Goal: Task Accomplishment & Management: Manage account settings

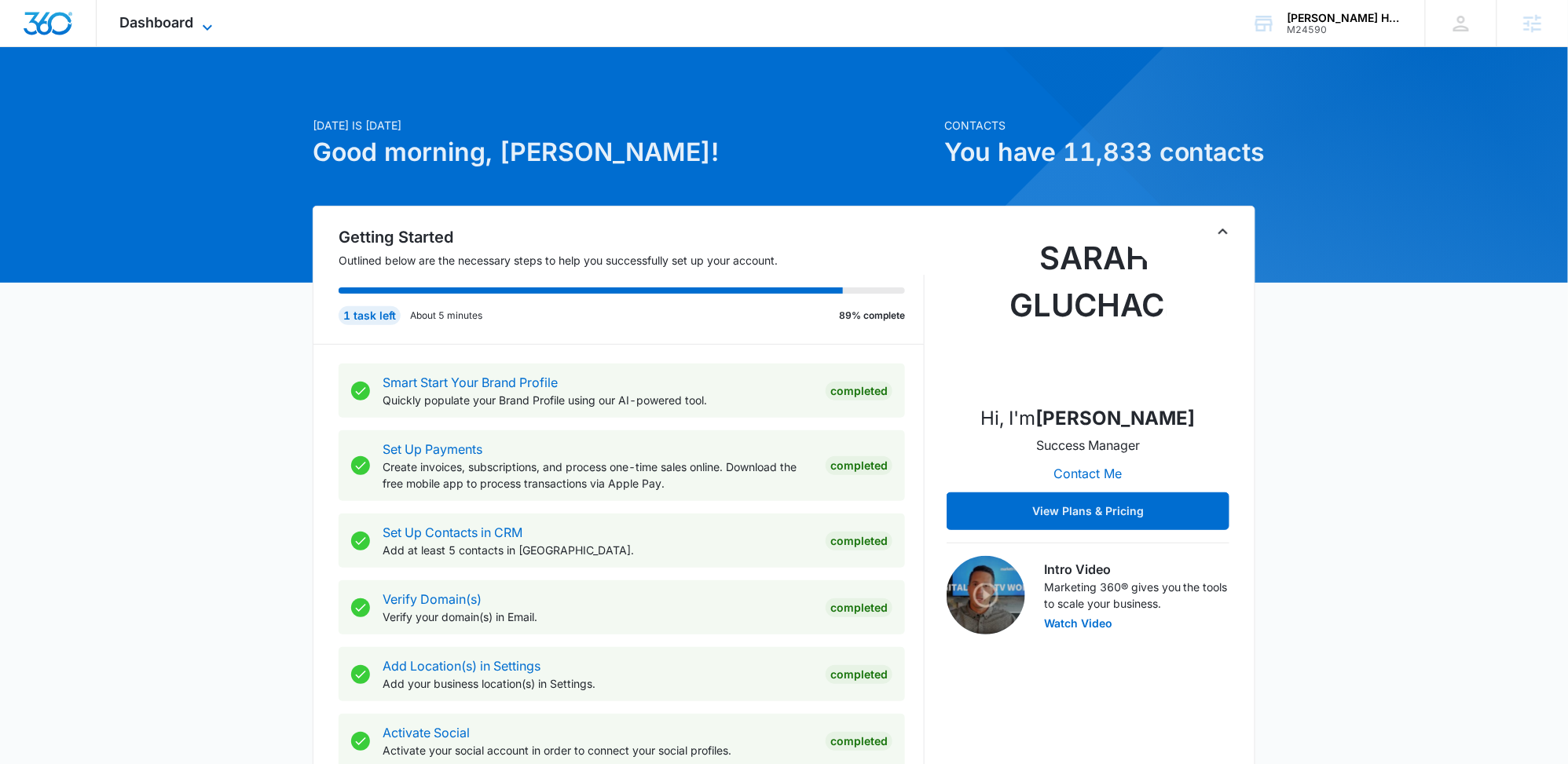
click at [148, 25] on span "Dashboard" at bounding box center [157, 23] width 74 height 17
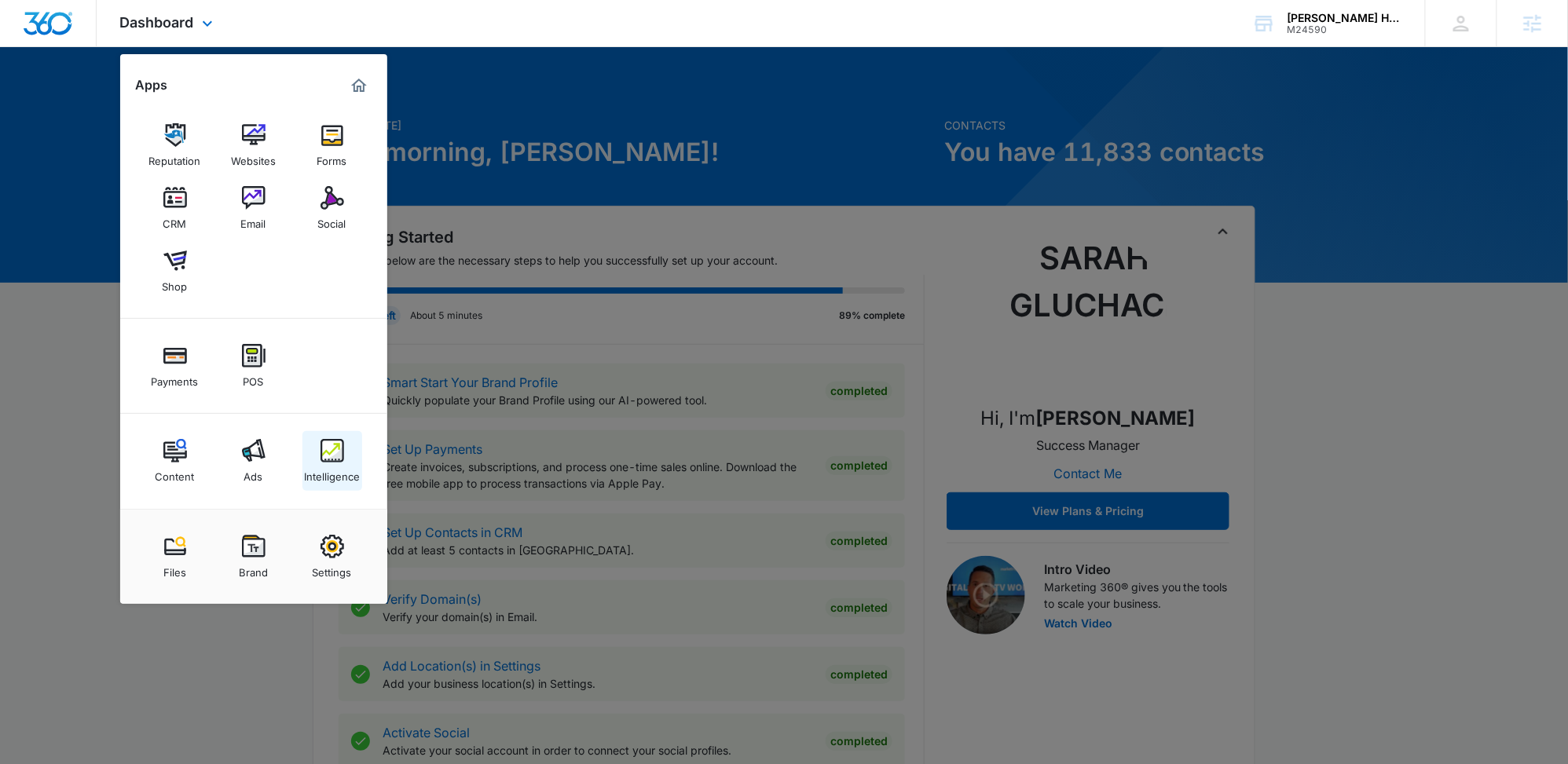
click at [310, 449] on link "Intelligence" at bounding box center [332, 461] width 59 height 59
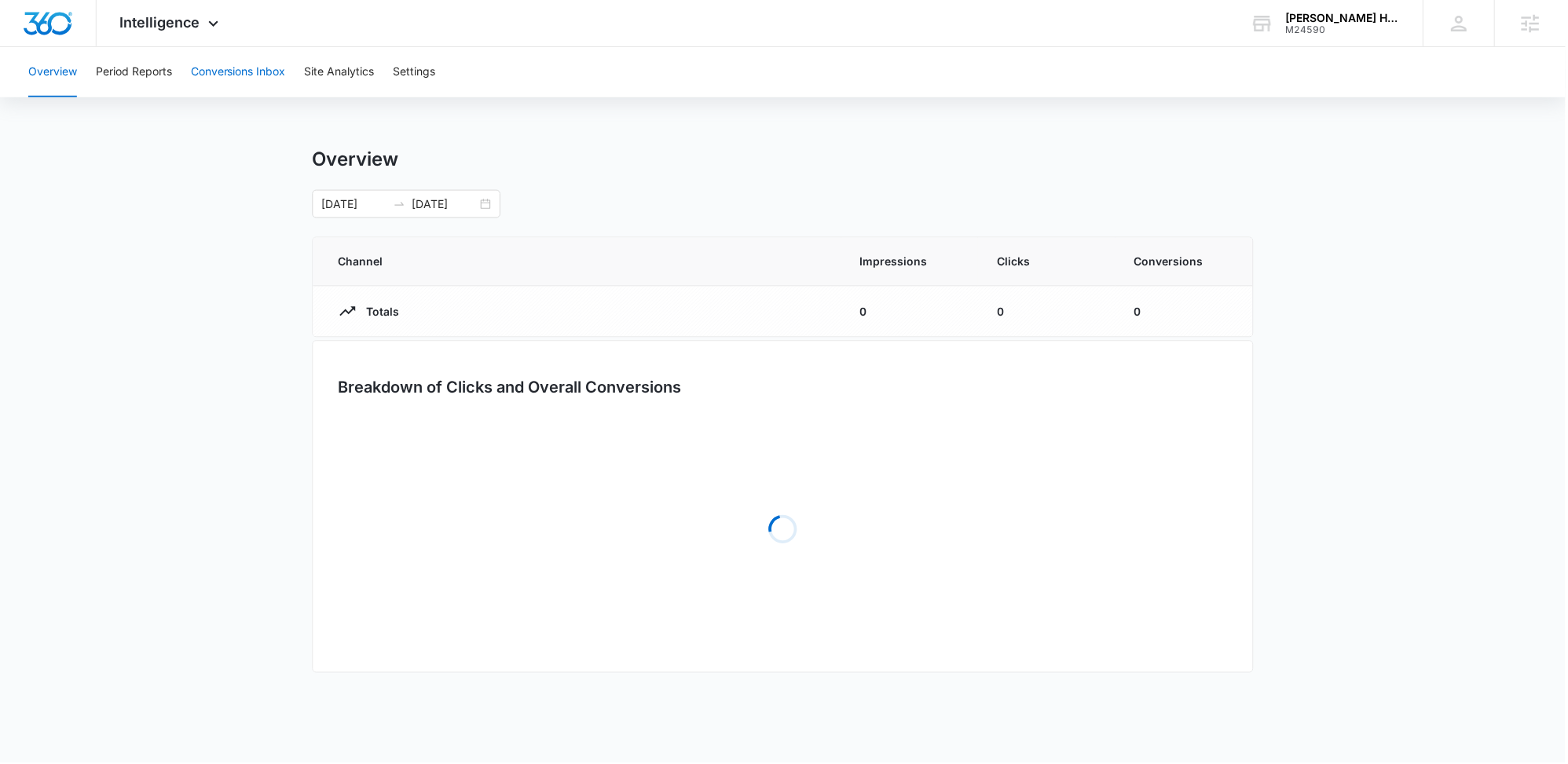
click at [232, 83] on button "Conversions Inbox" at bounding box center [238, 72] width 95 height 50
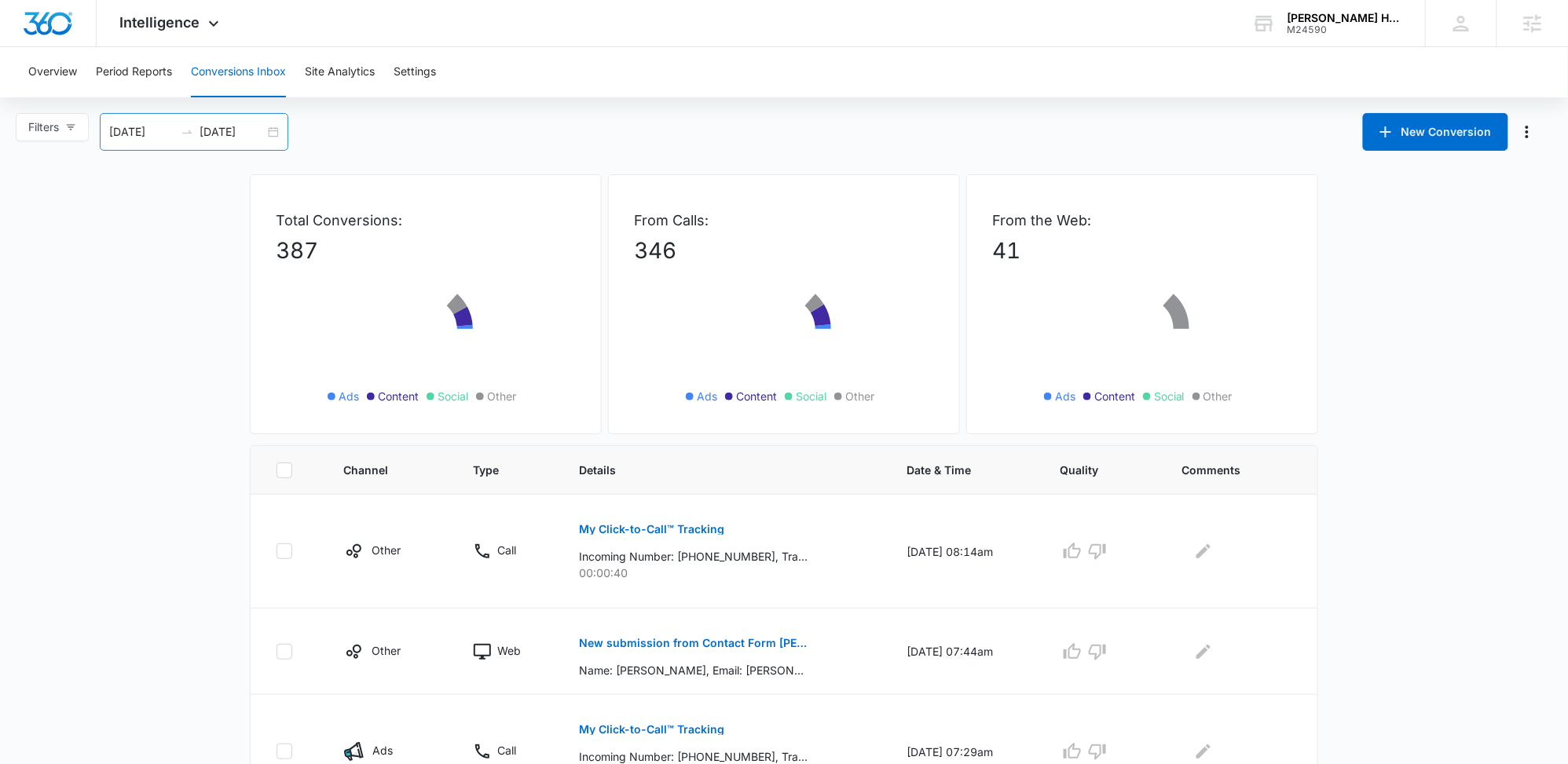
click at [277, 138] on div "09/13/2025 10/13/2025" at bounding box center [194, 132] width 188 height 38
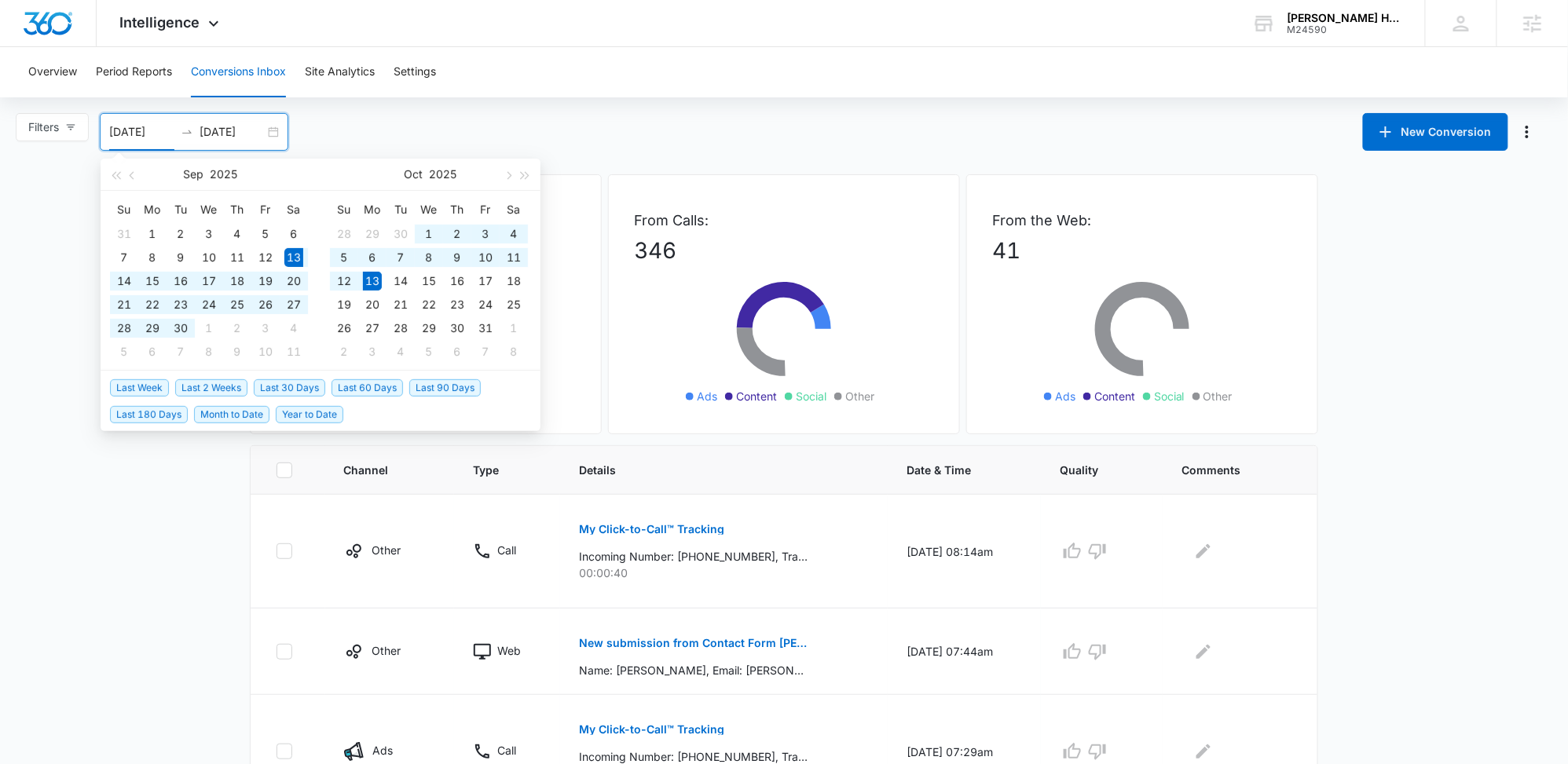
type input "09/13/2025"
click at [307, 384] on span "Last 30 Days" at bounding box center [289, 388] width 72 height 17
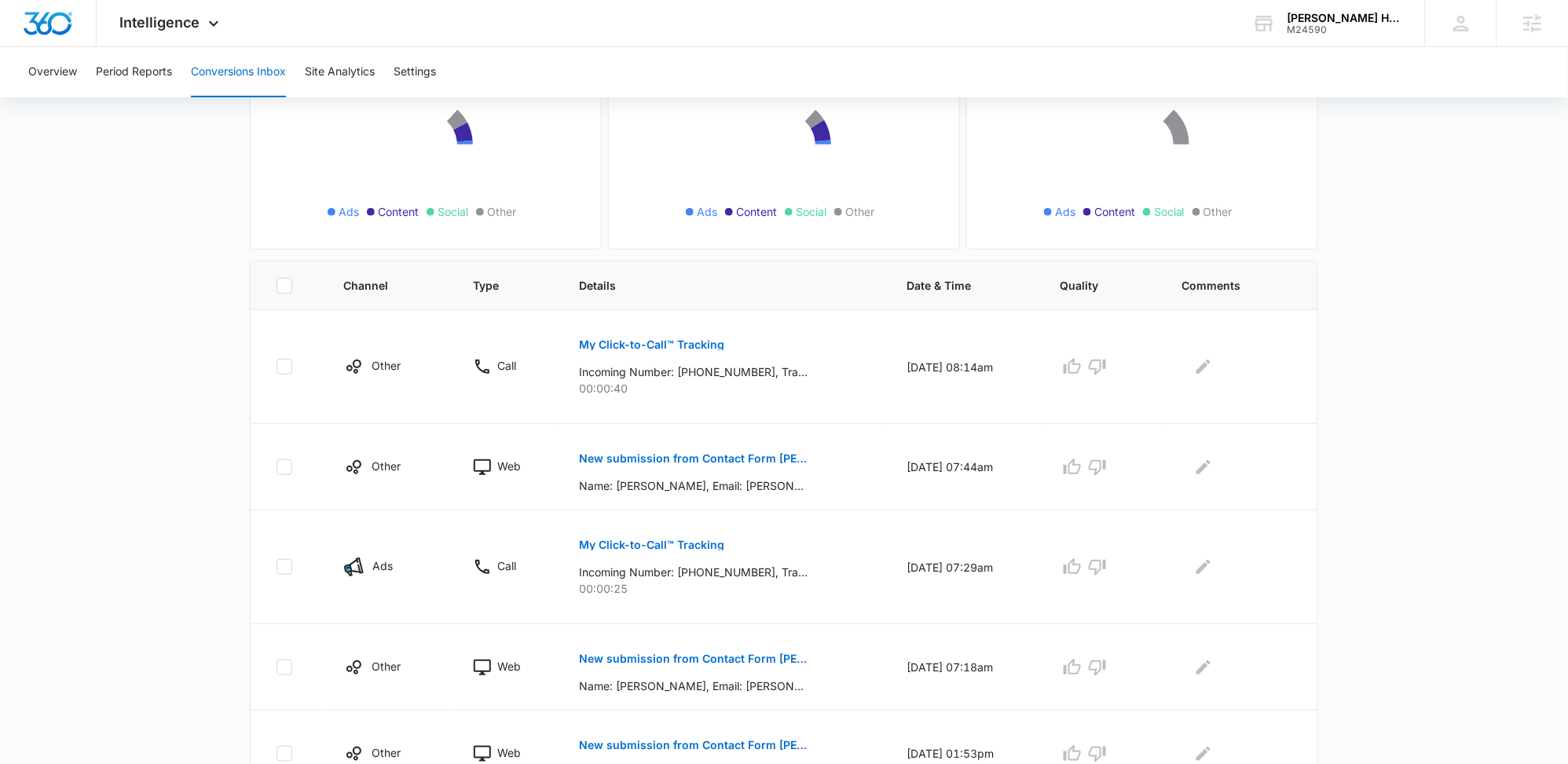
scroll to position [263, 0]
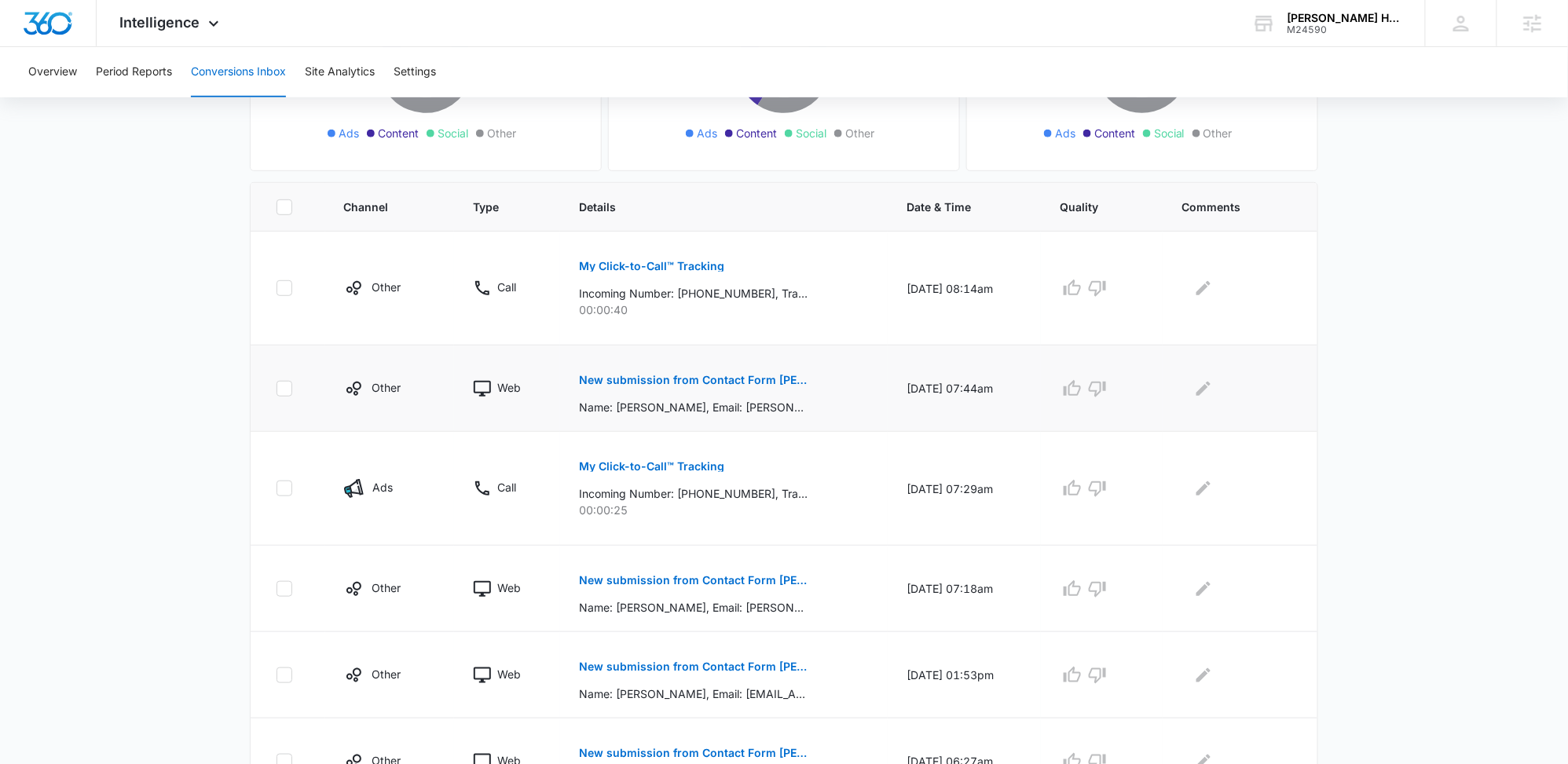
click at [729, 385] on button "New submission from Contact Form [PERSON_NAME]" at bounding box center [693, 380] width 229 height 38
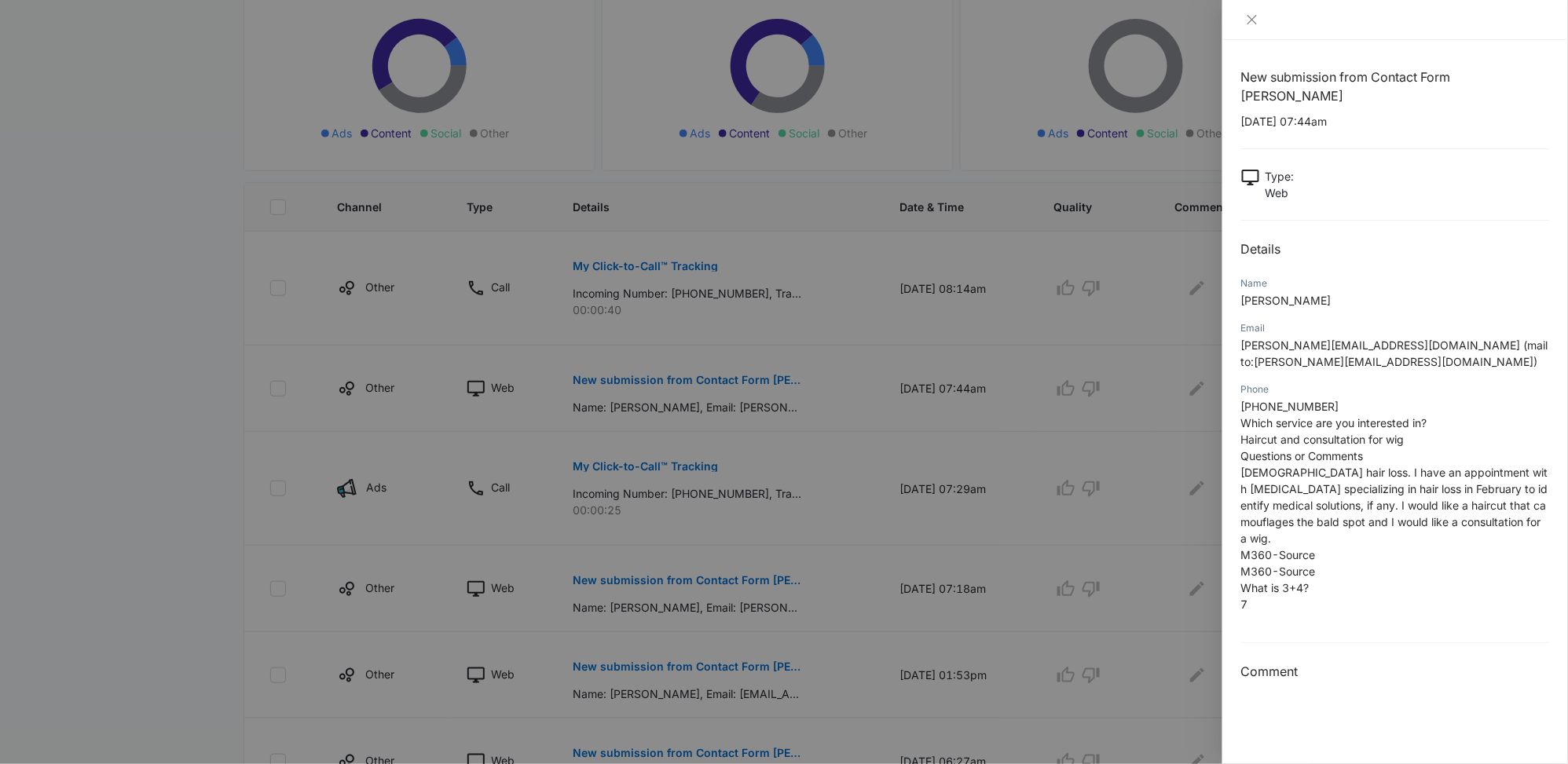
click at [645, 399] on div at bounding box center [784, 382] width 1568 height 764
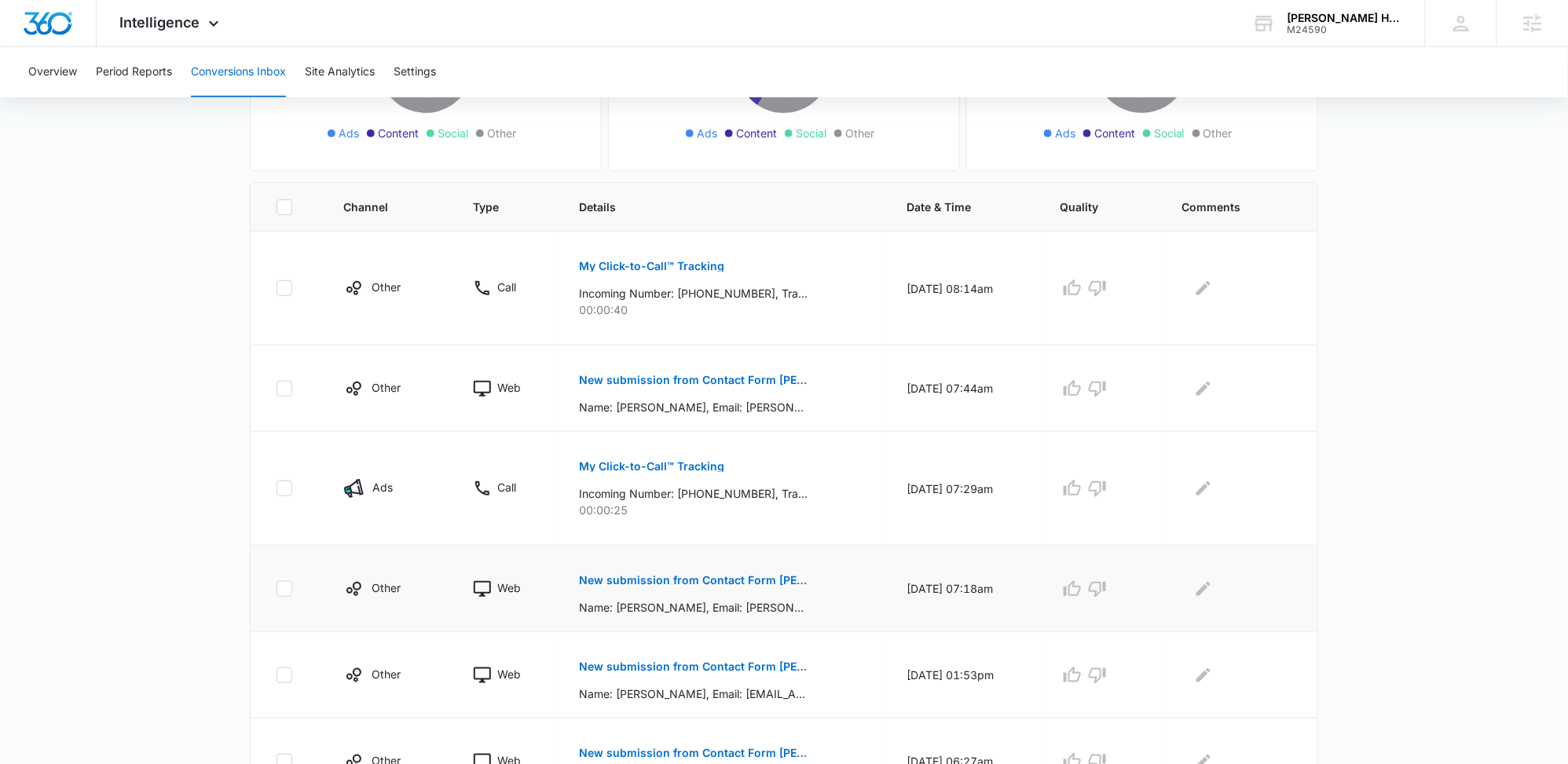
click at [645, 575] on p "New submission from Contact Form [PERSON_NAME]" at bounding box center [693, 580] width 229 height 11
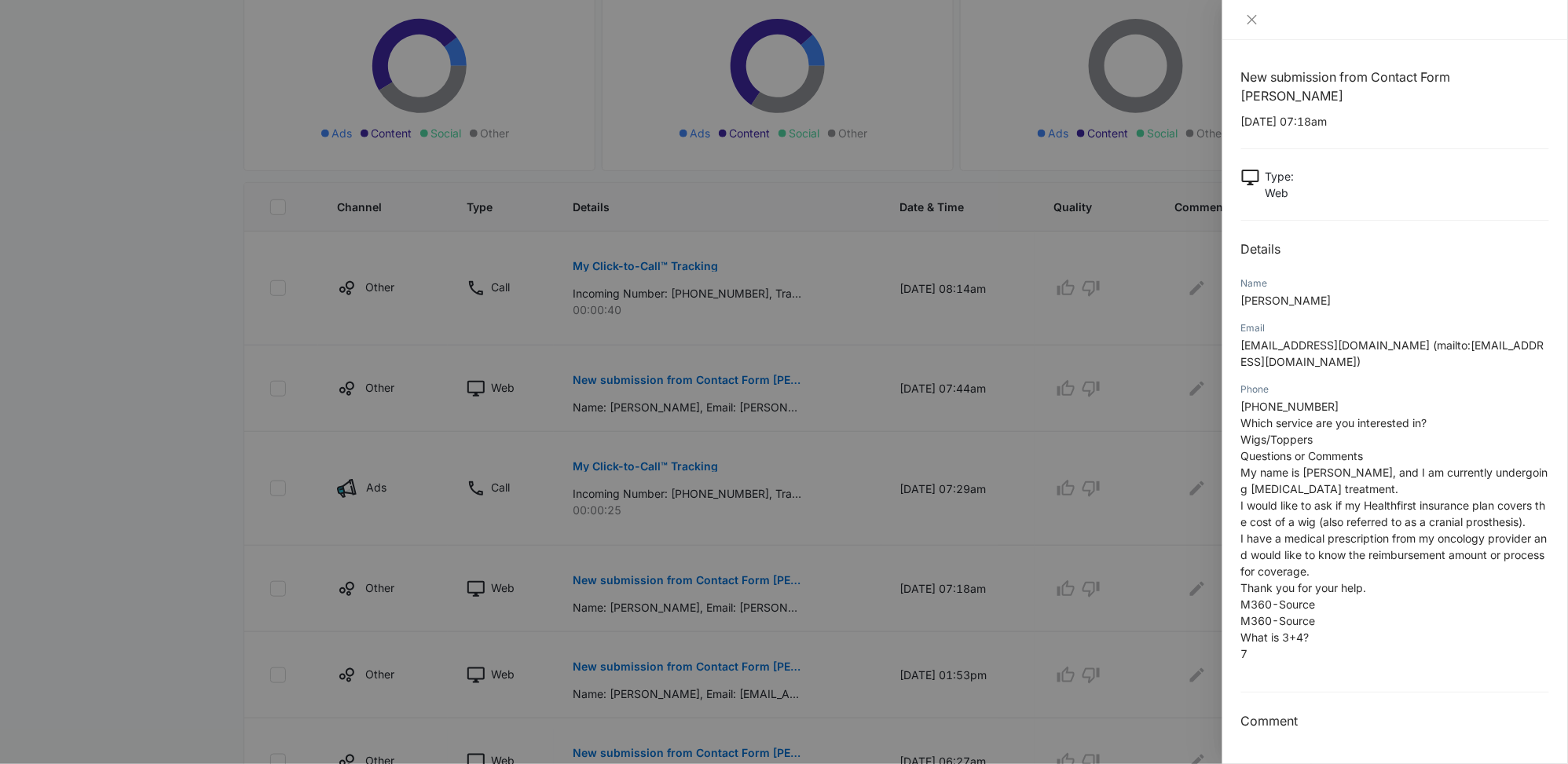
click at [809, 525] on div at bounding box center [784, 382] width 1568 height 764
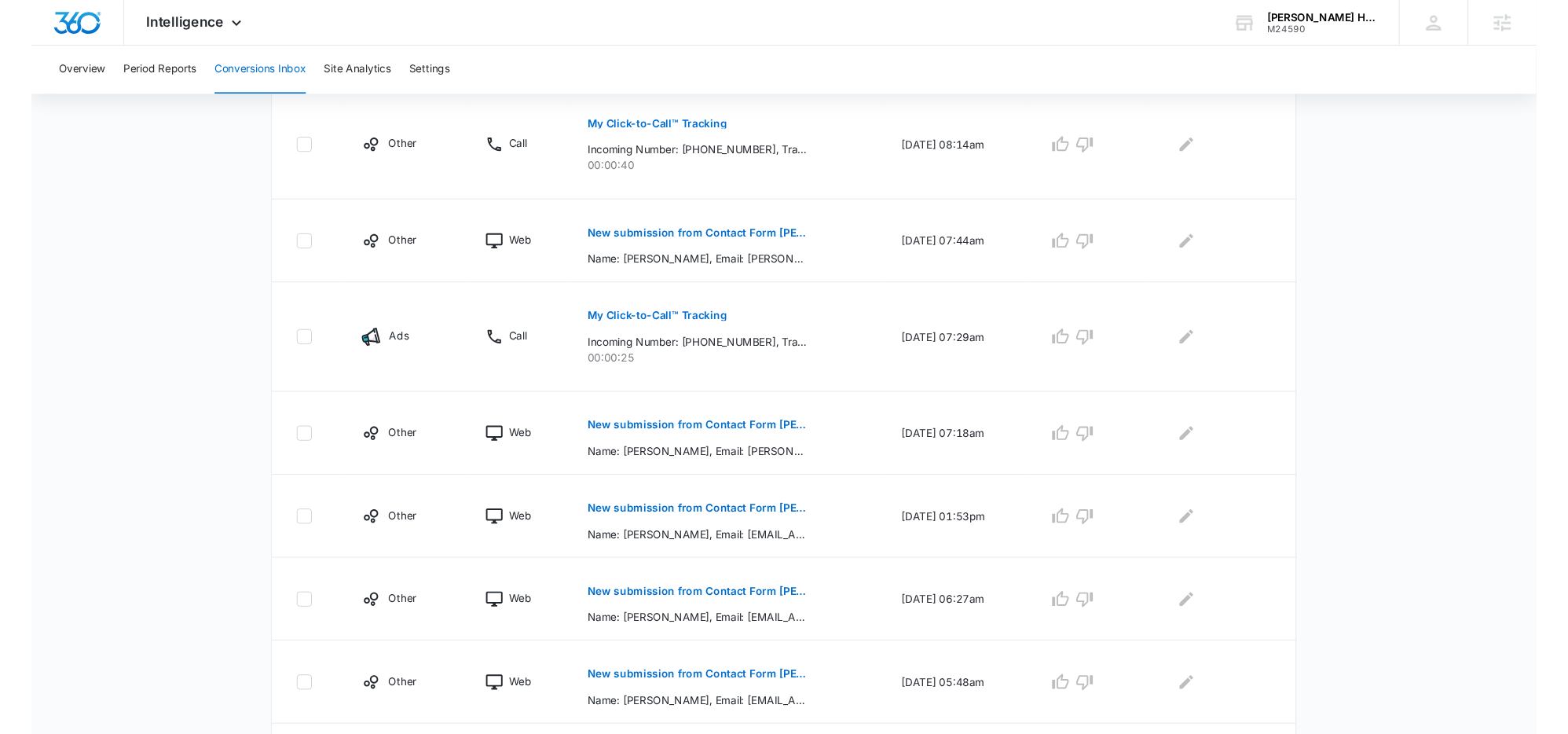
scroll to position [412, 0]
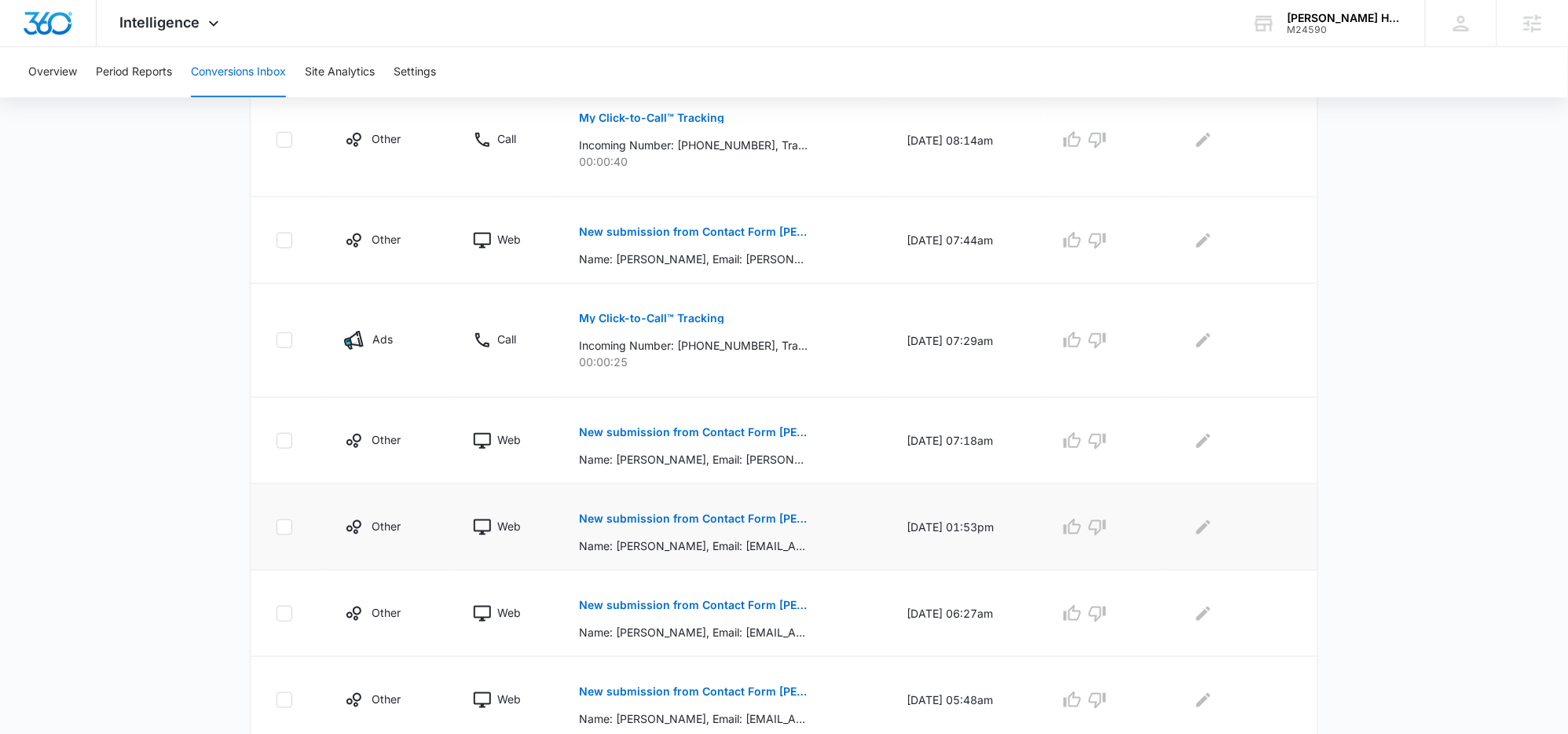
click at [715, 513] on p "New submission from Contact Form [PERSON_NAME]" at bounding box center [693, 518] width 229 height 11
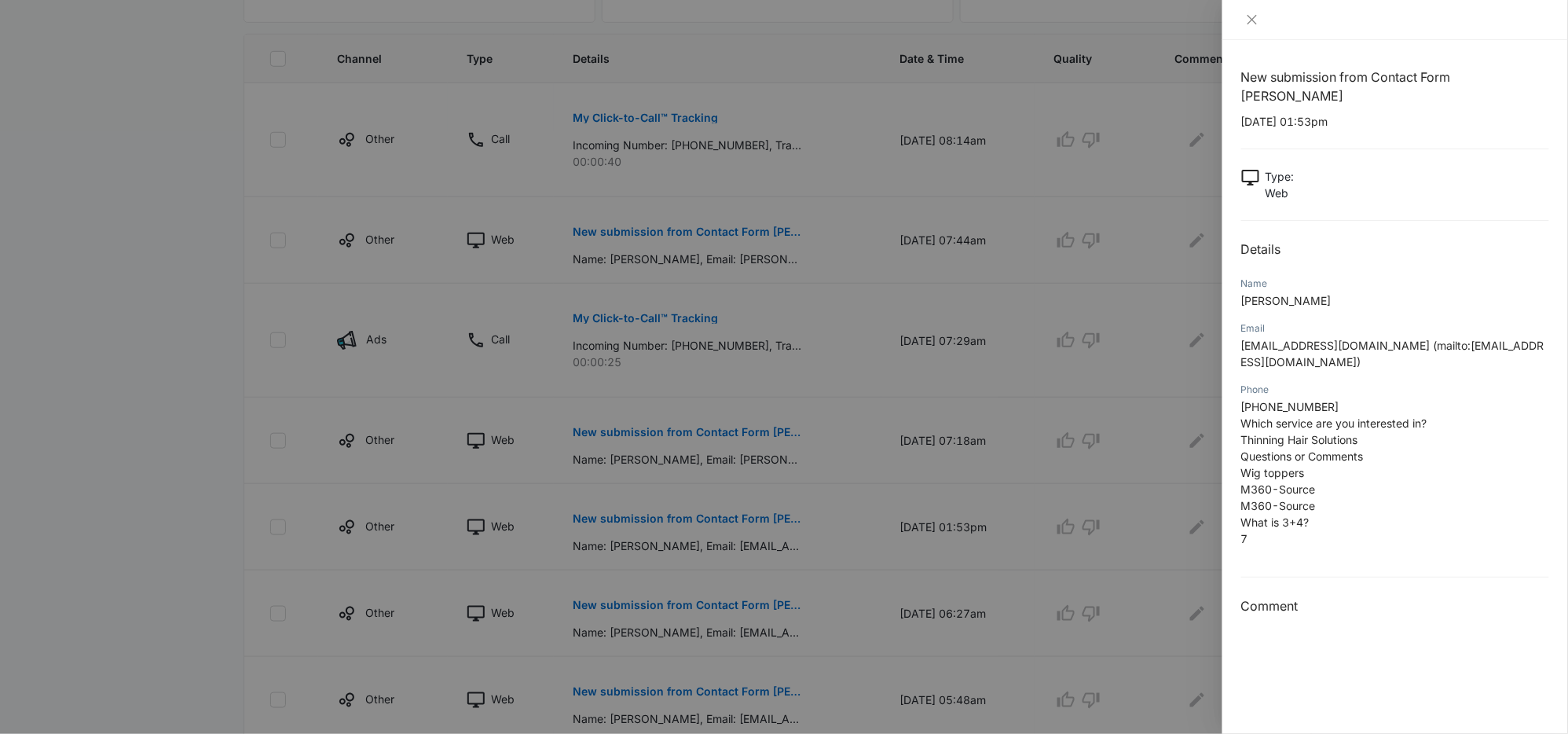
click at [693, 608] on div at bounding box center [784, 367] width 1568 height 734
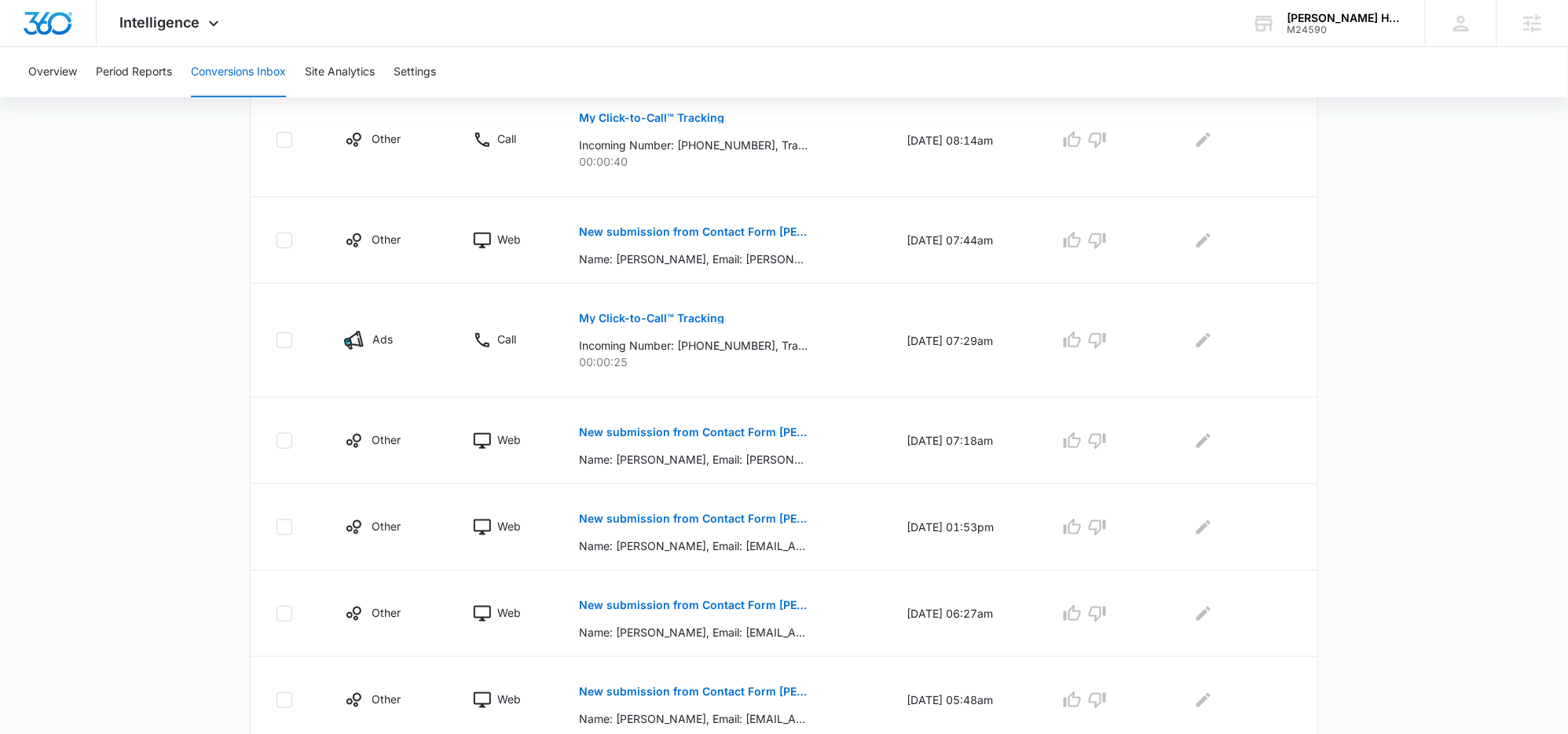
click at [649, 605] on p "New submission from Contact Form [PERSON_NAME]" at bounding box center [693, 605] width 229 height 11
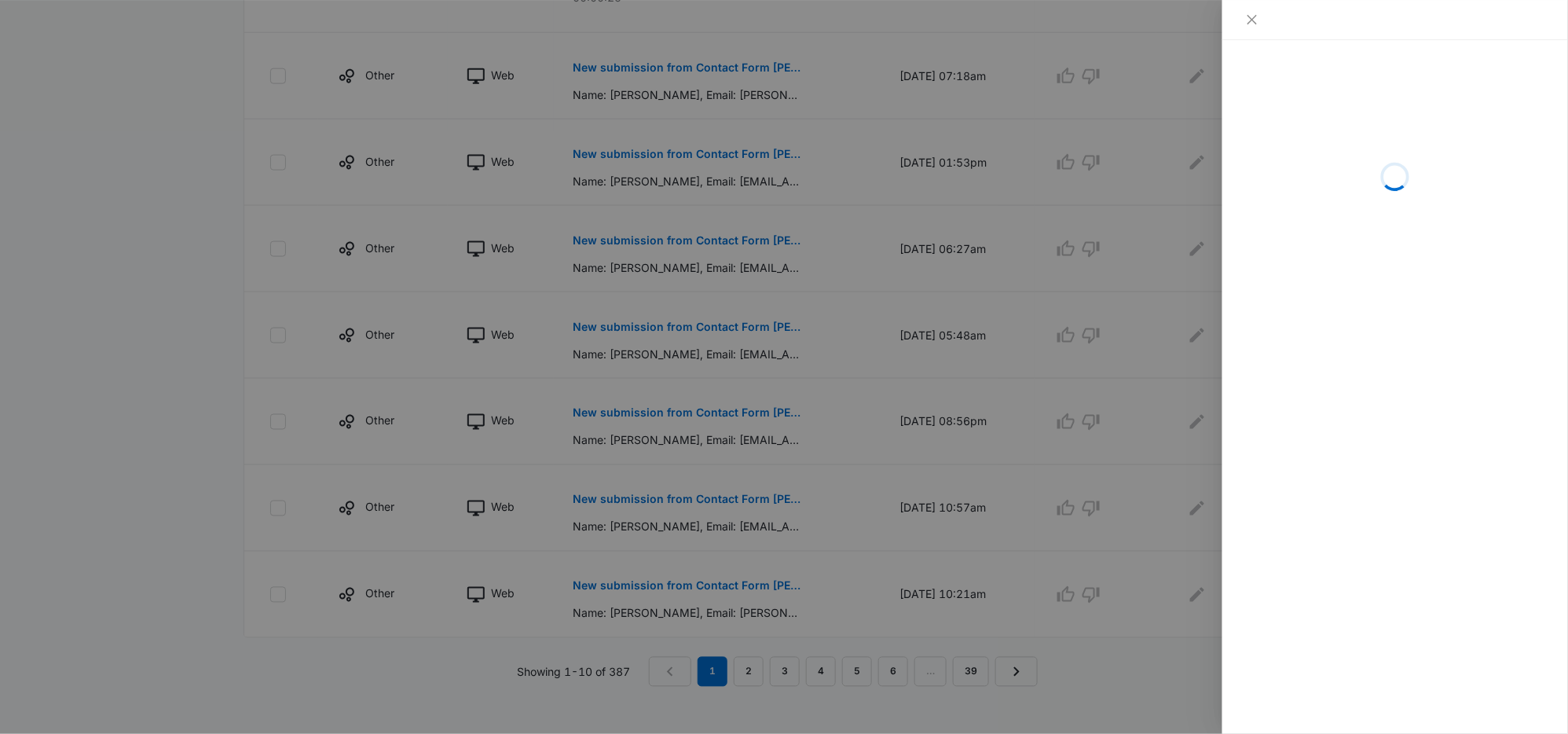
scroll to position [788, 0]
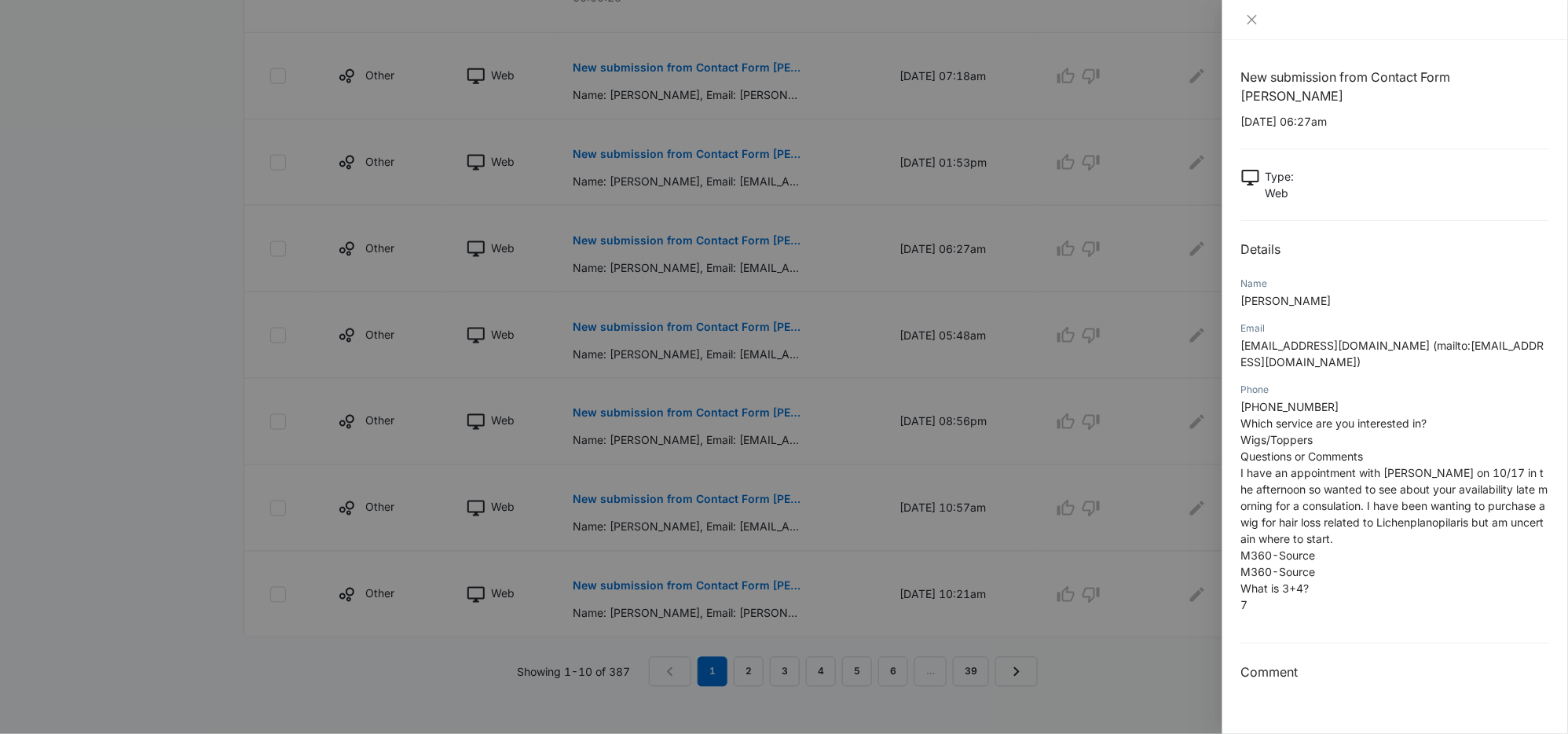
click at [671, 399] on div at bounding box center [784, 367] width 1568 height 734
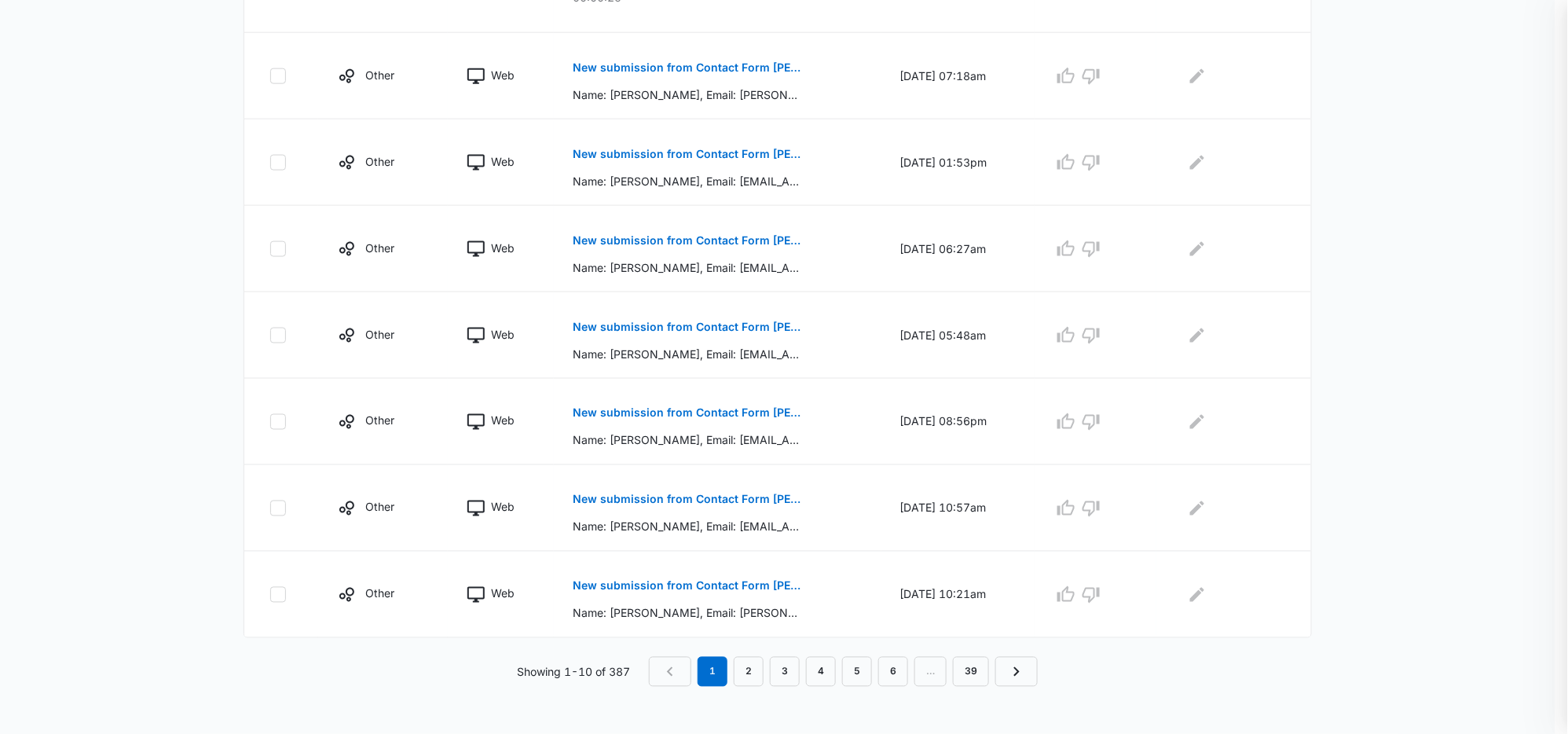
scroll to position [729, 0]
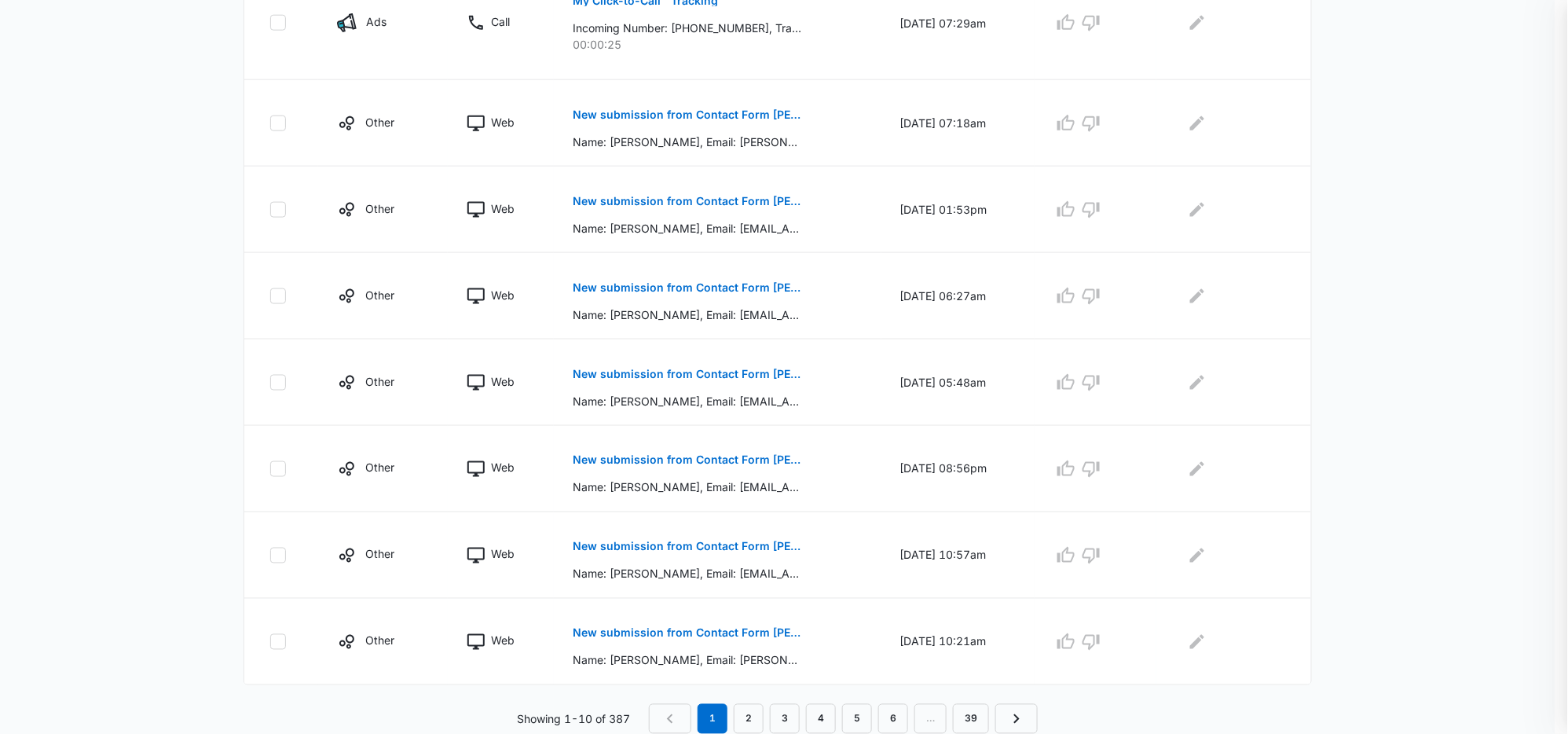
click at [655, 403] on p "Name: [PERSON_NAME], Email: [EMAIL_ADDRESS][DOMAIN_NAME] (mailto:[EMAIL_ADDRESS…" at bounding box center [687, 401] width 229 height 17
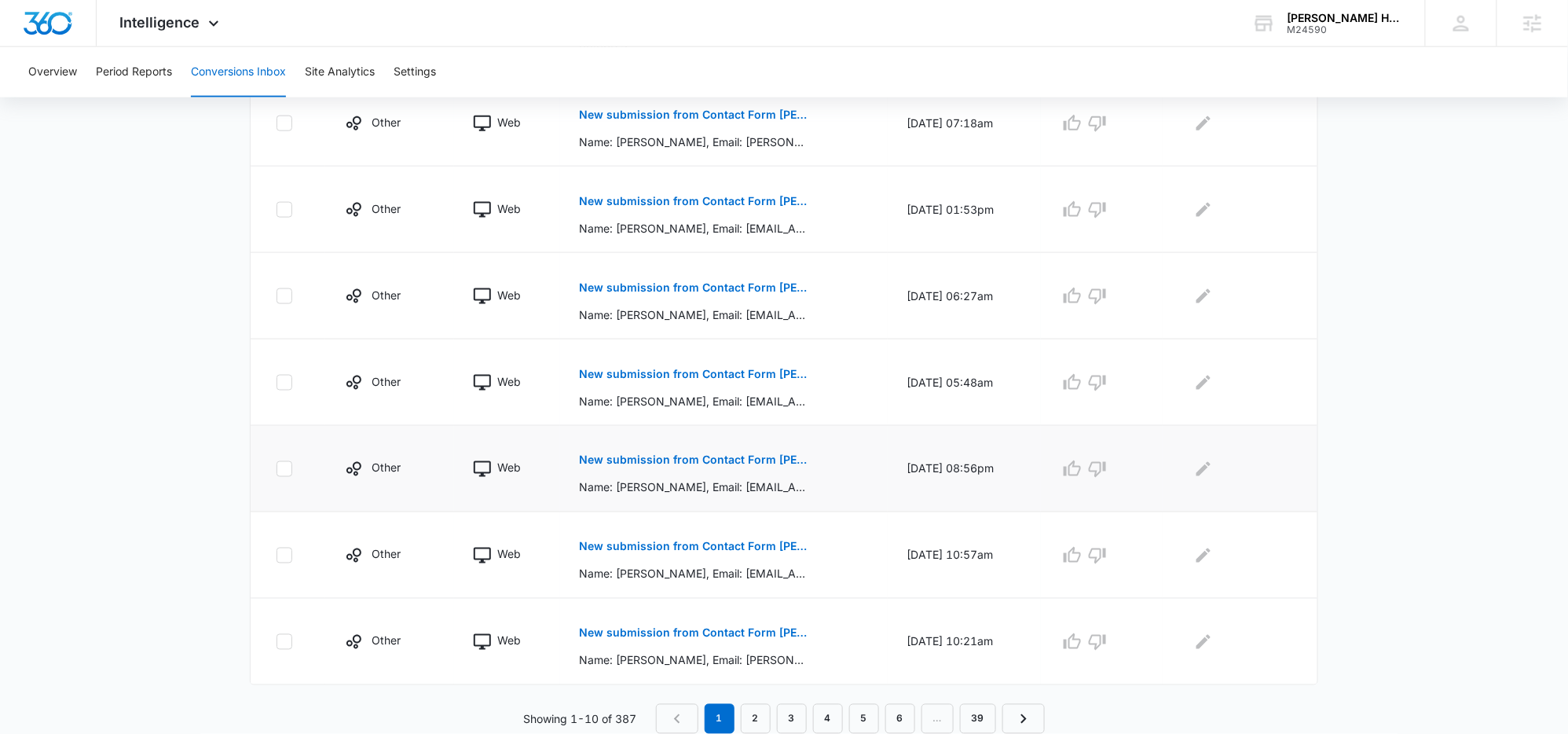
click at [649, 462] on p "New submission from Contact Form [PERSON_NAME]" at bounding box center [693, 461] width 229 height 11
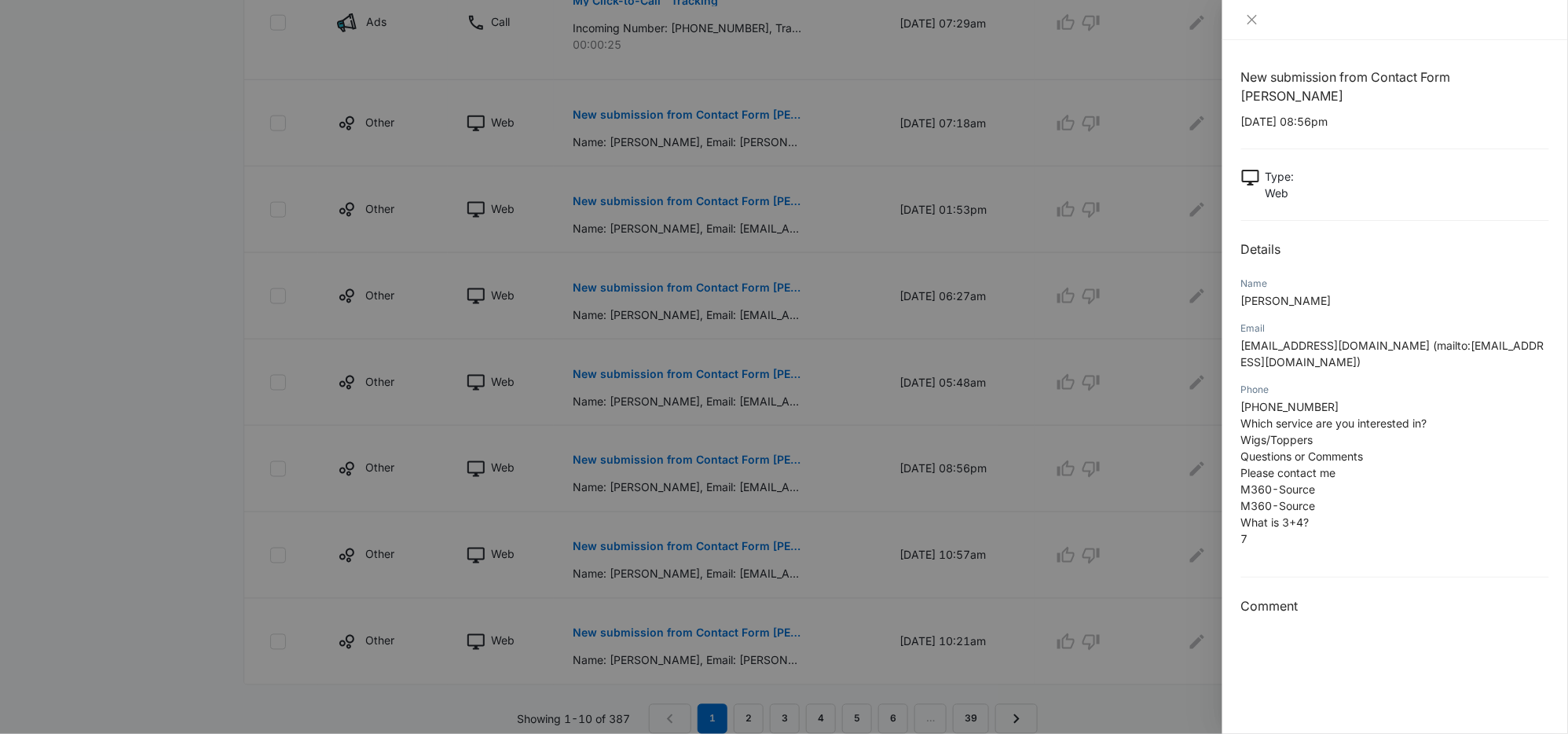
click at [679, 616] on div at bounding box center [784, 367] width 1568 height 734
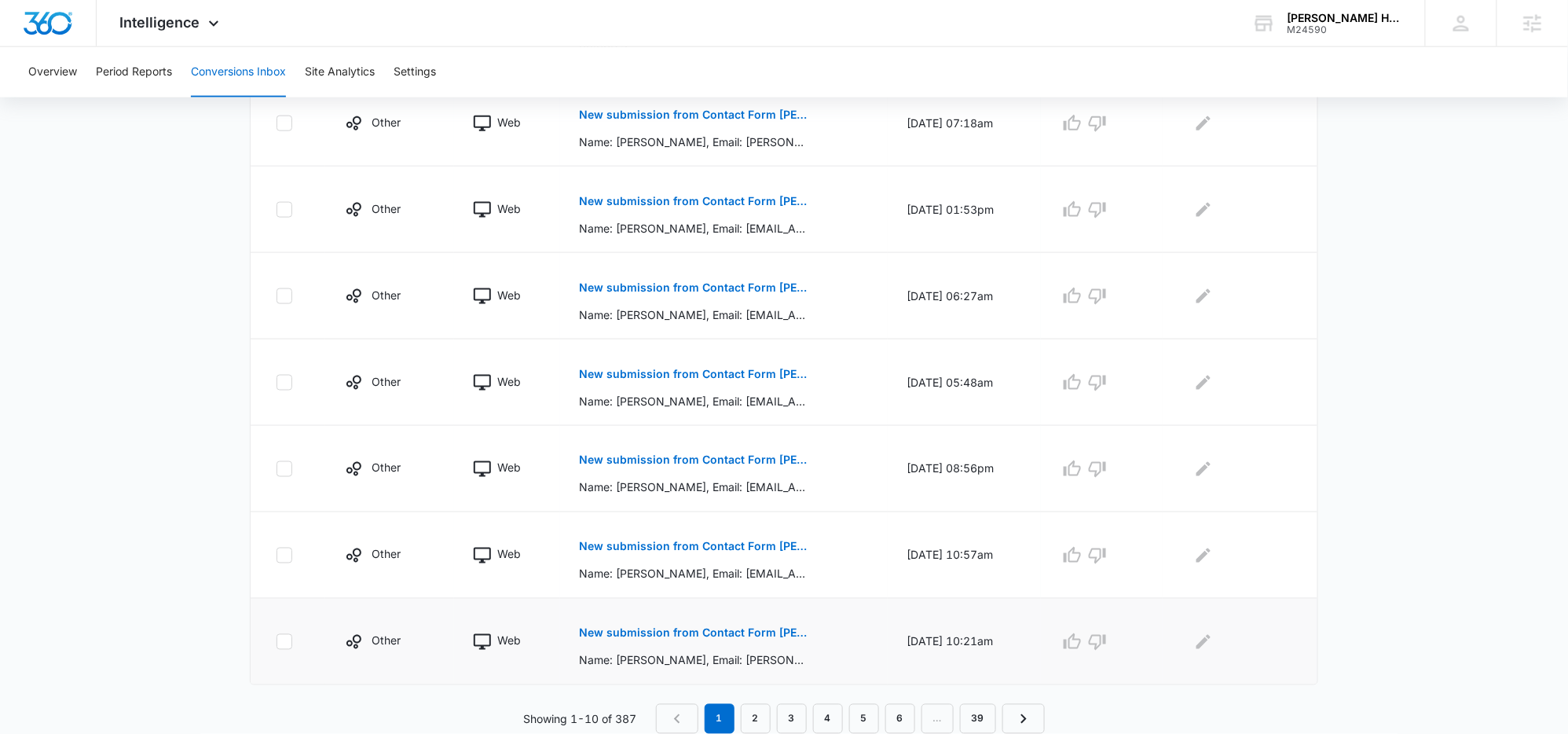
click at [703, 644] on button "New submission from Contact Form [PERSON_NAME]" at bounding box center [693, 633] width 229 height 38
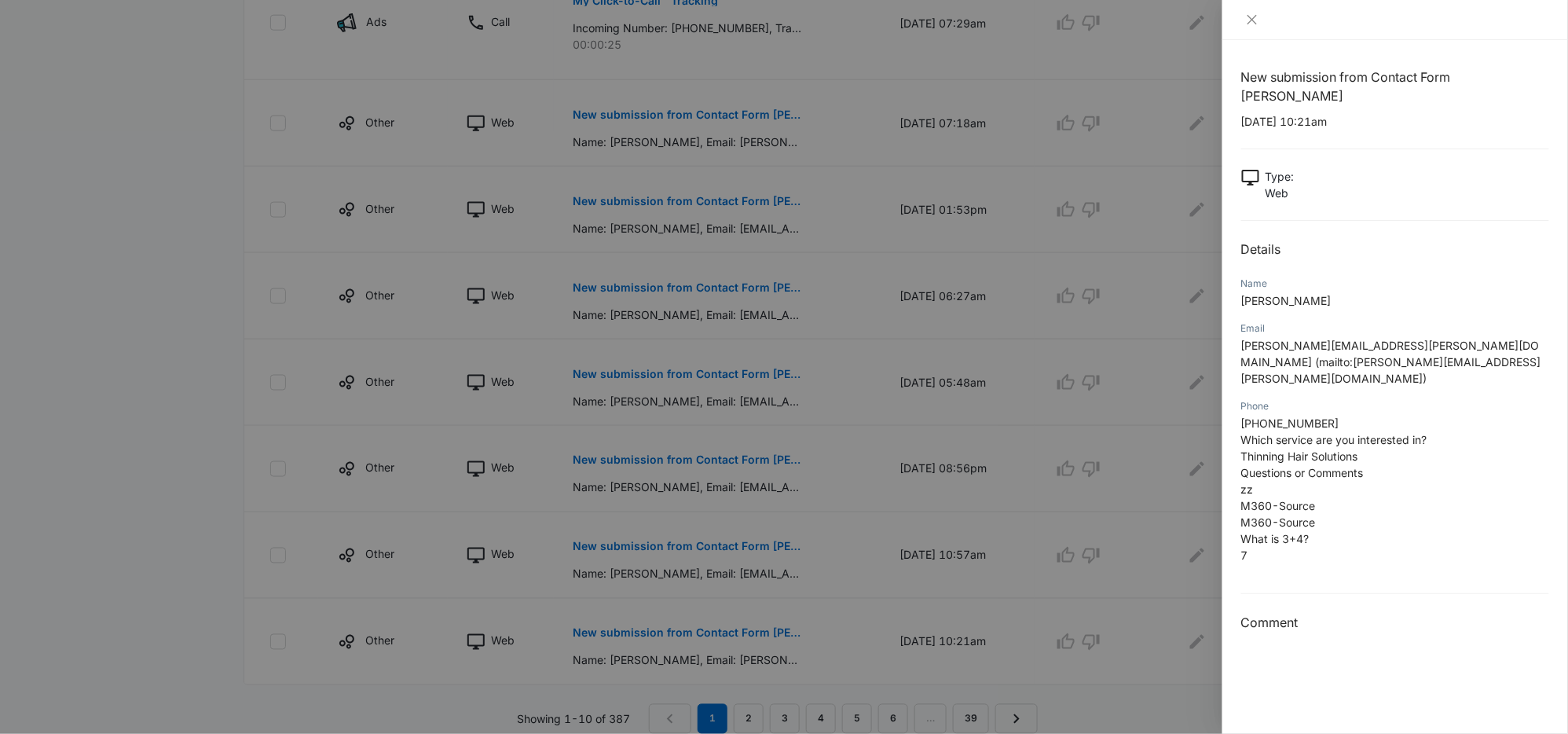
click at [683, 542] on div at bounding box center [784, 367] width 1568 height 734
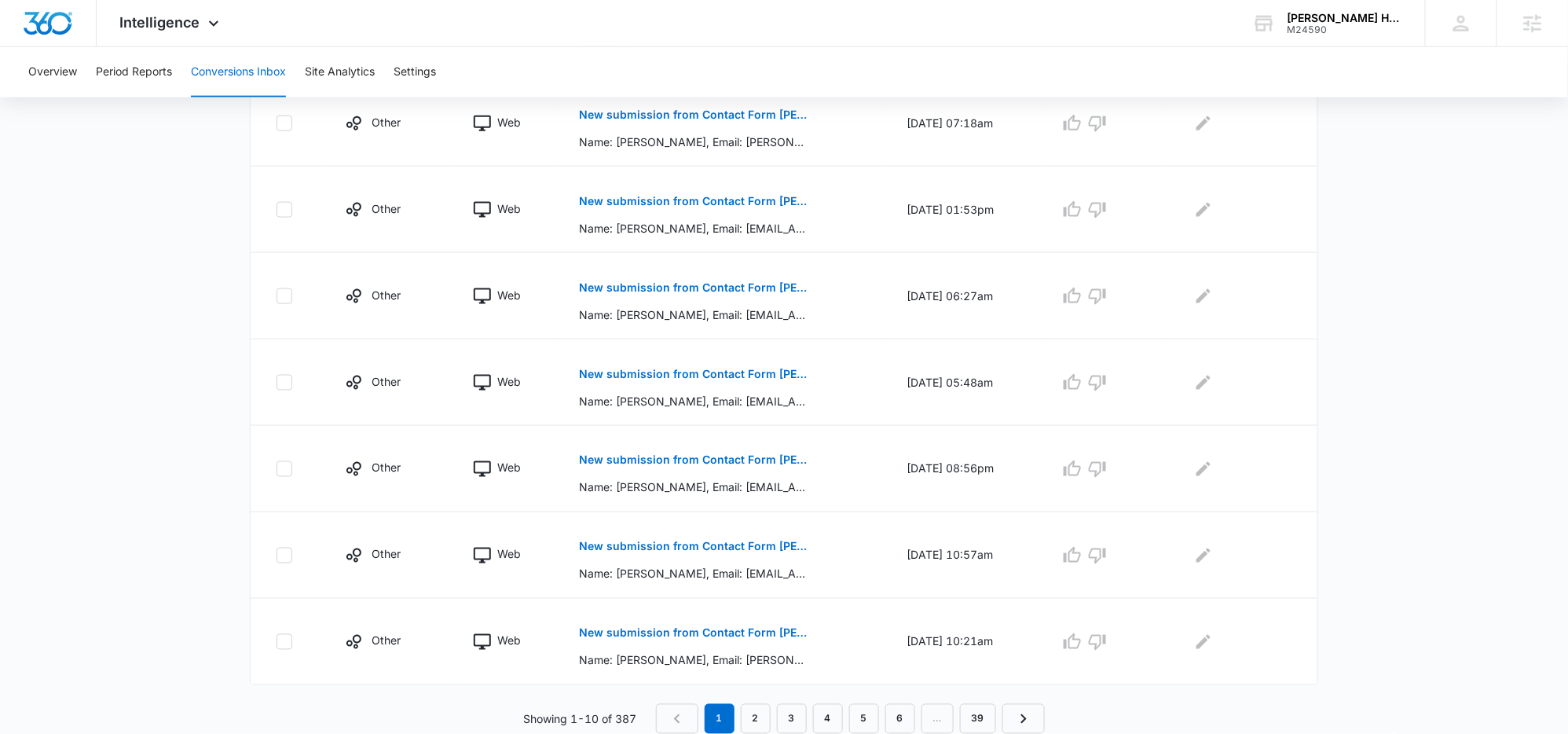
click at [674, 546] on p "New submission from Contact Form [PERSON_NAME]" at bounding box center [693, 546] width 229 height 11
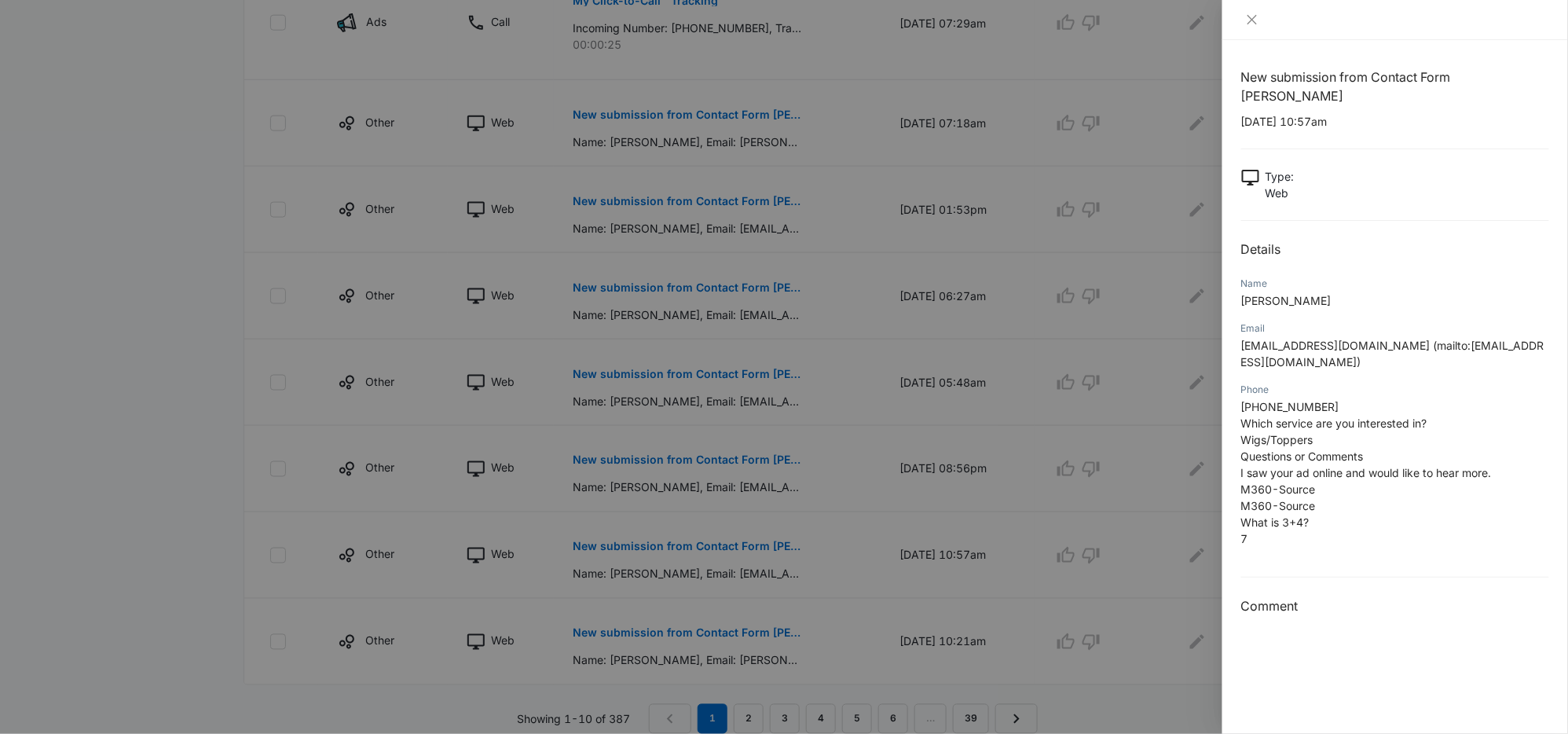
click at [674, 546] on div at bounding box center [784, 367] width 1568 height 734
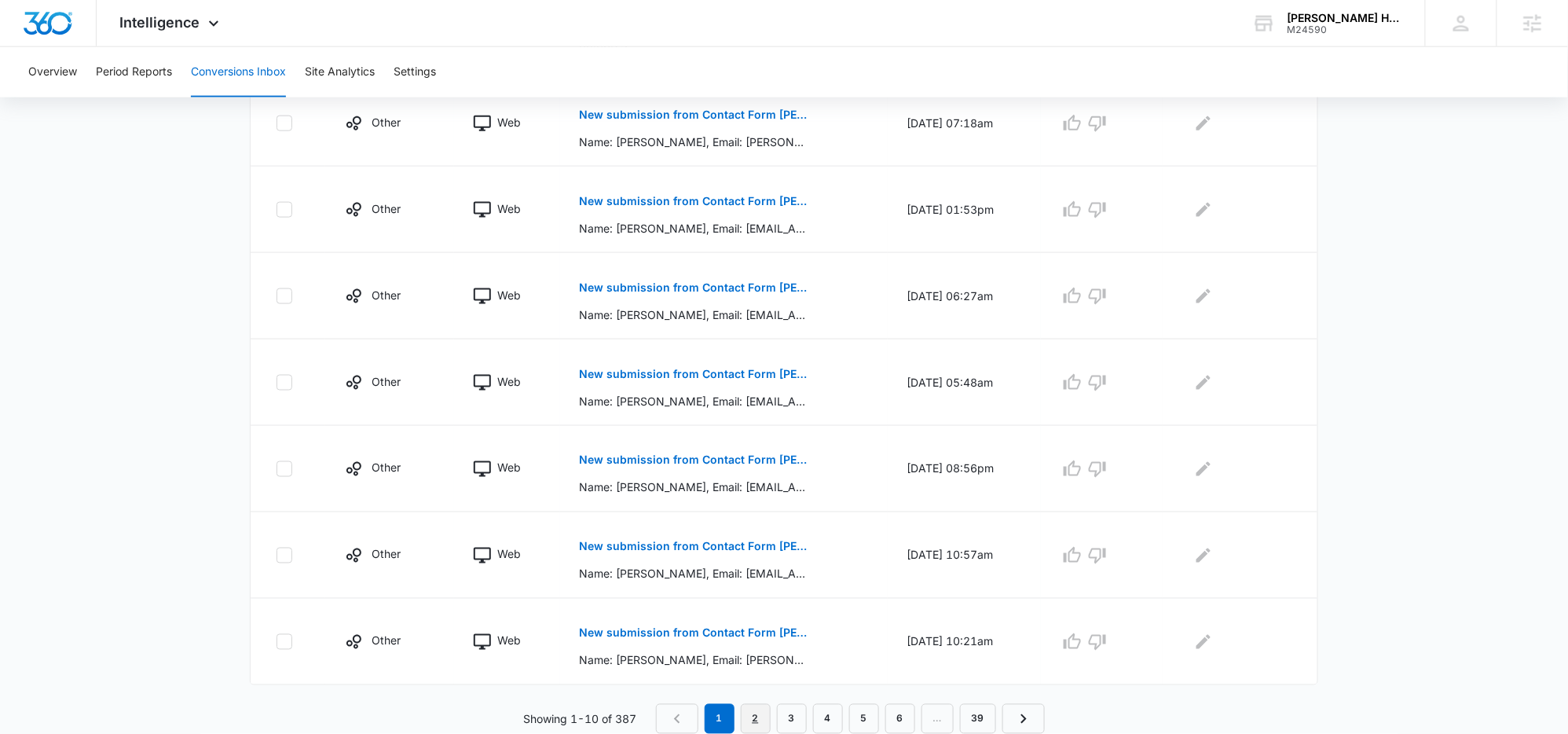
click at [761, 715] on link "2" at bounding box center [756, 719] width 30 height 30
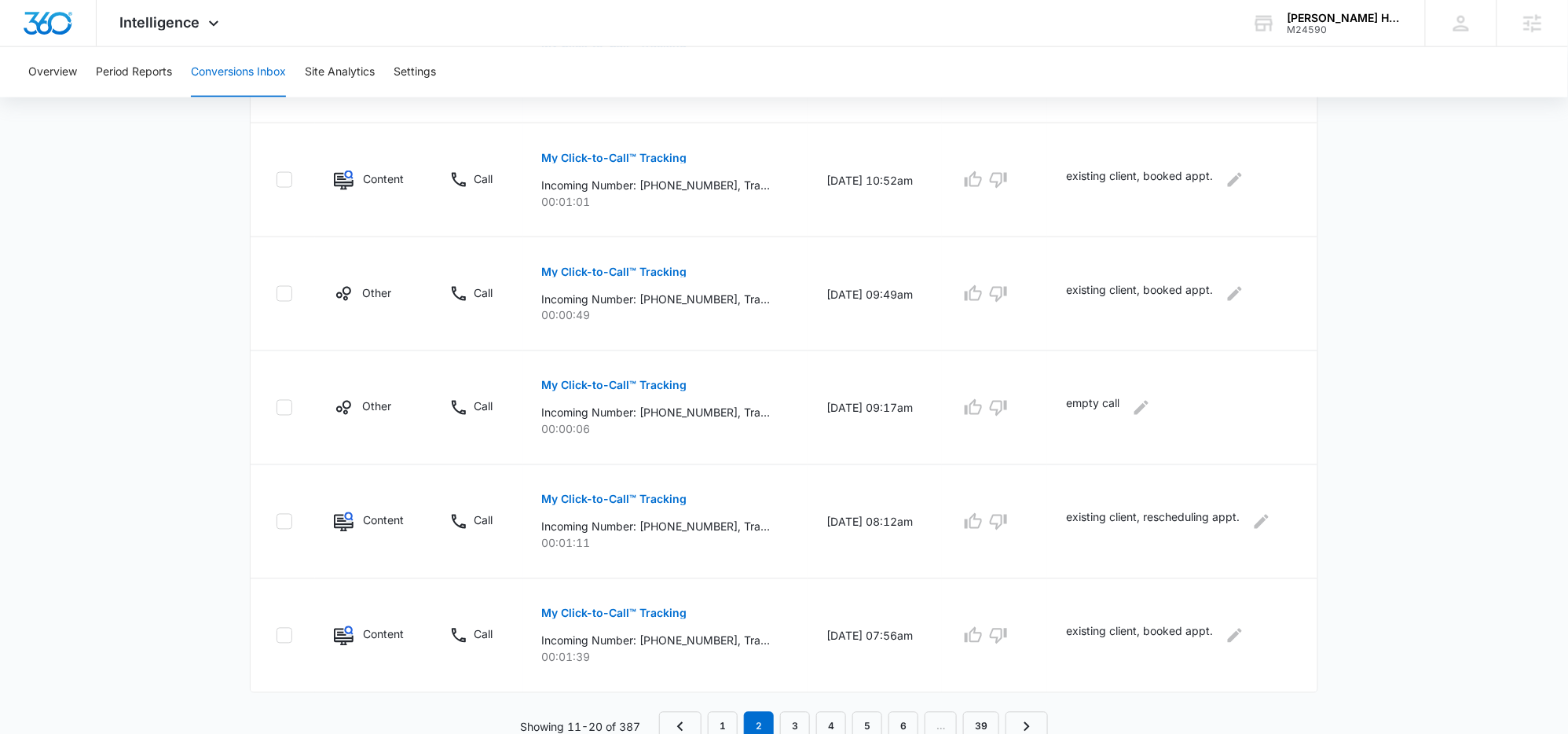
scroll to position [866, 0]
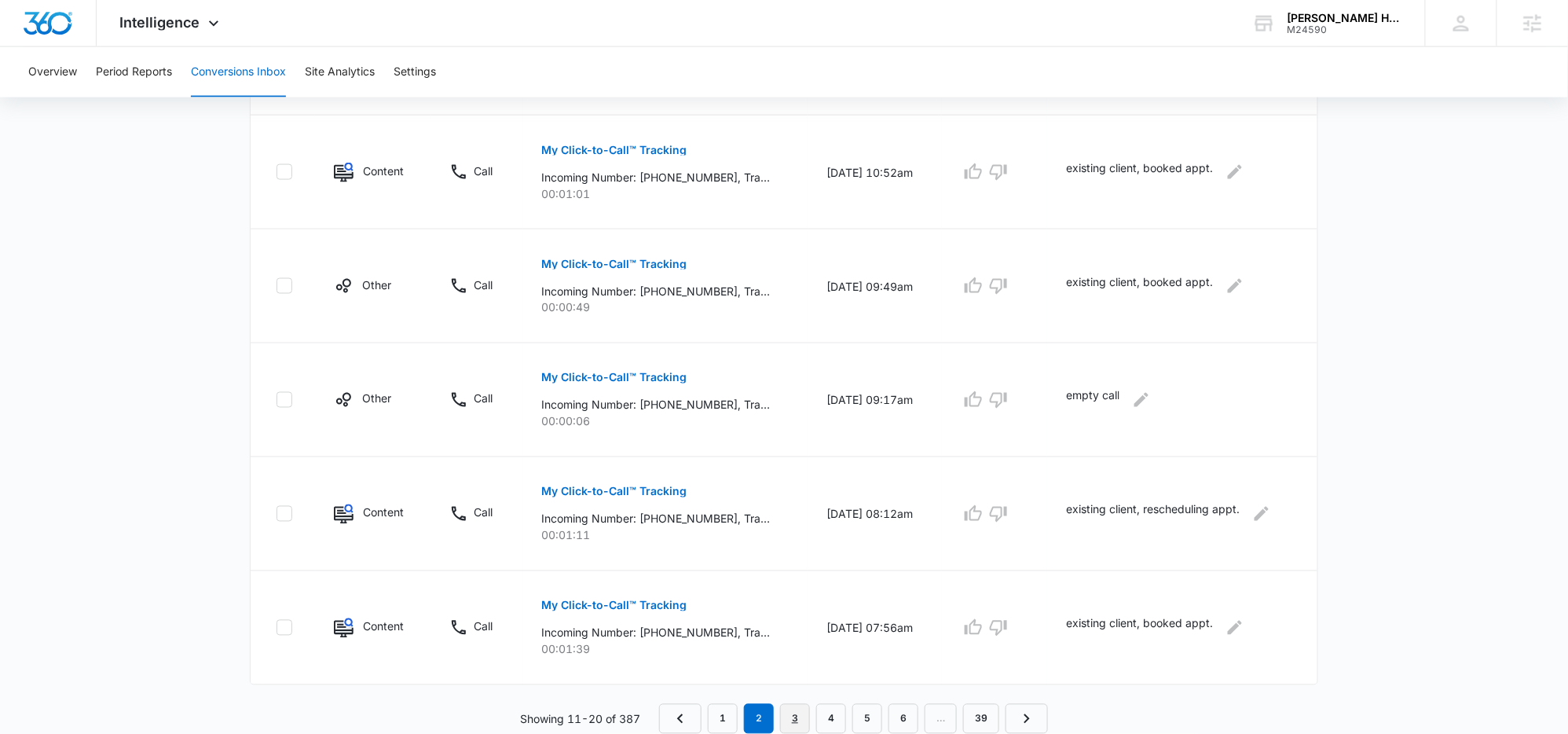
click at [804, 711] on link "3" at bounding box center [795, 719] width 30 height 30
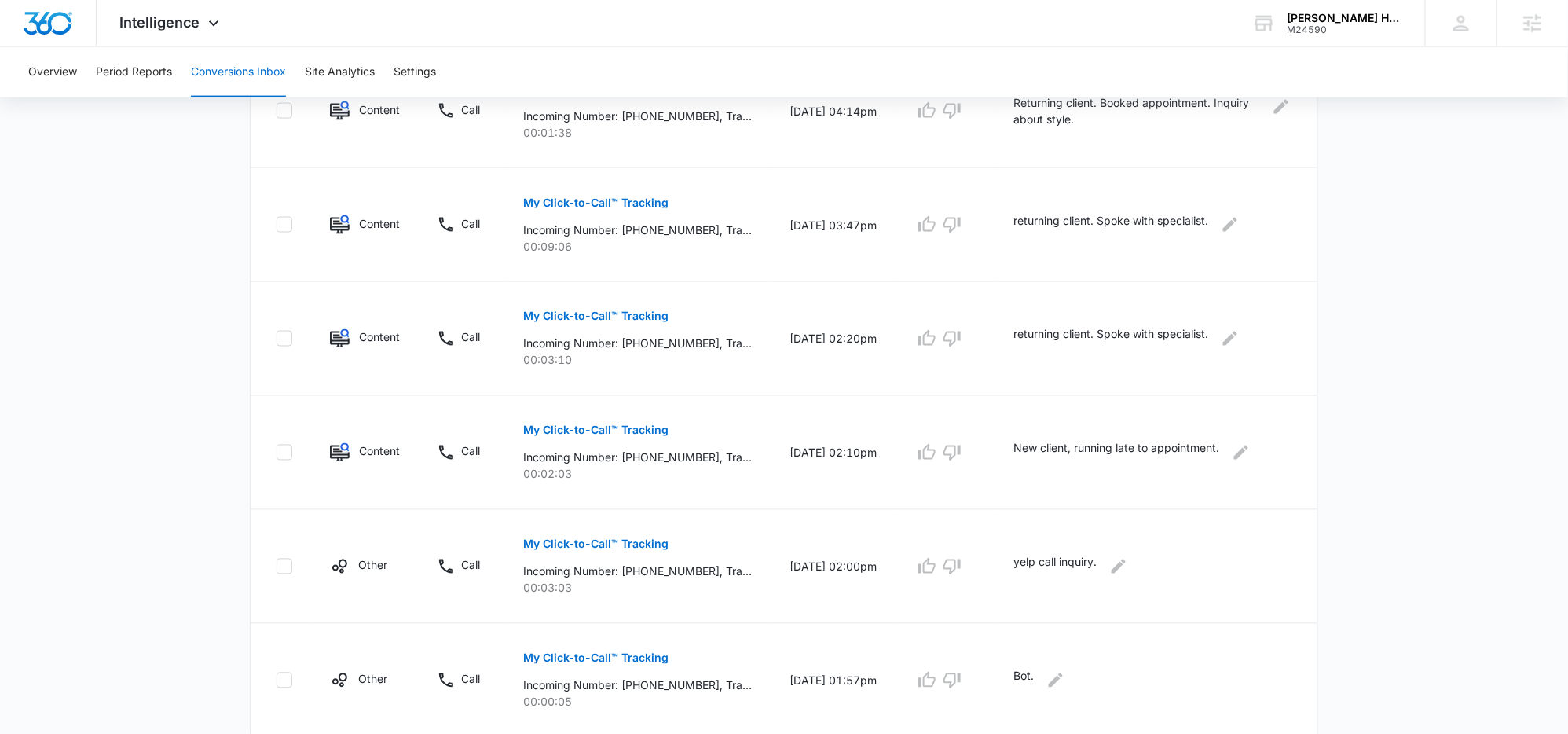
scroll to position [949, 0]
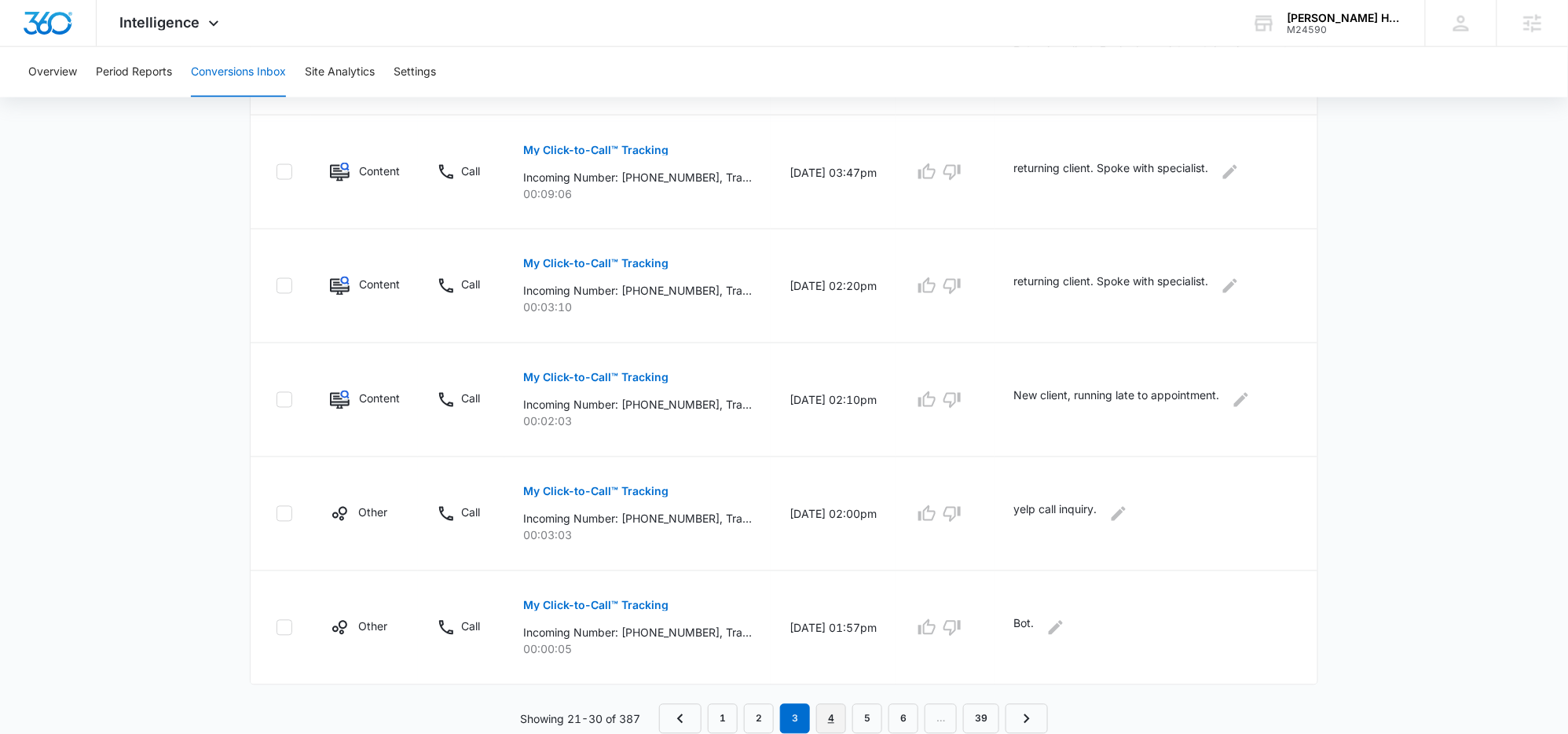
click at [834, 715] on link "4" at bounding box center [831, 719] width 30 height 30
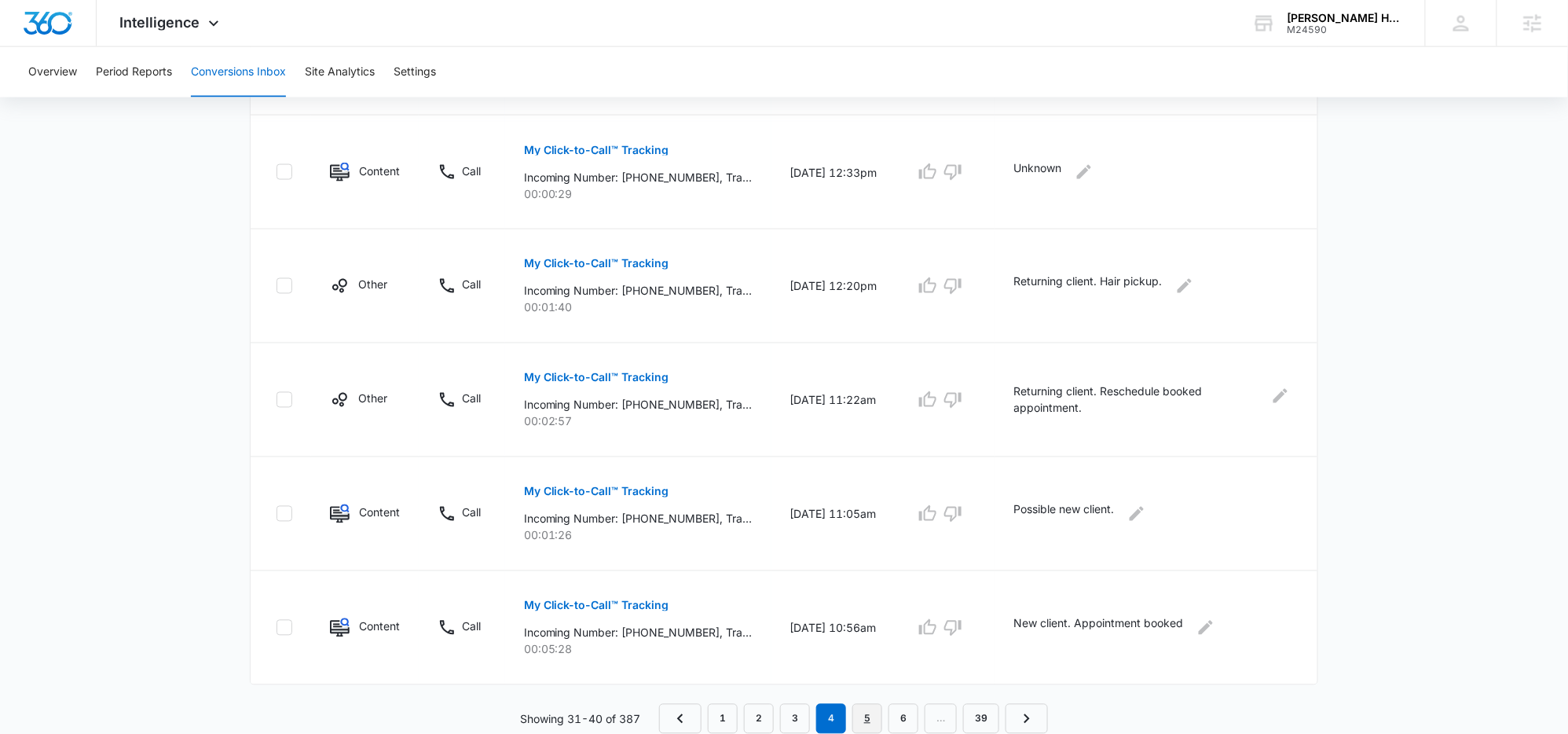
click at [858, 717] on link "5" at bounding box center [867, 719] width 30 height 30
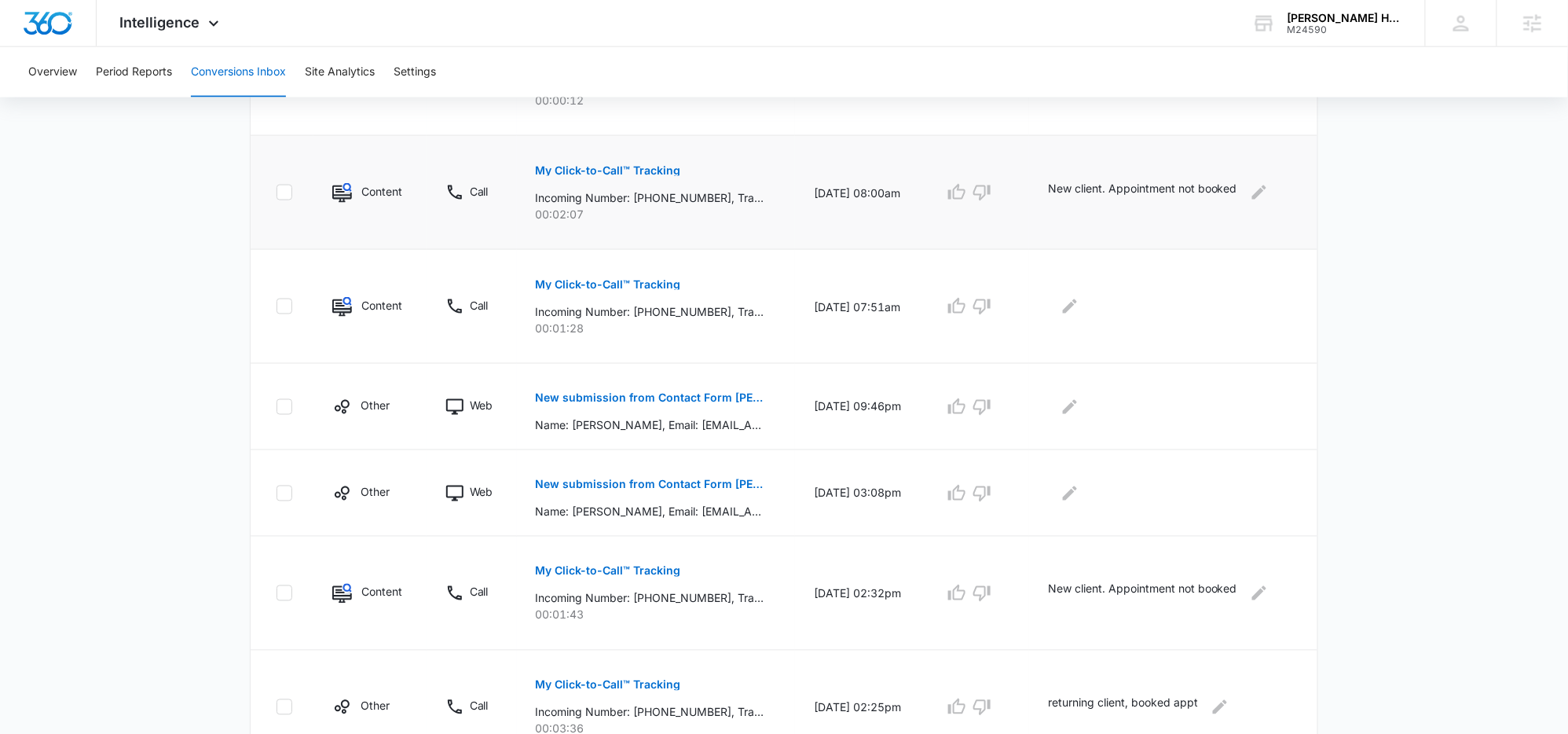
scroll to position [894, 0]
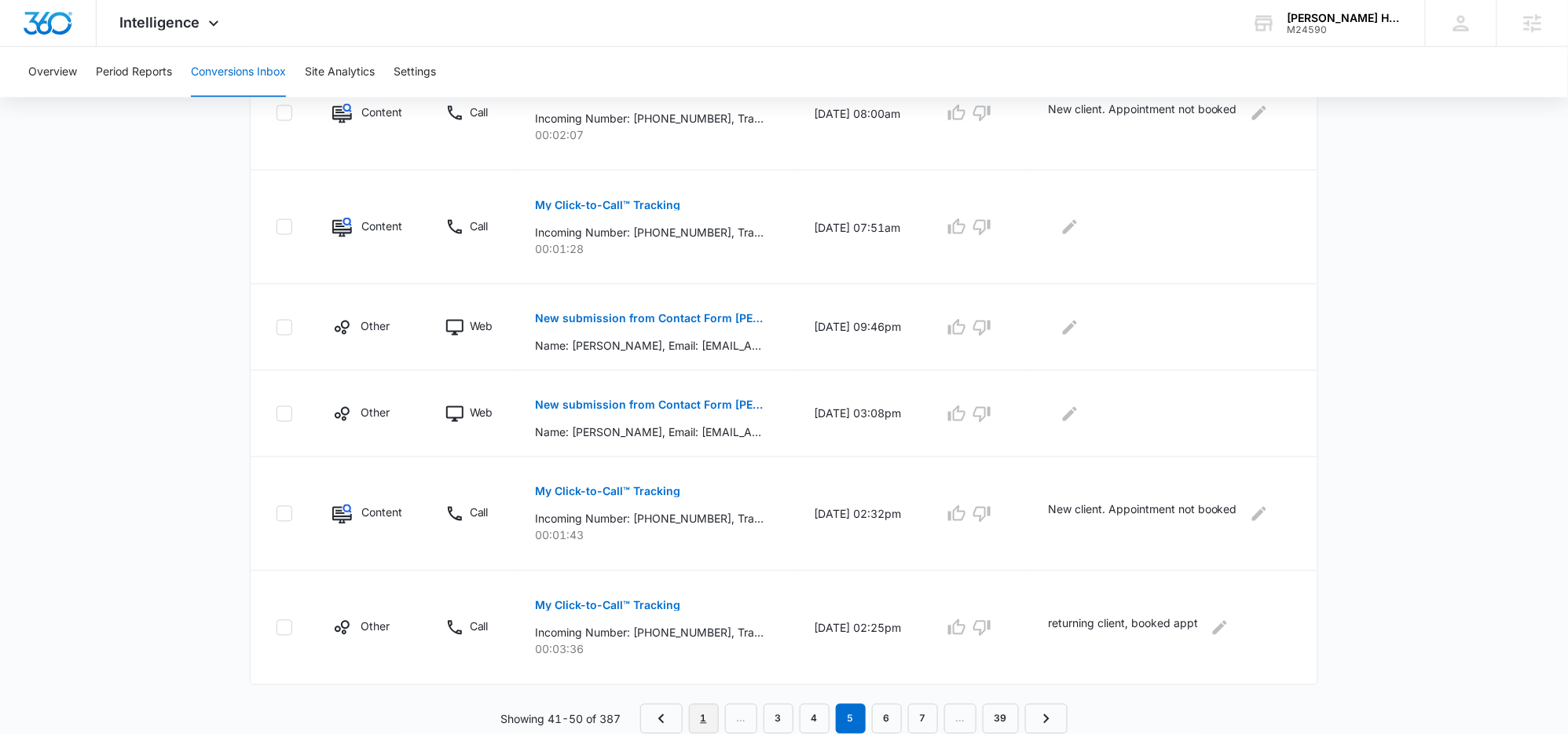
click at [701, 712] on link "1" at bounding box center [704, 719] width 30 height 30
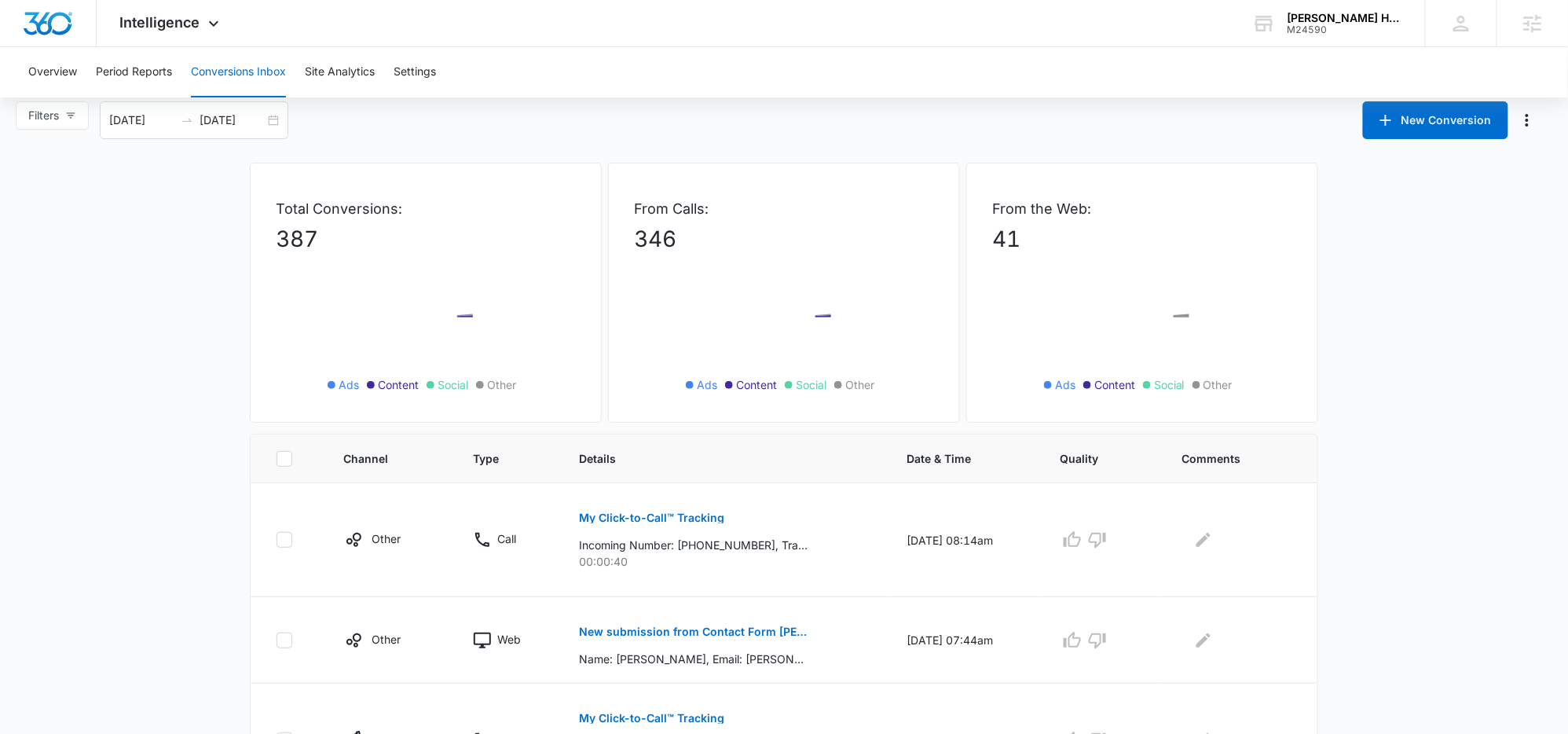
scroll to position [243, 0]
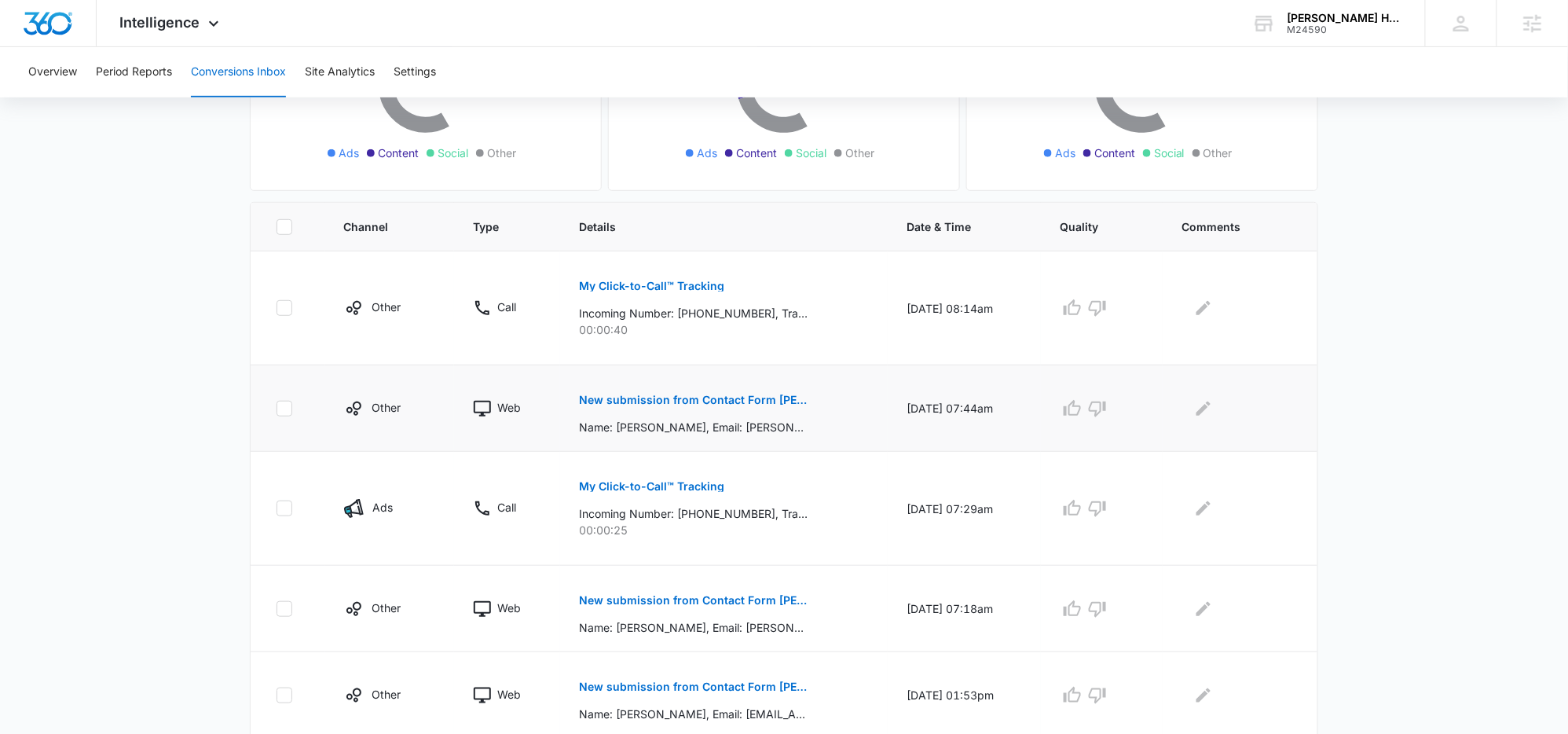
click at [650, 405] on button "New submission from Contact Form [PERSON_NAME]" at bounding box center [693, 400] width 229 height 38
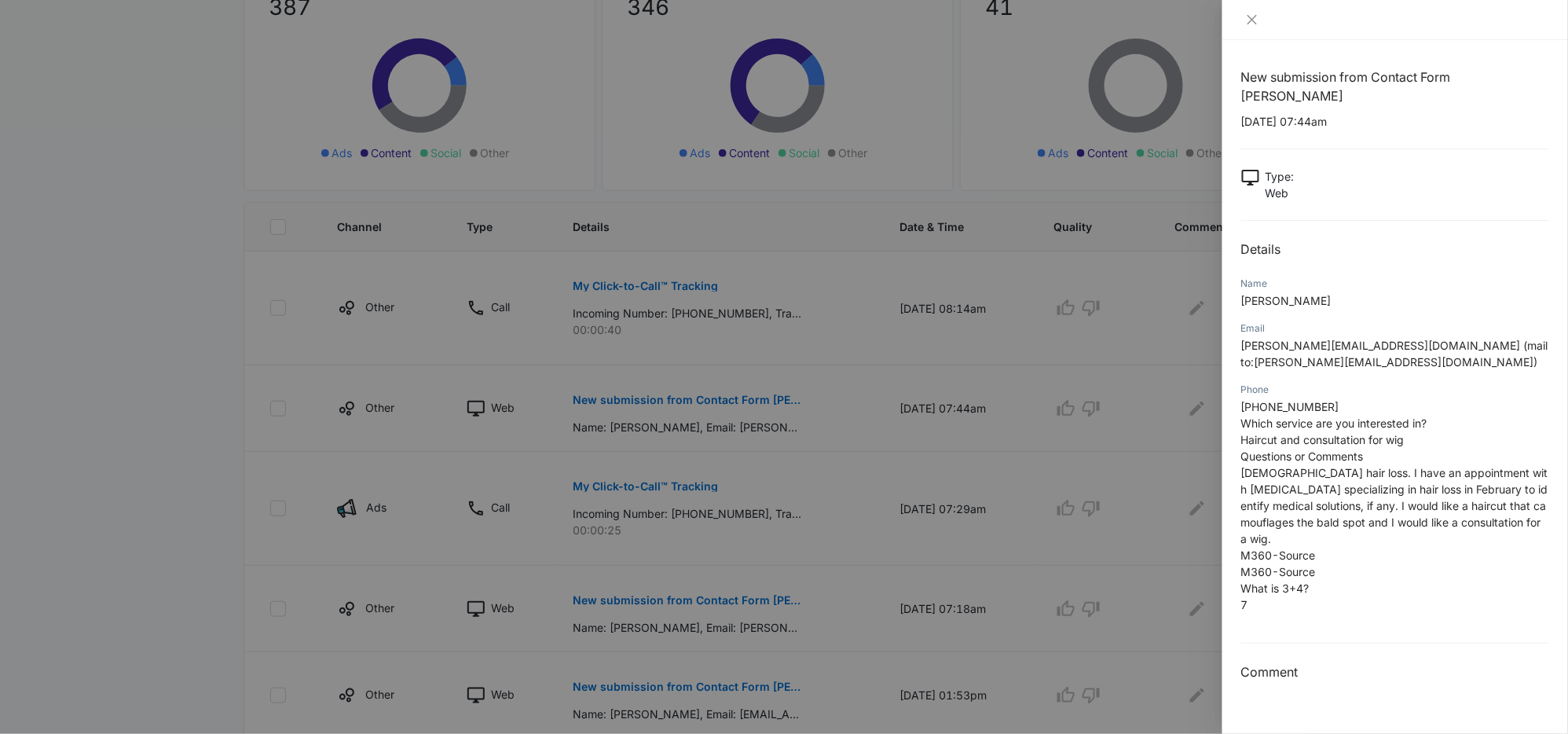
click at [249, 380] on div at bounding box center [784, 367] width 1568 height 734
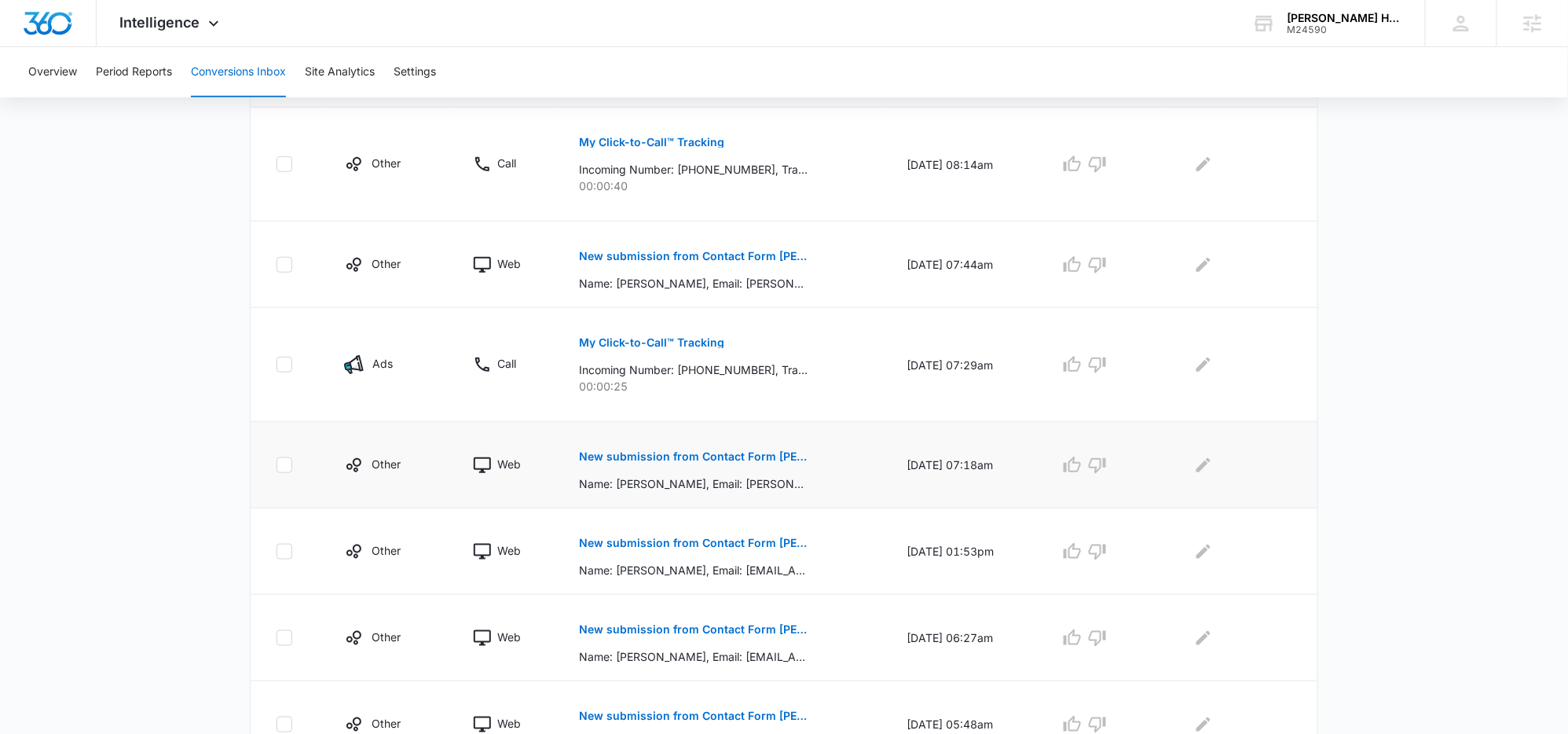
scroll to position [398, 0]
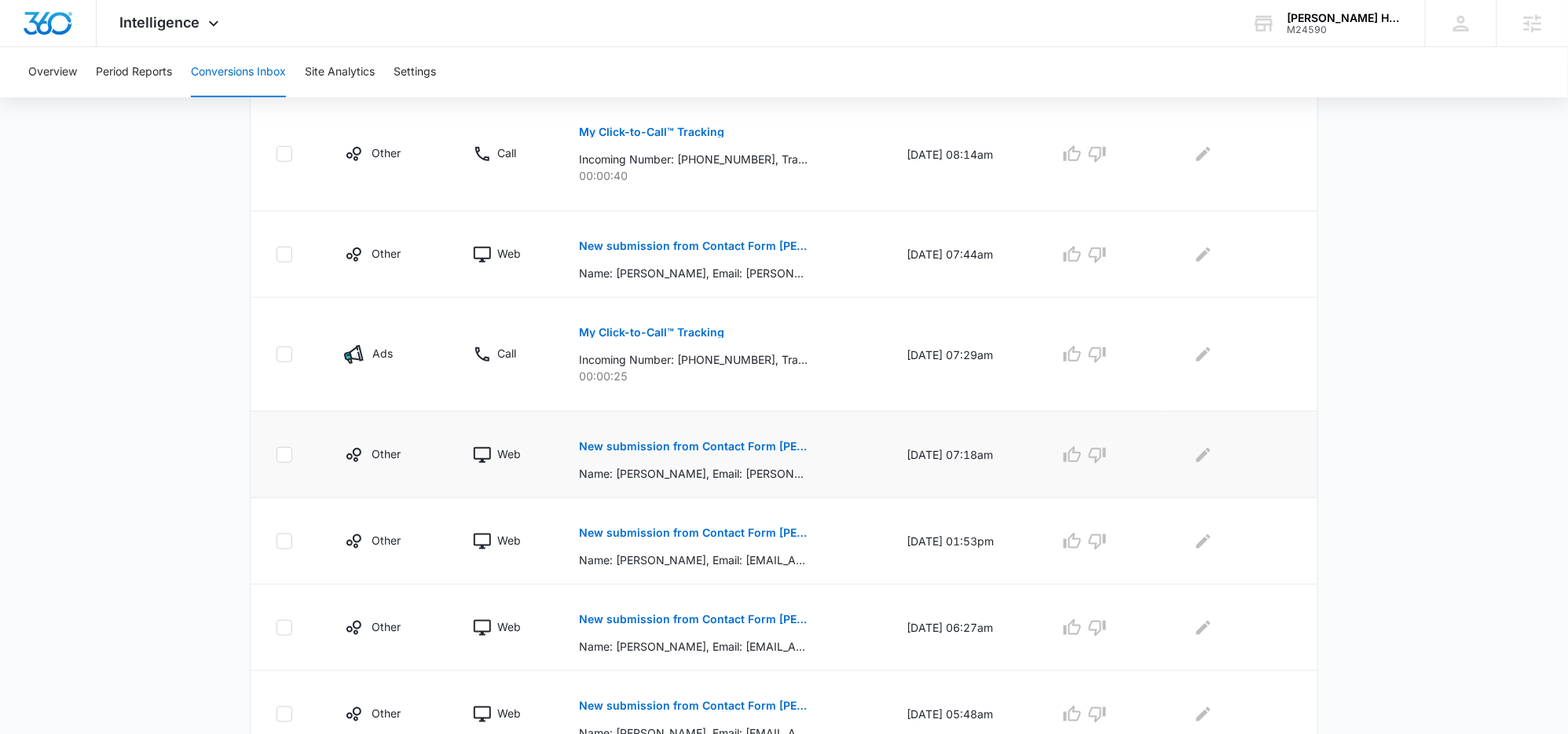
click at [733, 448] on p "New submission from Contact Form [PERSON_NAME]" at bounding box center [693, 447] width 229 height 11
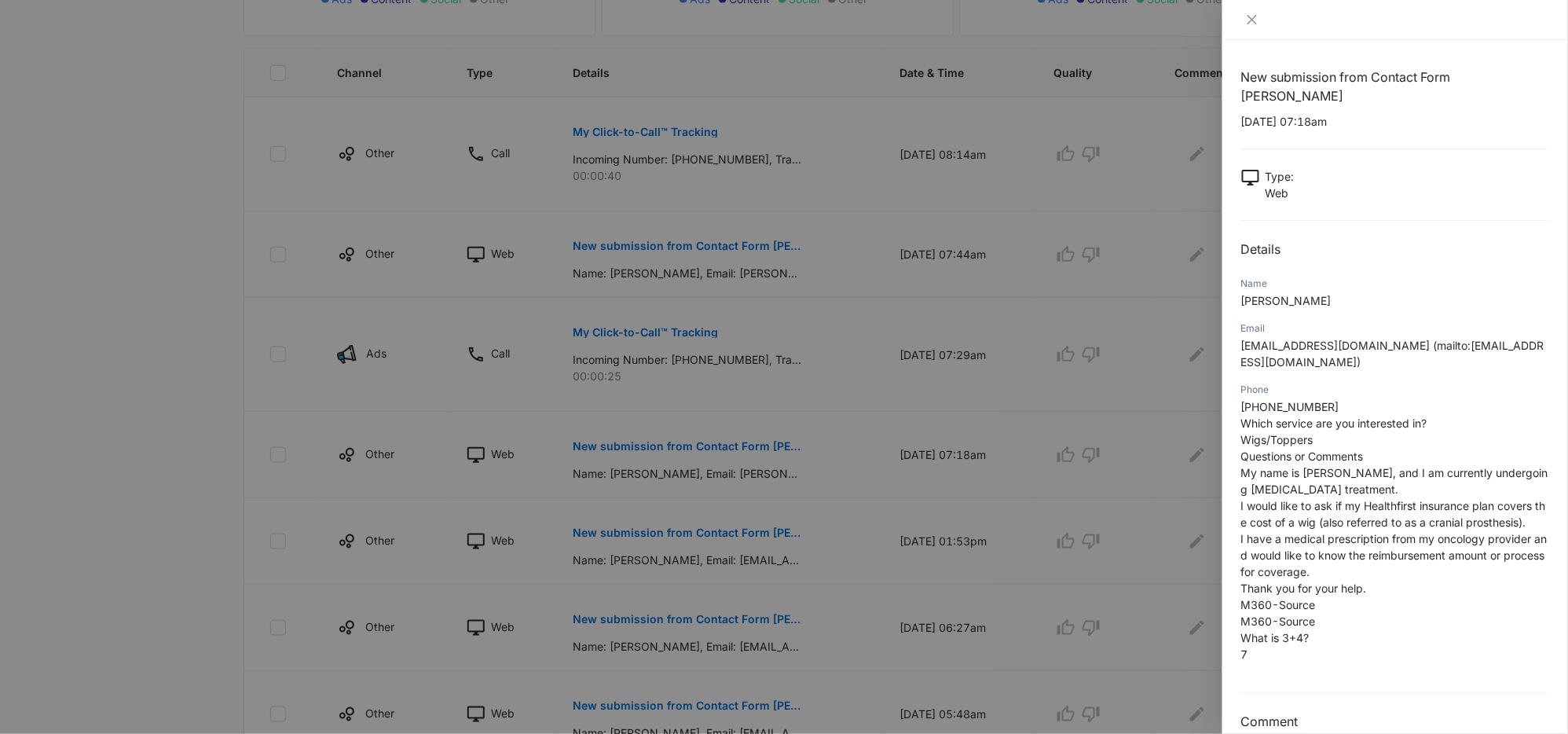
click at [401, 502] on div at bounding box center [784, 367] width 1568 height 734
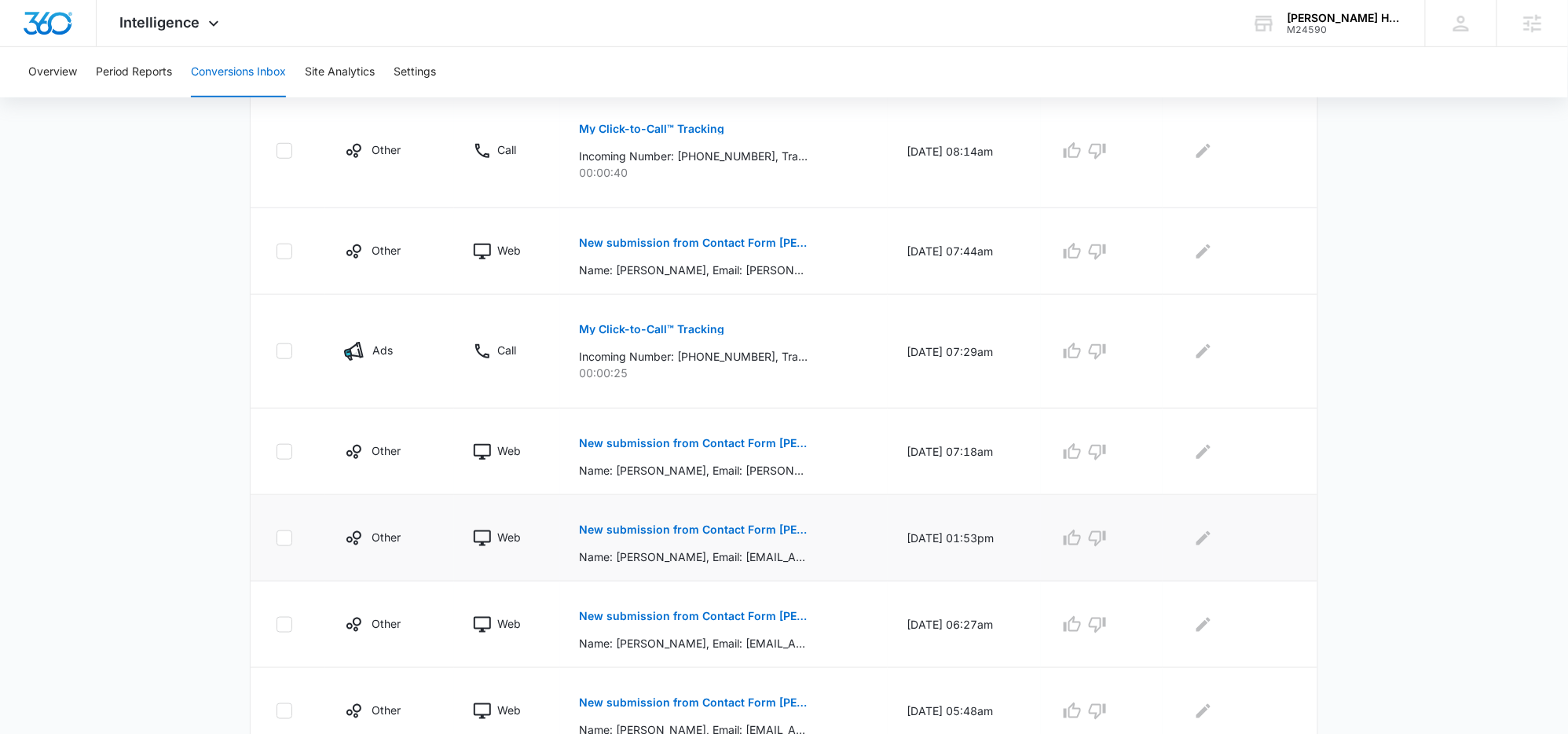
scroll to position [401, 0]
click at [671, 530] on p "New submission from Contact Form [PERSON_NAME]" at bounding box center [693, 529] width 229 height 11
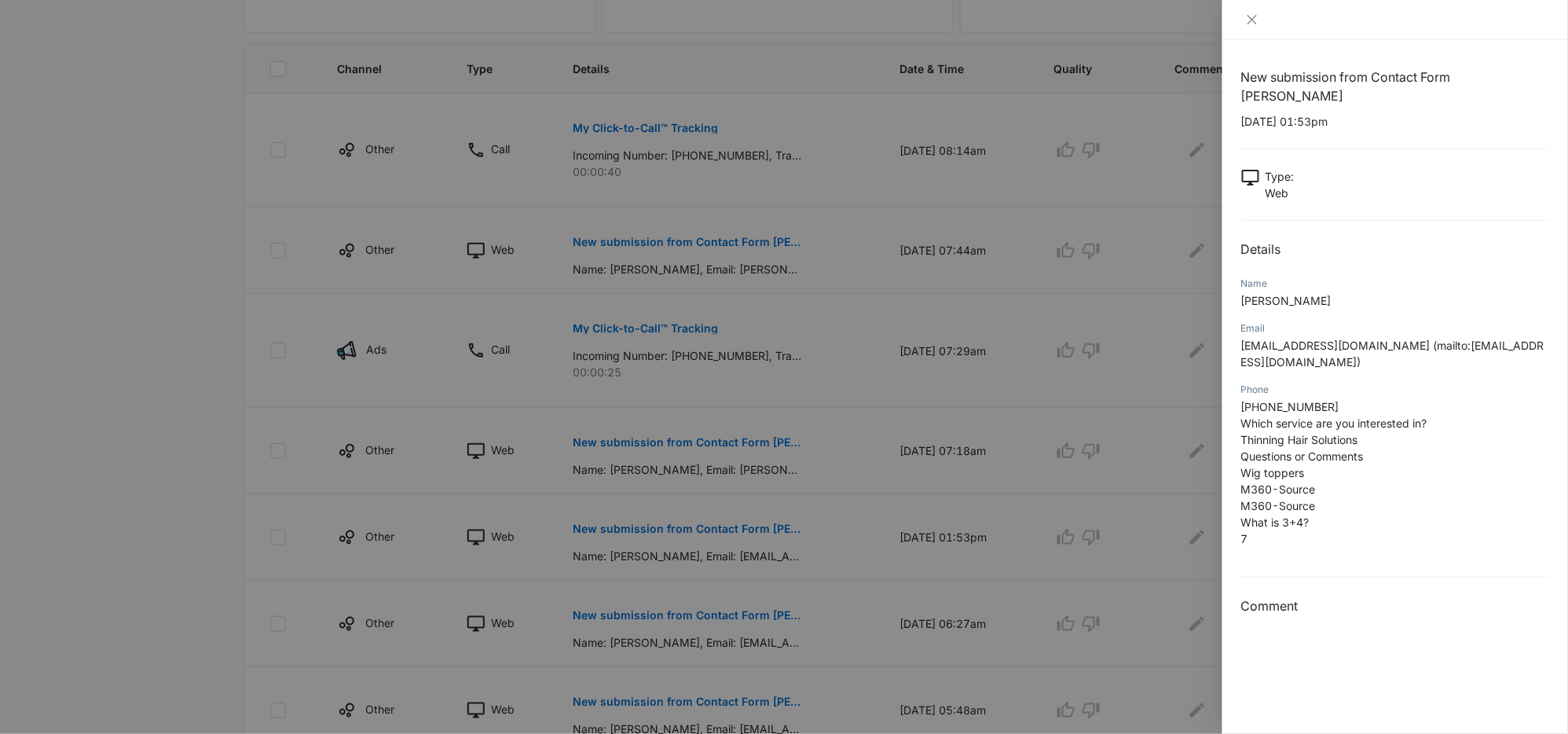
drag, startPoint x: 891, startPoint y: 531, endPoint x: 816, endPoint y: 549, distance: 77.1
click at [891, 531] on div at bounding box center [784, 367] width 1568 height 734
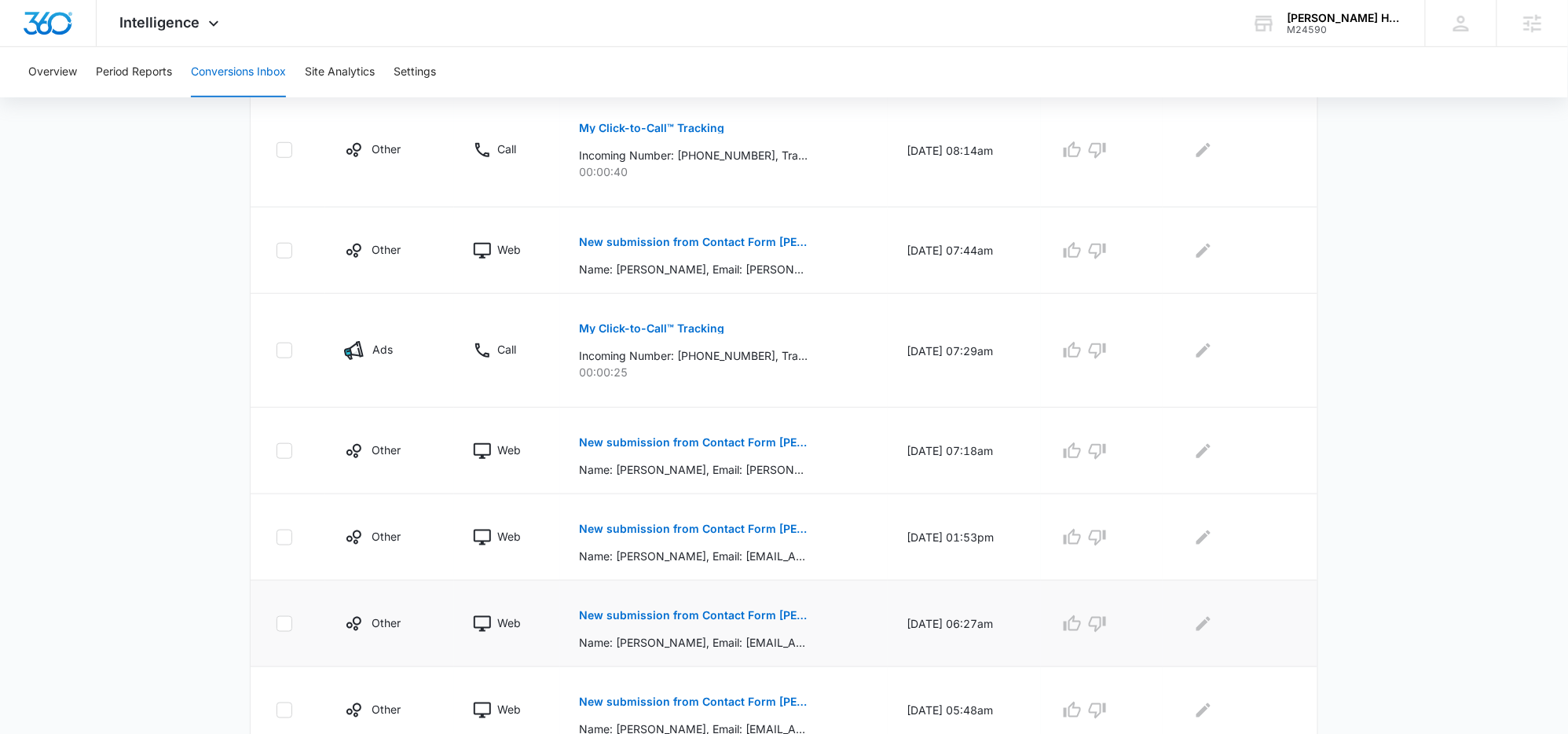
click at [688, 612] on p "New submission from Contact Form [PERSON_NAME]" at bounding box center [693, 615] width 229 height 11
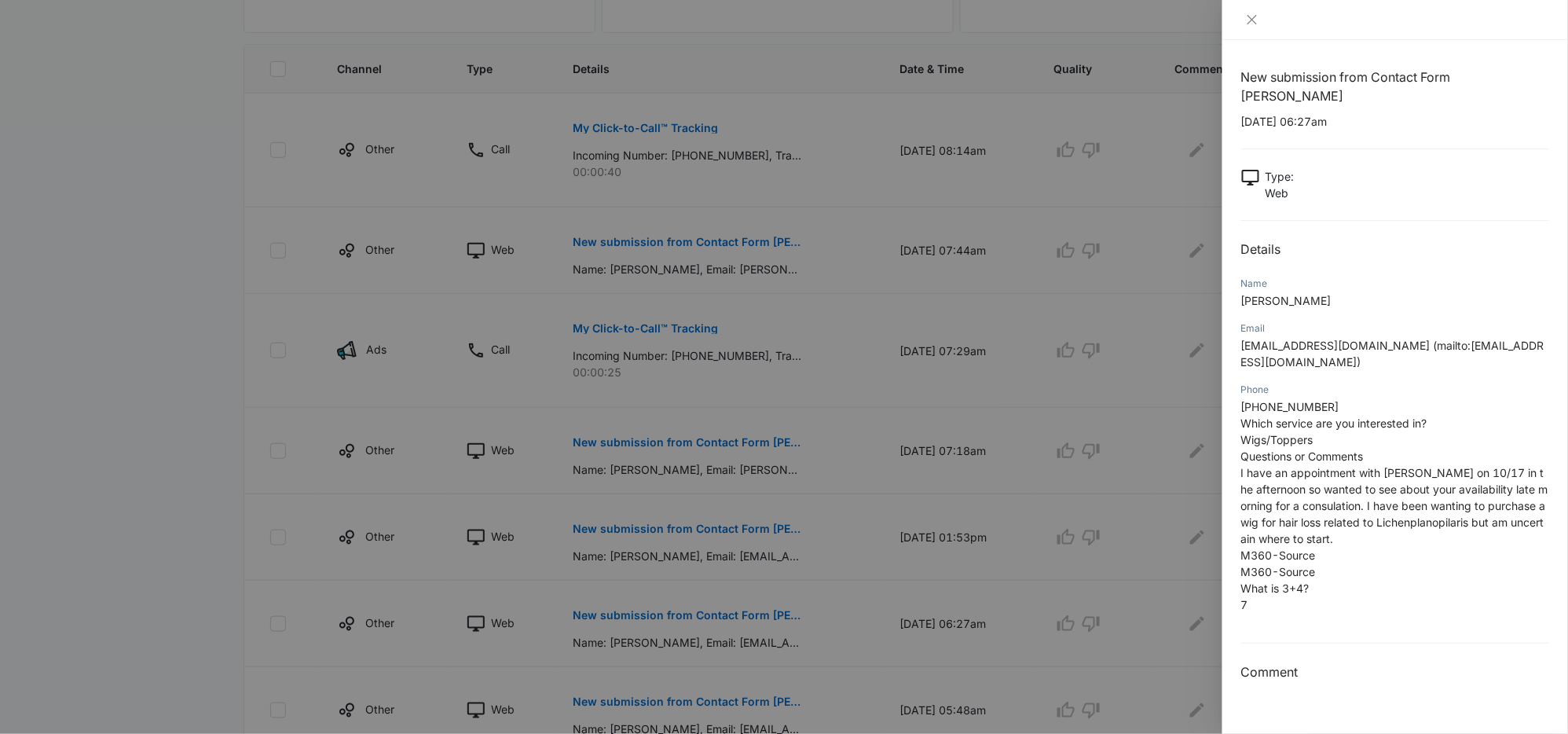
click at [822, 600] on div at bounding box center [784, 367] width 1568 height 734
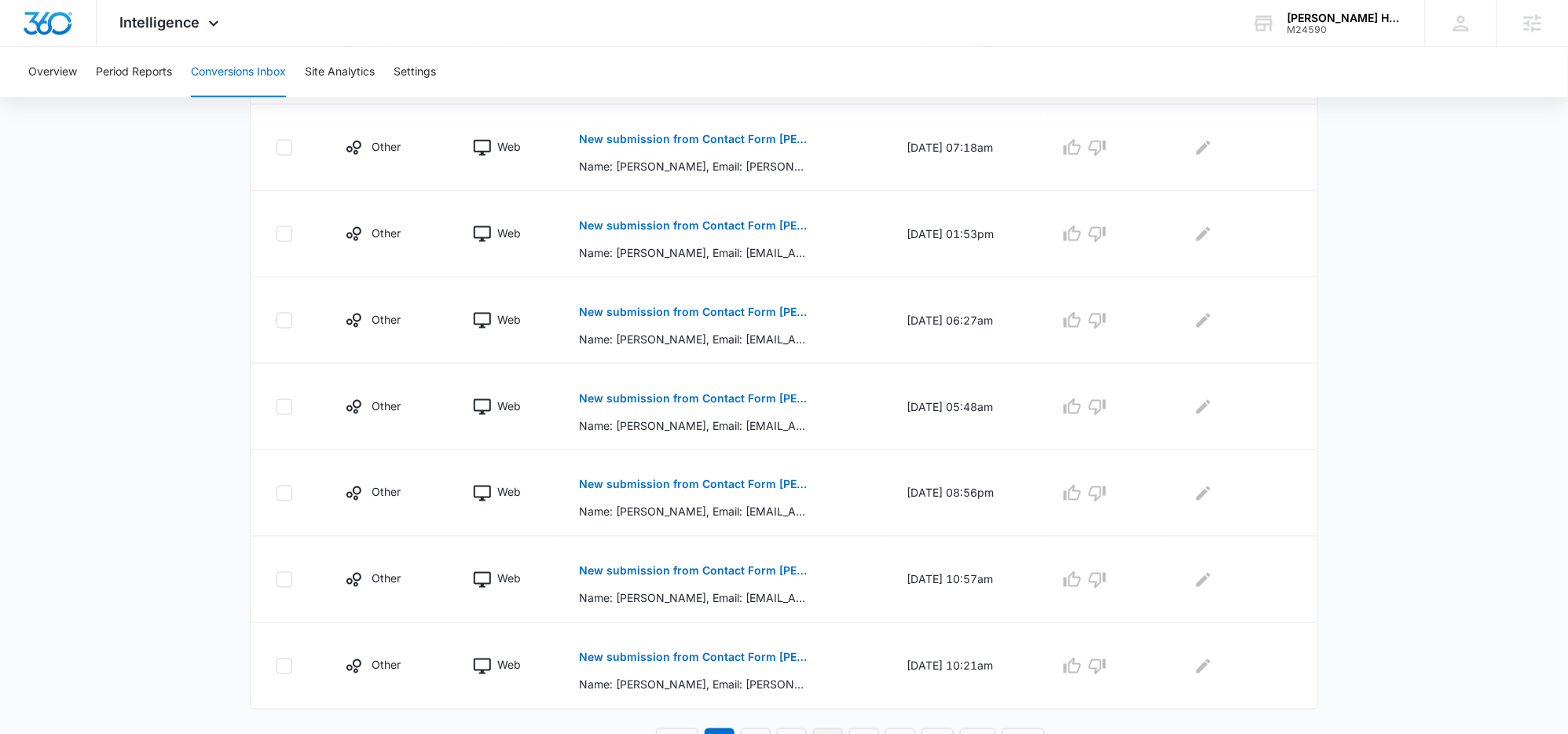
scroll to position [729, 0]
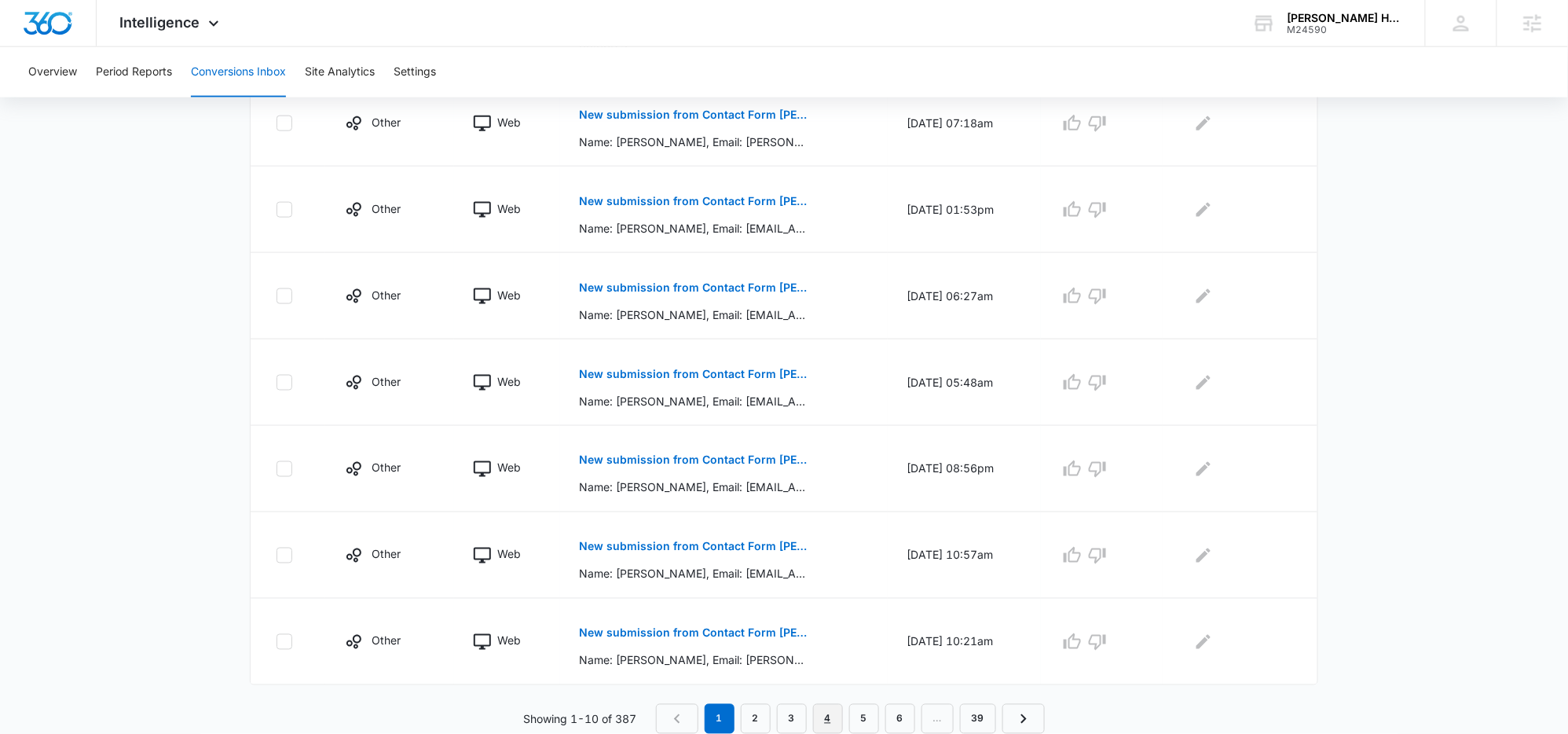
click at [834, 709] on link "4" at bounding box center [828, 719] width 30 height 30
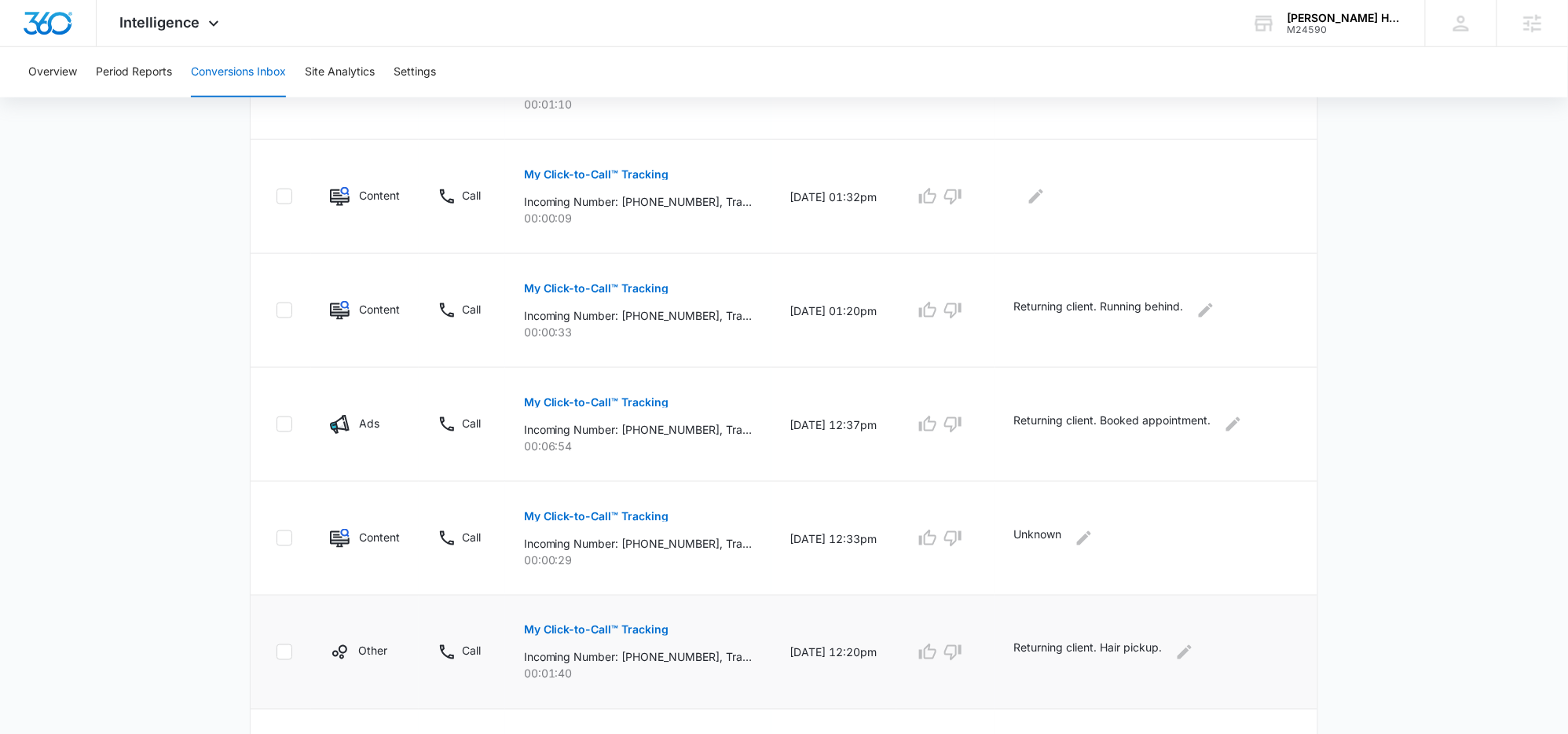
scroll to position [949, 0]
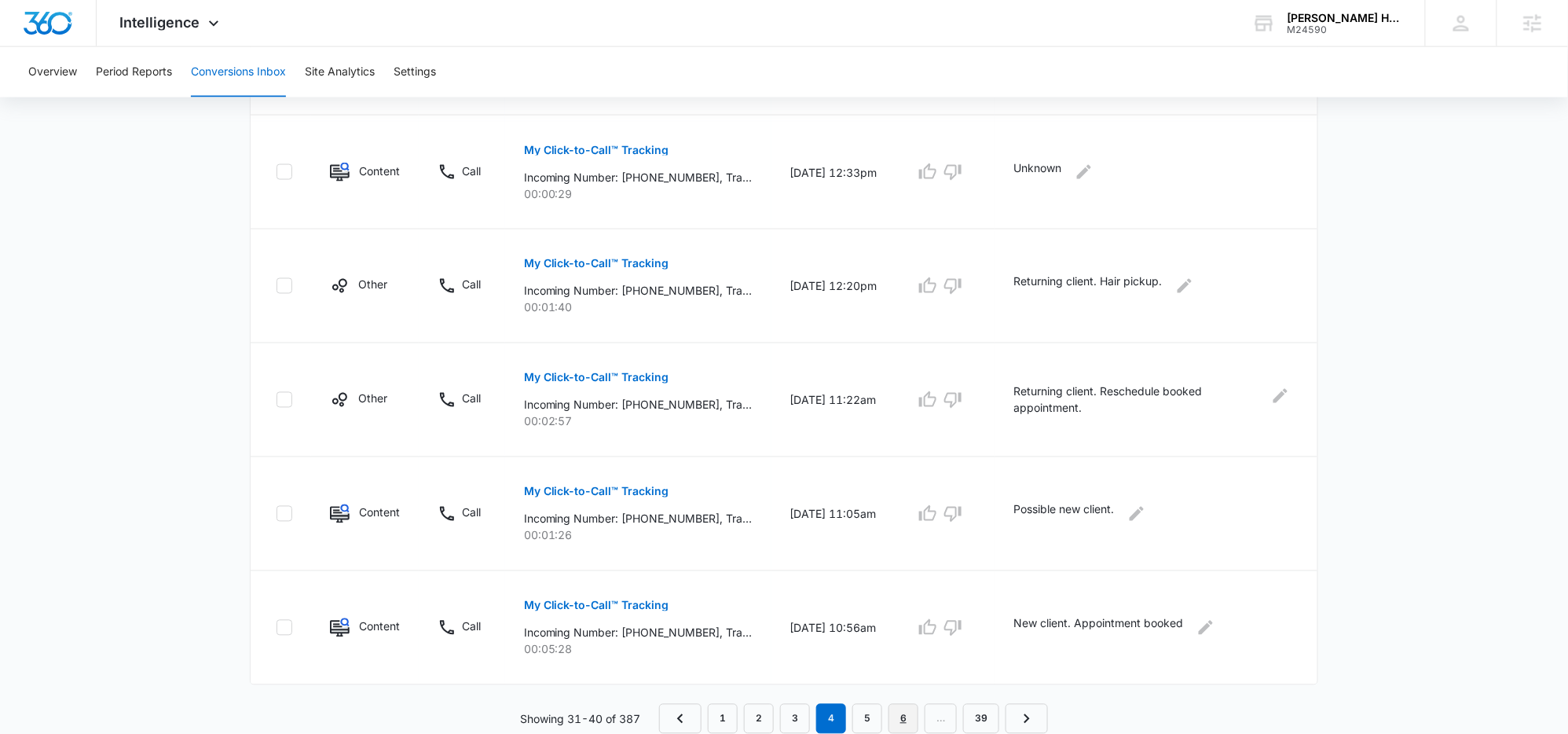
click at [906, 720] on link "6" at bounding box center [904, 719] width 30 height 30
click at [886, 710] on link "7" at bounding box center [887, 719] width 30 height 30
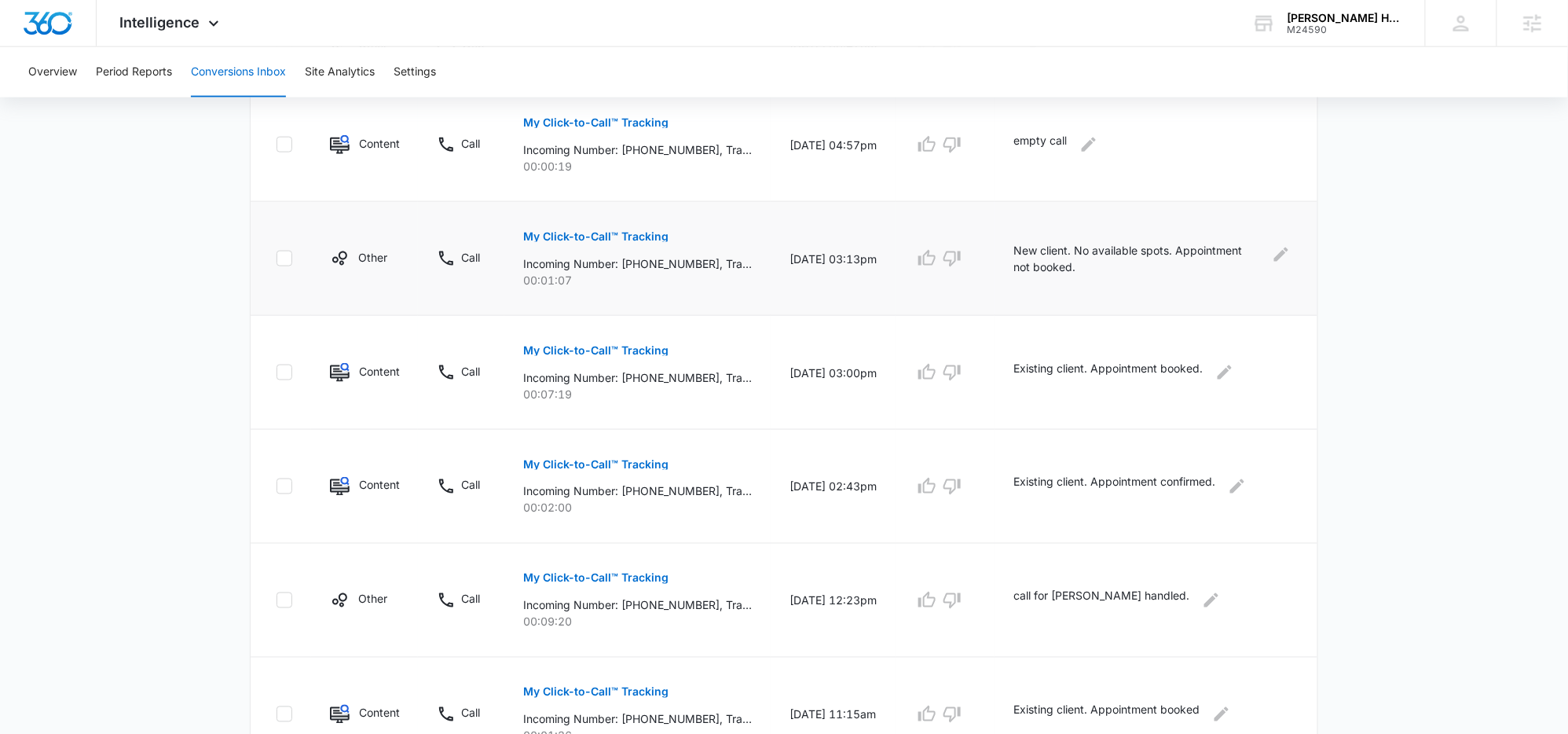
scroll to position [693, 0]
click at [828, 269] on td "[DATE] 03:13pm" at bounding box center [833, 259] width 125 height 114
click at [833, 269] on td "[DATE] 03:13pm" at bounding box center [833, 259] width 125 height 114
drag, startPoint x: 1119, startPoint y: 261, endPoint x: 1032, endPoint y: 254, distance: 87.3
click at [1021, 257] on td "New client. No available spots. Appointment not booked." at bounding box center [1155, 259] width 323 height 114
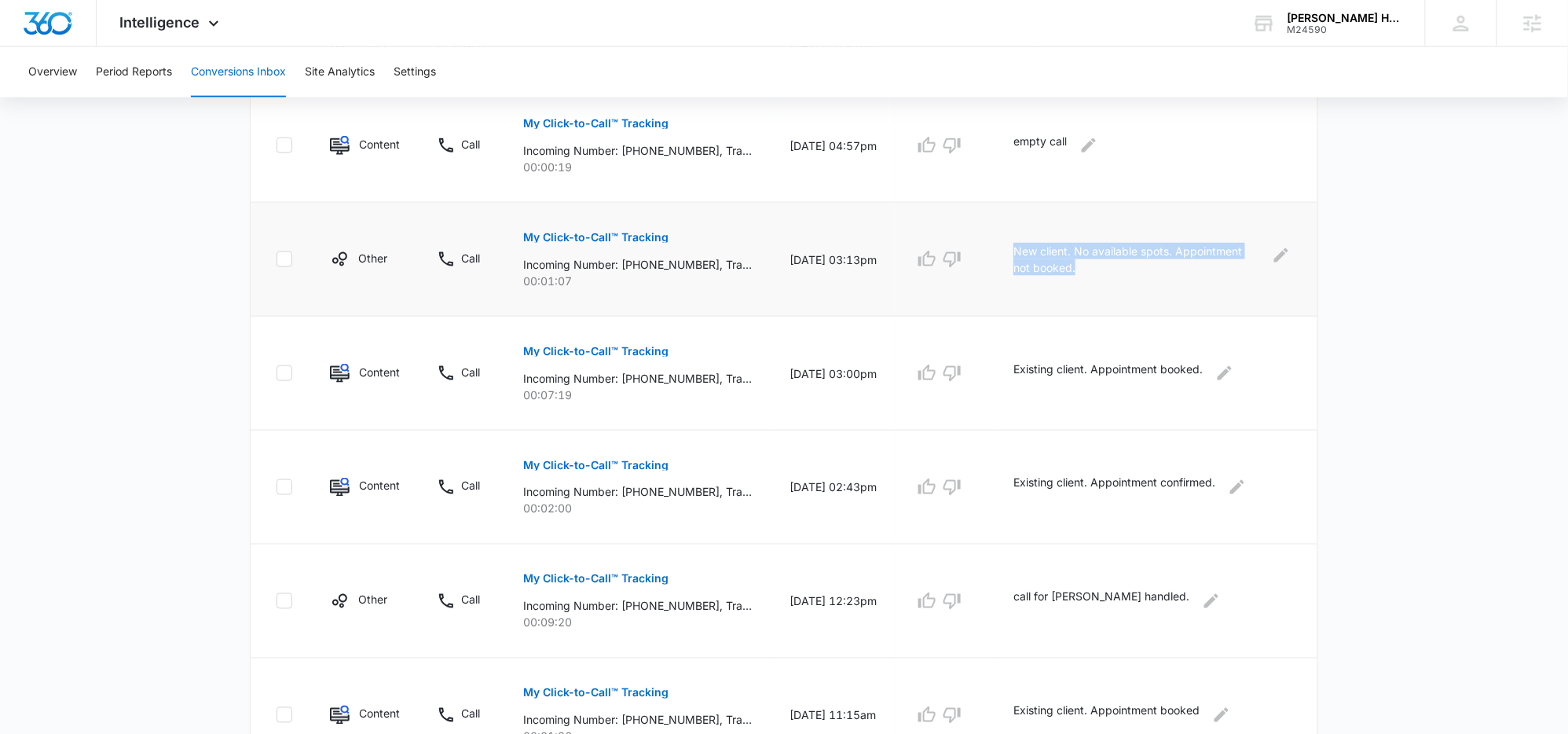
drag, startPoint x: 1121, startPoint y: 275, endPoint x: 1030, endPoint y: 253, distance: 93.6
click at [1030, 253] on td "New client. No available spots. Appointment not booked." at bounding box center [1155, 259] width 323 height 114
copy p "New client. No available spots. Appointment not booked."
click at [1385, 224] on main "Filters 09/13/2025 10/13/2025 New Conversion Sep 2025 Su Mo Tu We Th Fr Sa 31 1…" at bounding box center [784, 177] width 1568 height 1514
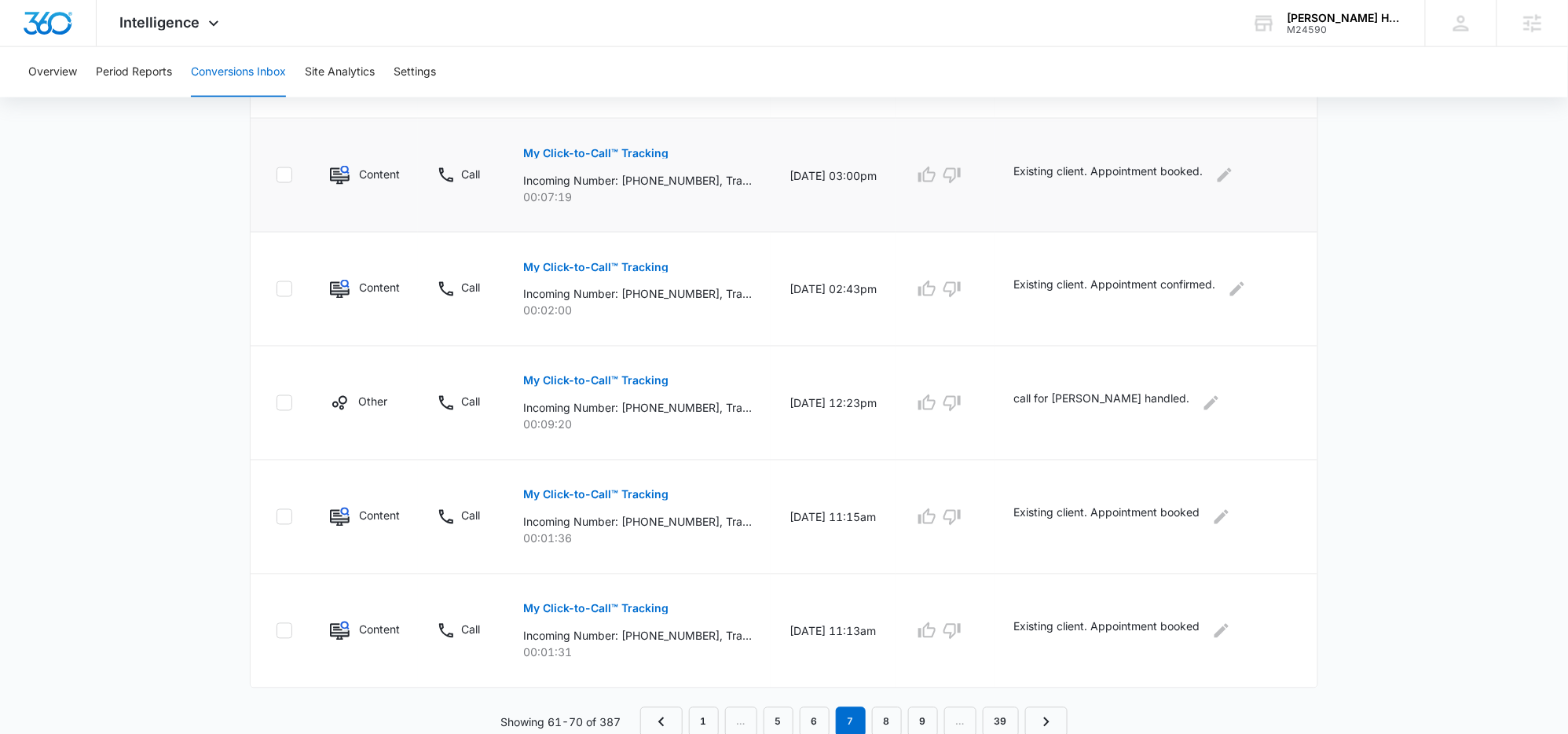
scroll to position [894, 0]
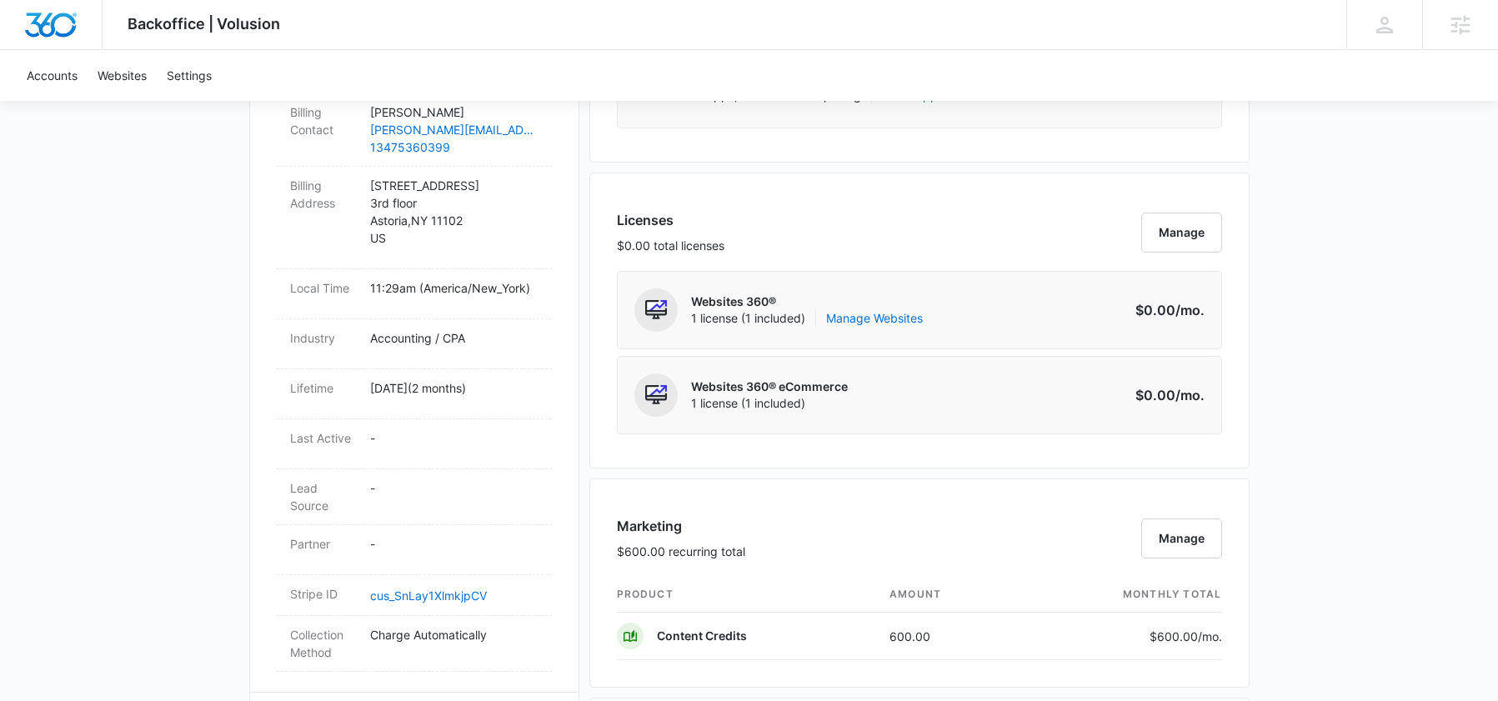
scroll to position [1434, 0]
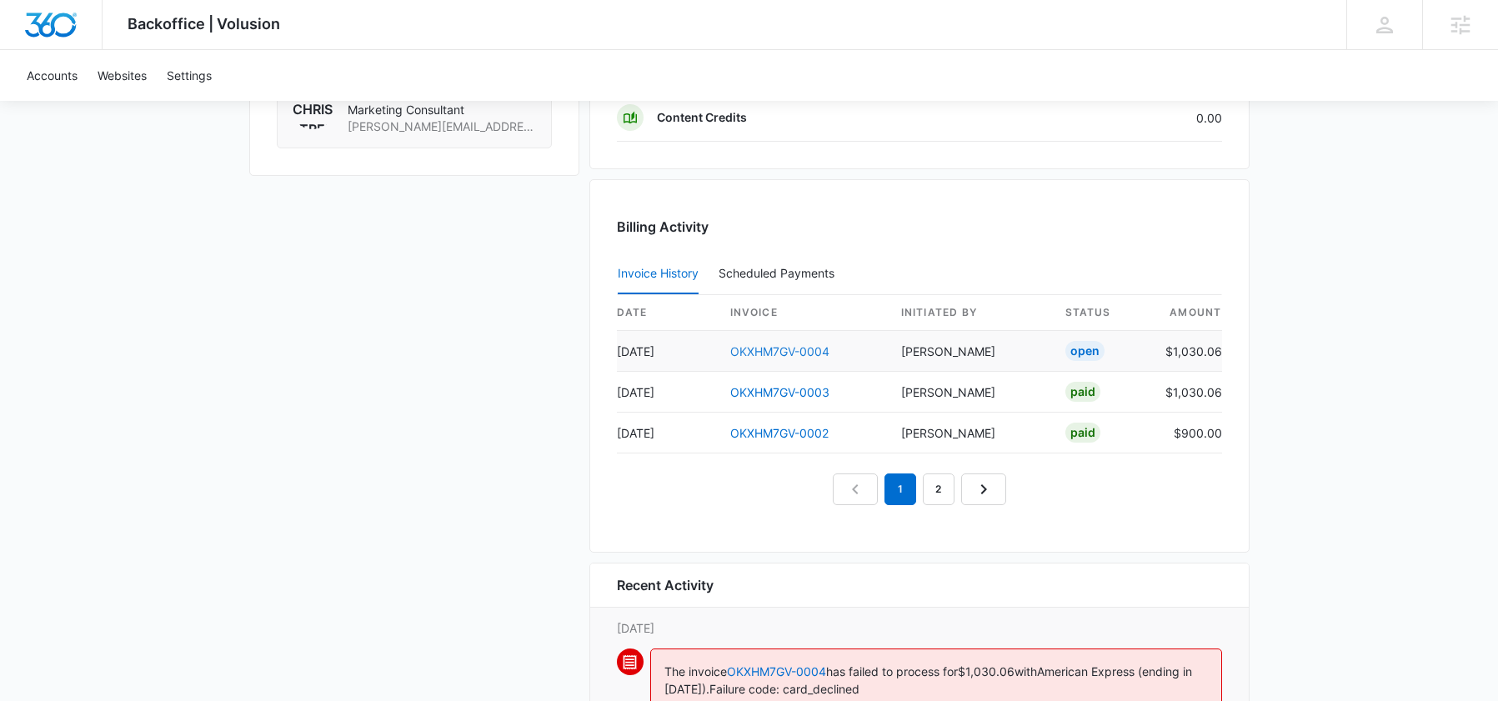
click at [795, 354] on link "OKXHM7GV-0004" at bounding box center [779, 351] width 99 height 14
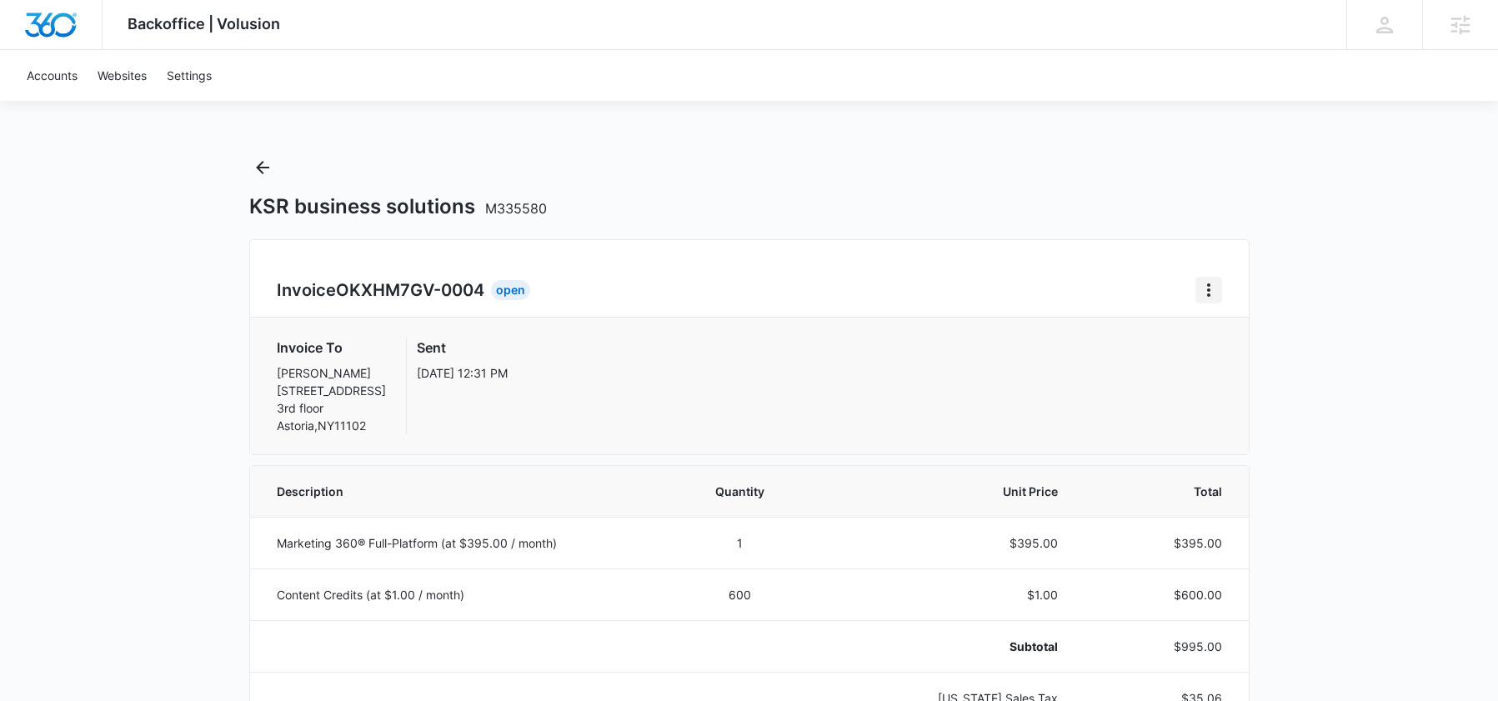
click at [1200, 287] on icon "Home" at bounding box center [1209, 290] width 20 height 20
click at [1072, 259] on div "Invoice OKXHM7GV-0004 Open Download Invoice Invoice To KARANVEER SINGH 2631 28t…" at bounding box center [749, 347] width 1000 height 216
click at [1230, 288] on div "Invoice OKXHM7GV-0004 Open Invoice To KARANVEER SINGH 2631 28th St 3rd floor As…" at bounding box center [749, 347] width 1000 height 216
click at [1200, 284] on icon "Home" at bounding box center [1209, 290] width 20 height 20
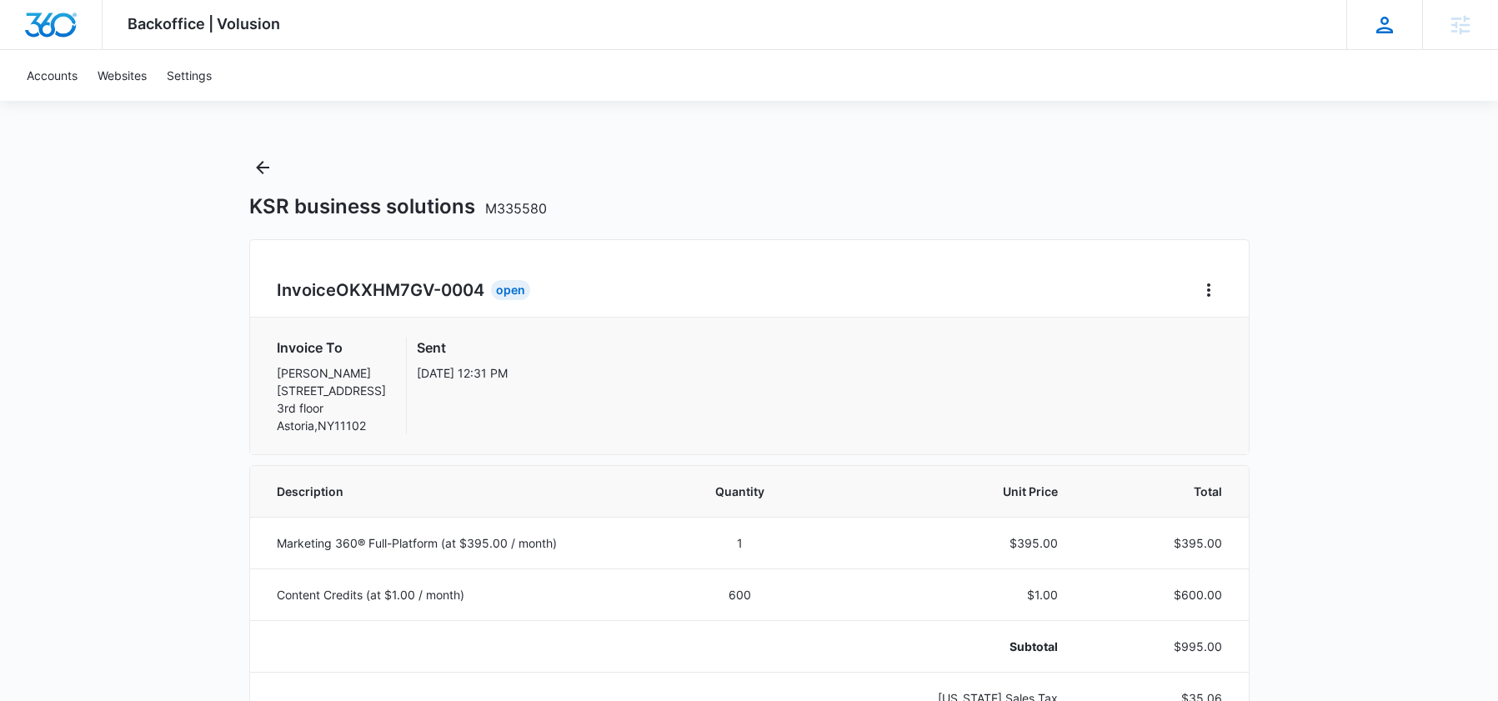
click at [1403, 32] on div "Sarah Gluchacki Sarah.Gluchacki@madwire.com My Profile Notifications Support Lo…" at bounding box center [1384, 24] width 76 height 49
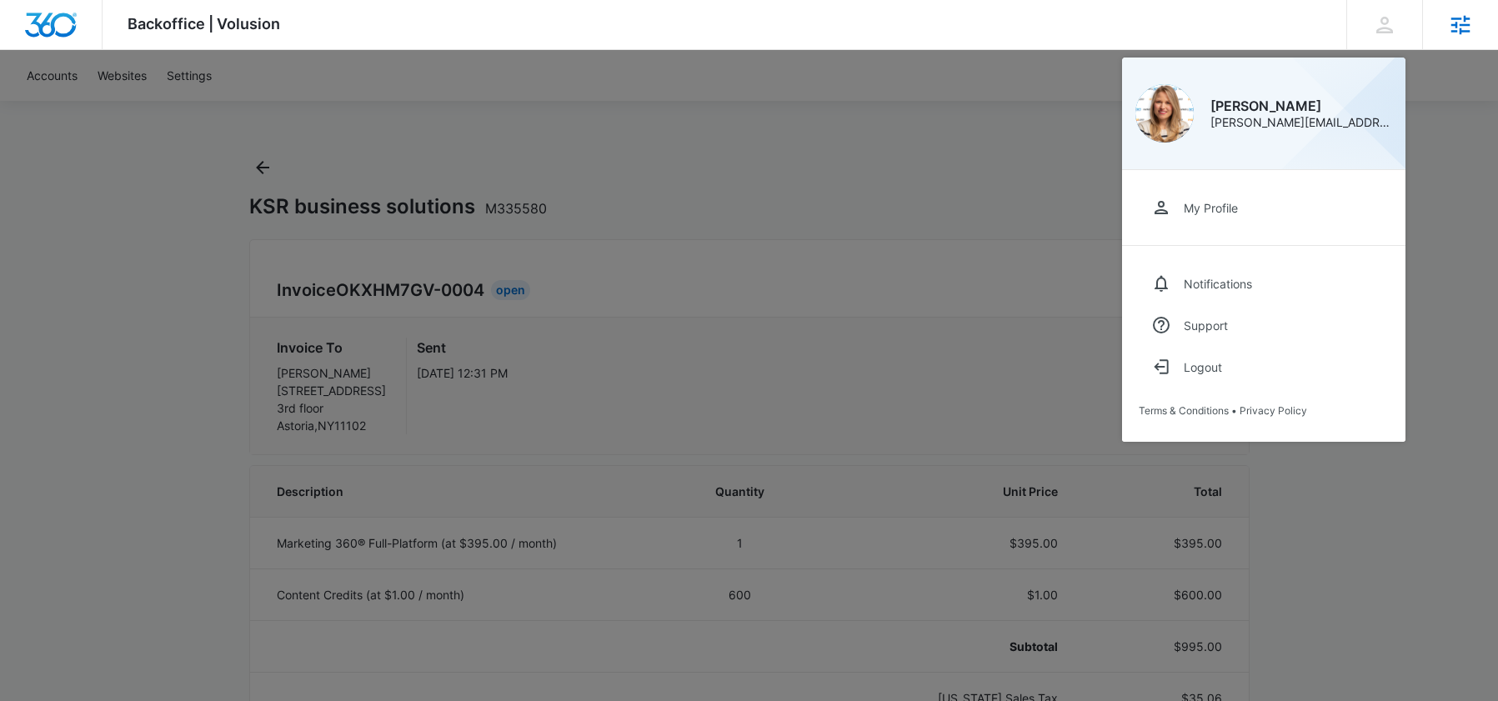
click at [1437, 24] on div "Agencies" at bounding box center [1460, 24] width 76 height 49
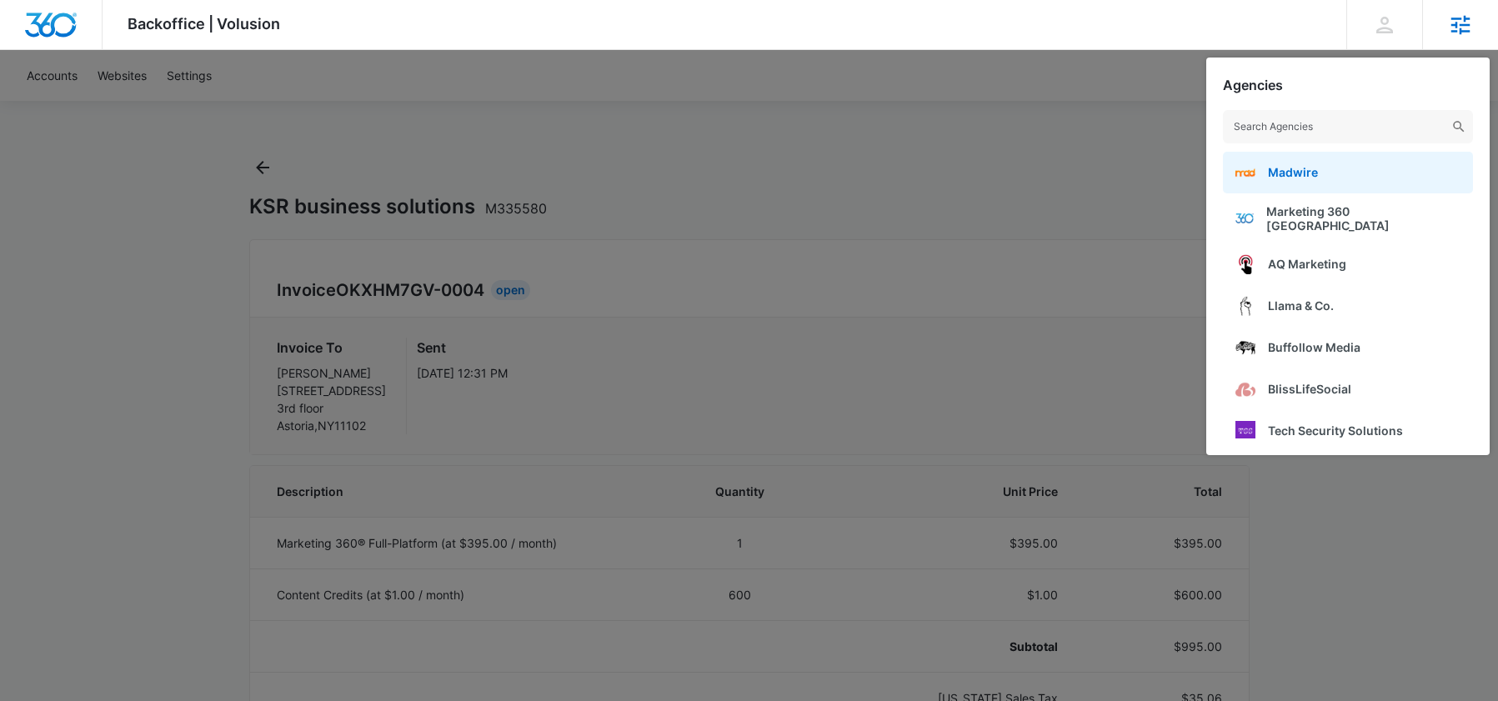
click at [1320, 168] on link "Madwire" at bounding box center [1348, 173] width 250 height 42
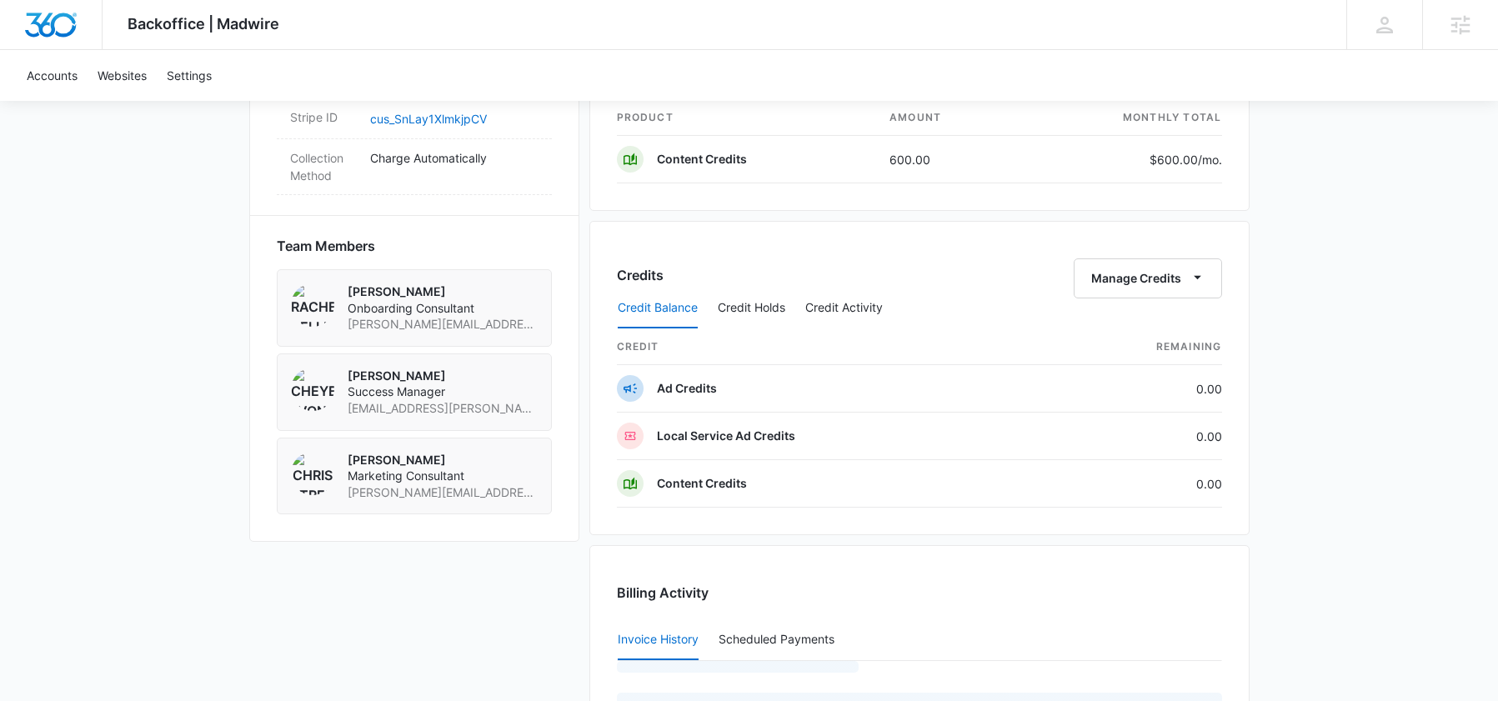
scroll to position [1428, 0]
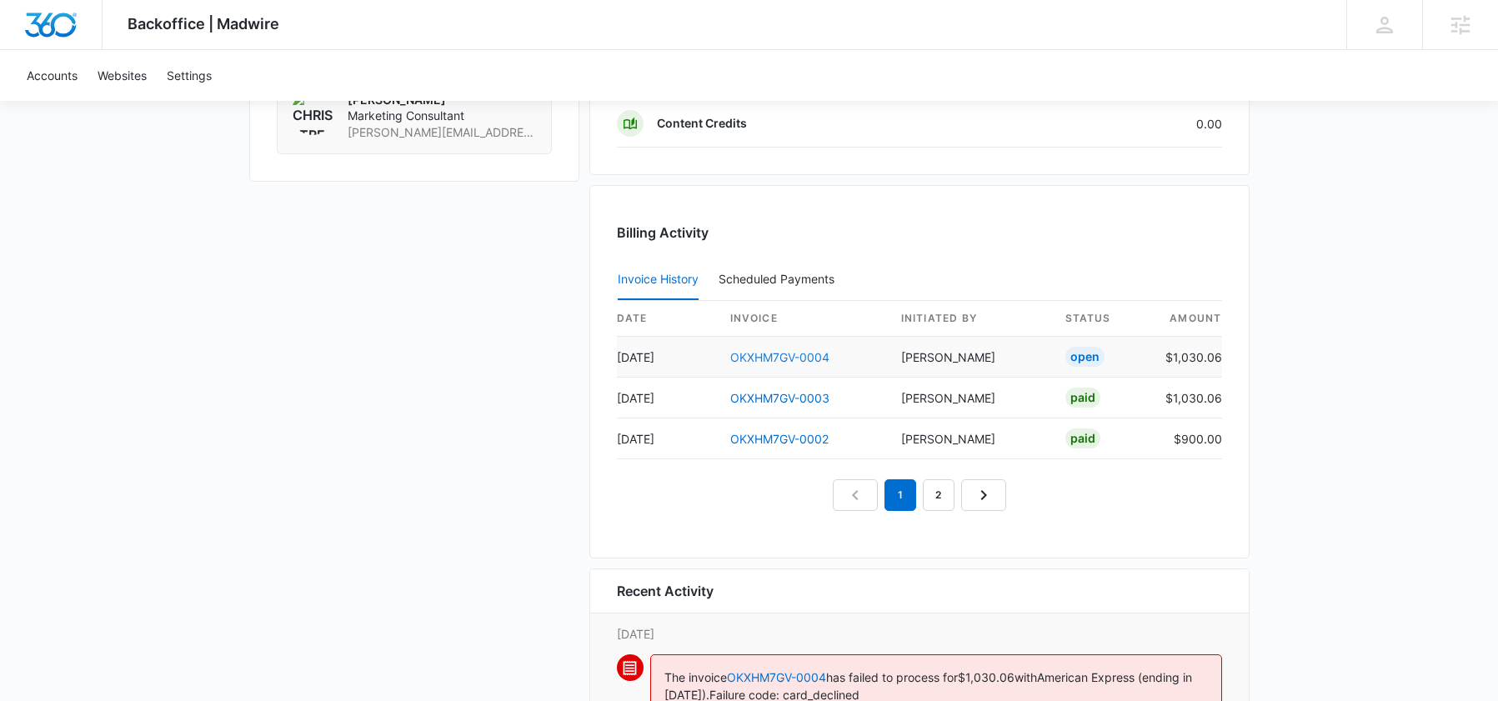
click at [762, 359] on link "OKXHM7GV-0004" at bounding box center [779, 357] width 99 height 14
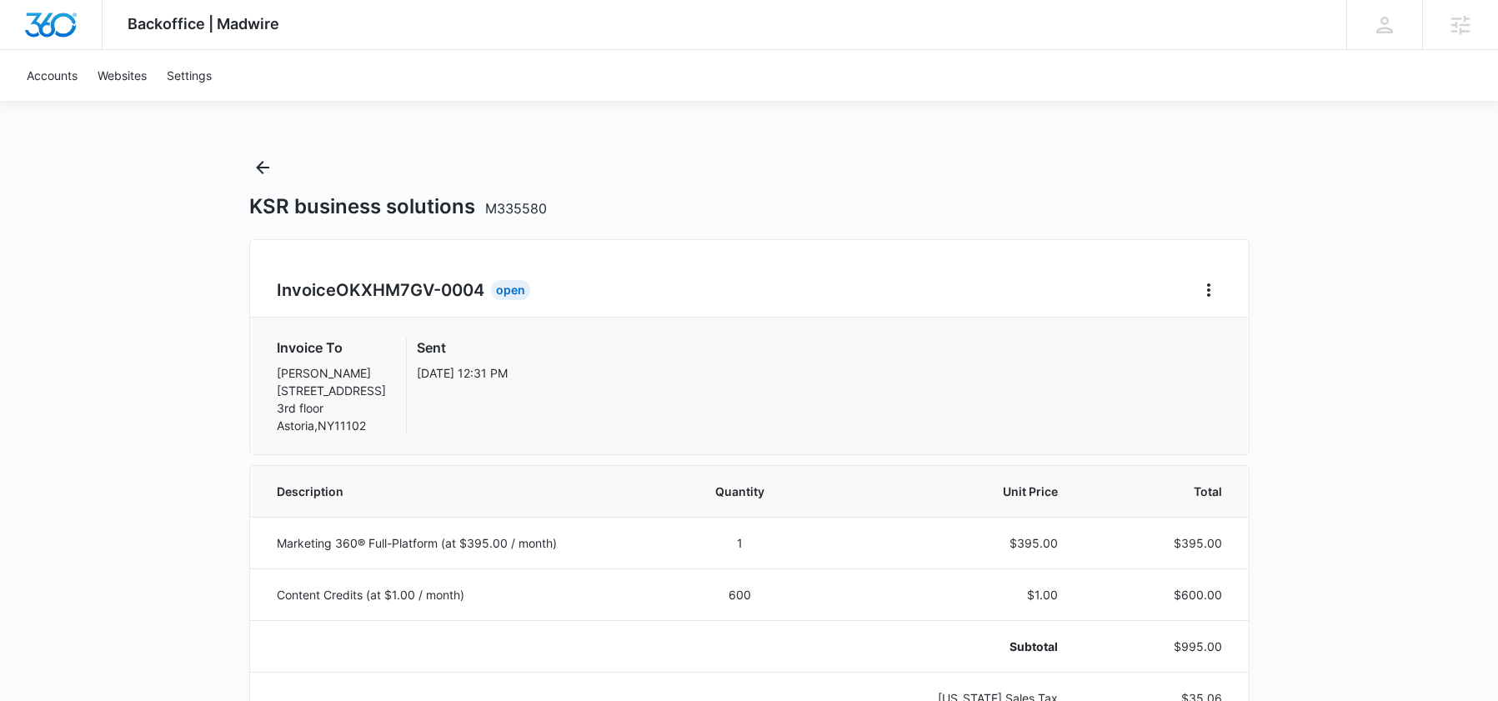
click at [1222, 297] on div "Invoice OKXHM7GV-0004 Open Invoice To KARANVEER SINGH 2631 28th St 3rd floor As…" at bounding box center [749, 347] width 1000 height 216
click at [1220, 296] on button "Home" at bounding box center [1208, 290] width 27 height 27
click at [1243, 359] on div "Retry Payment" at bounding box center [1264, 362] width 97 height 12
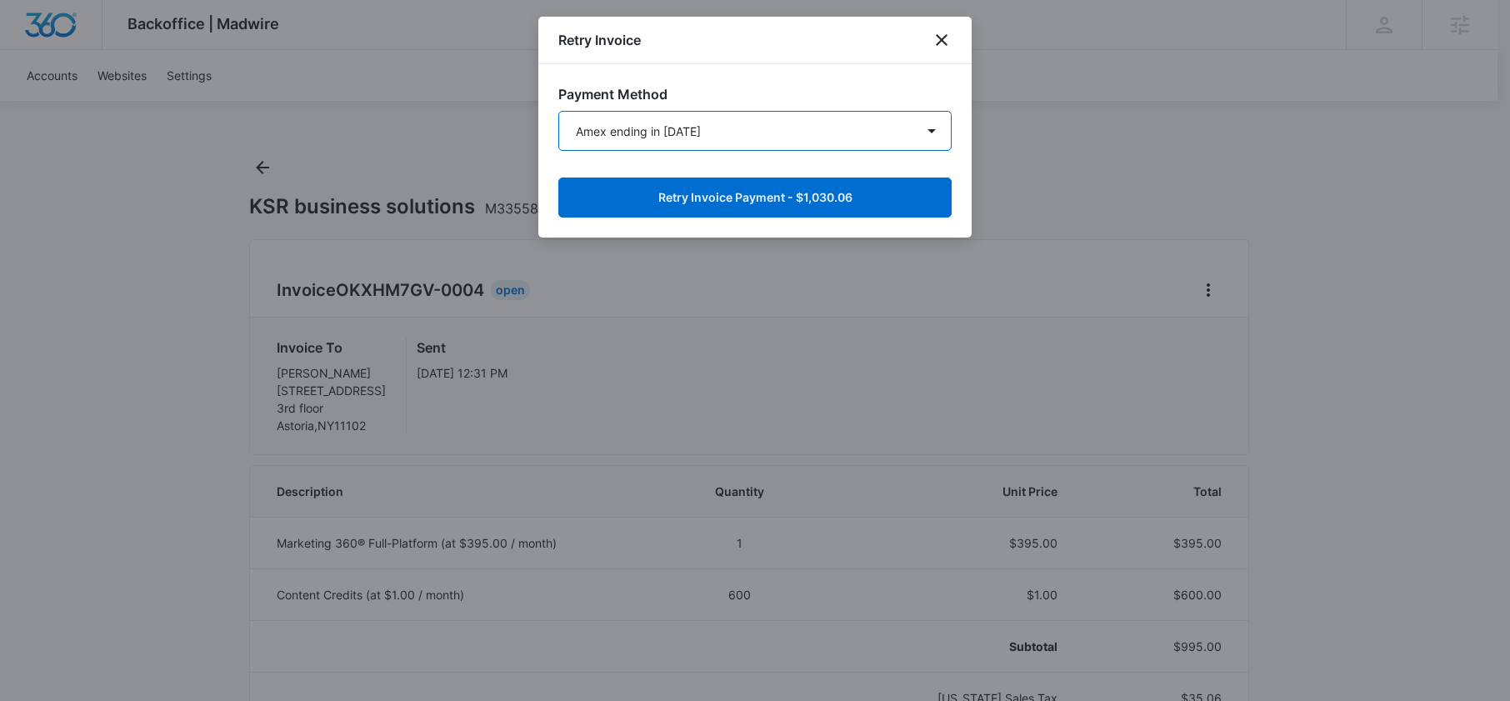
click at [749, 138] on select "Amex ending in 1000 New Payment Method" at bounding box center [755, 131] width 393 height 40
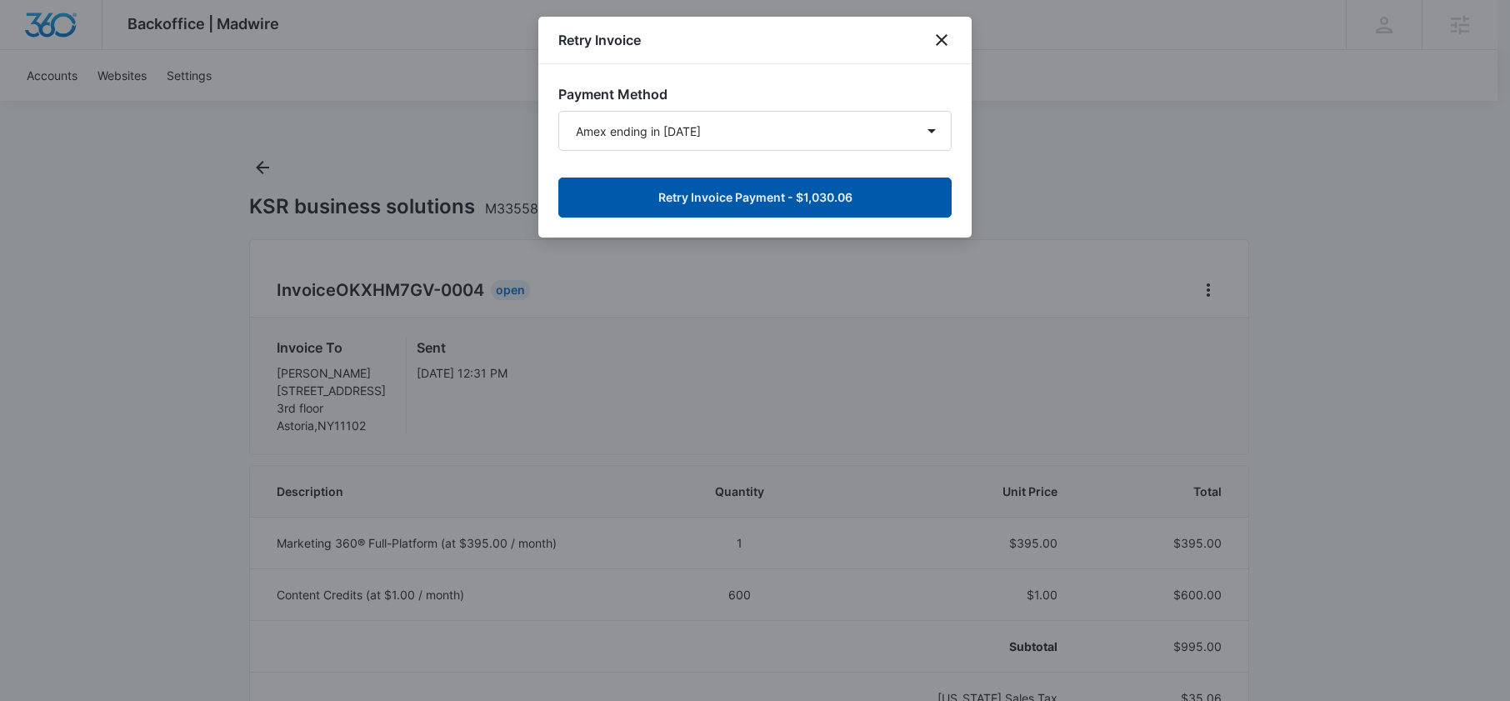
click at [718, 202] on button "Retry Invoice Payment - $1,030.06" at bounding box center [755, 198] width 393 height 40
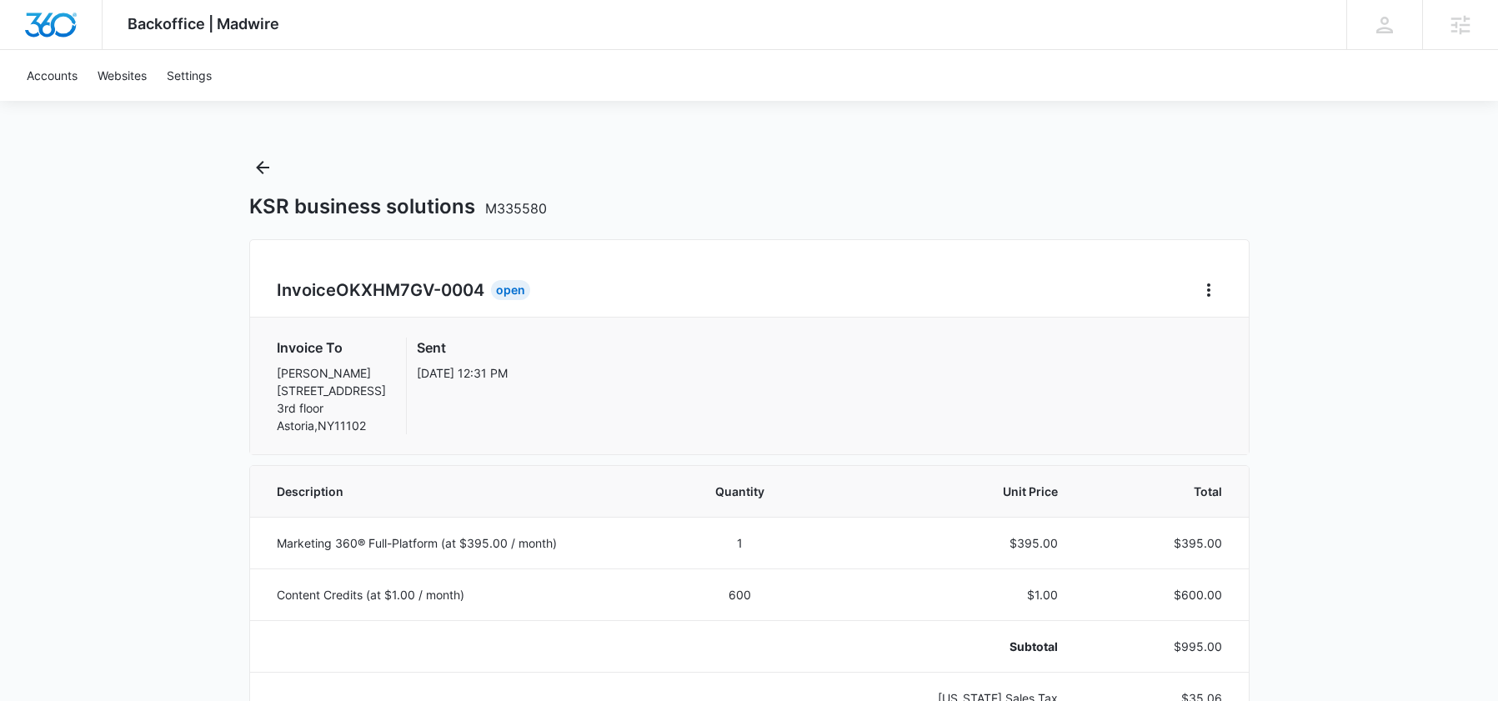
click at [581, 84] on div "Accounts Websites Settings" at bounding box center [749, 75] width 1465 height 51
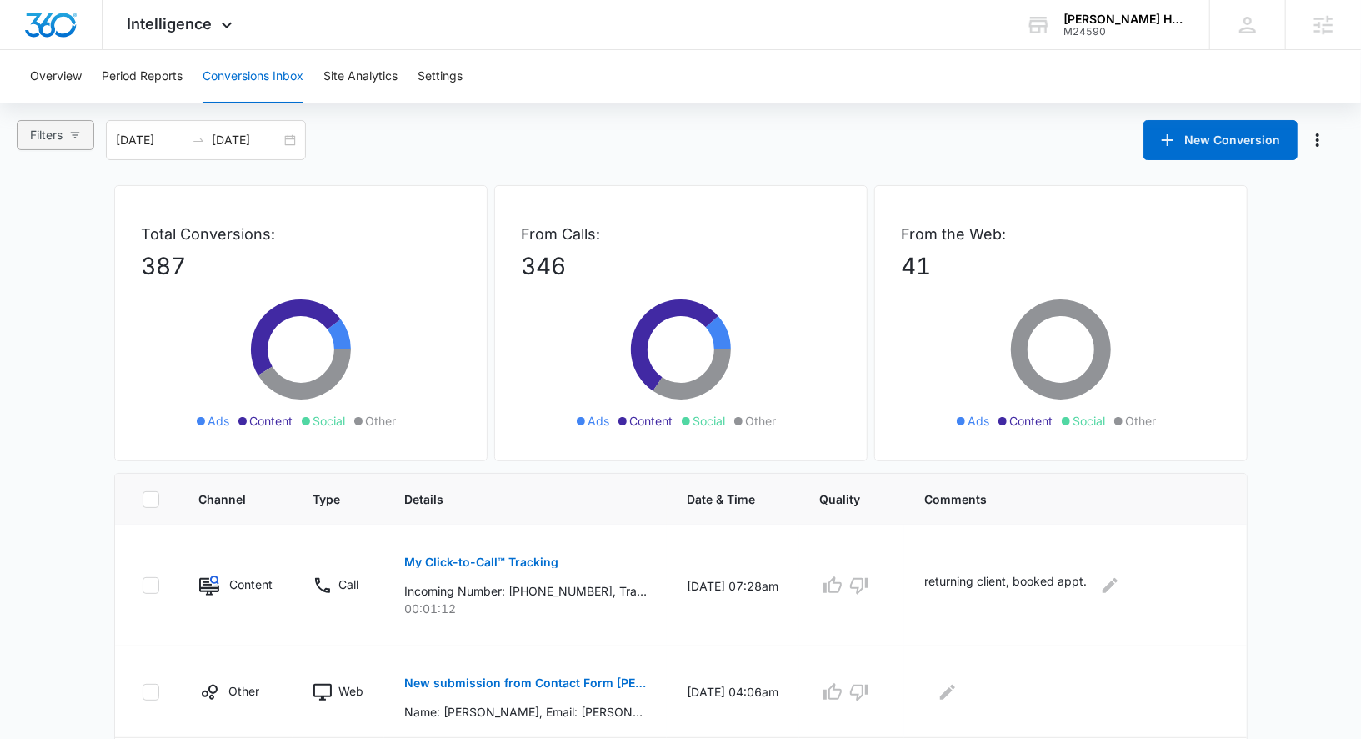
click at [78, 141] on button "Filters" at bounding box center [56, 135] width 78 height 30
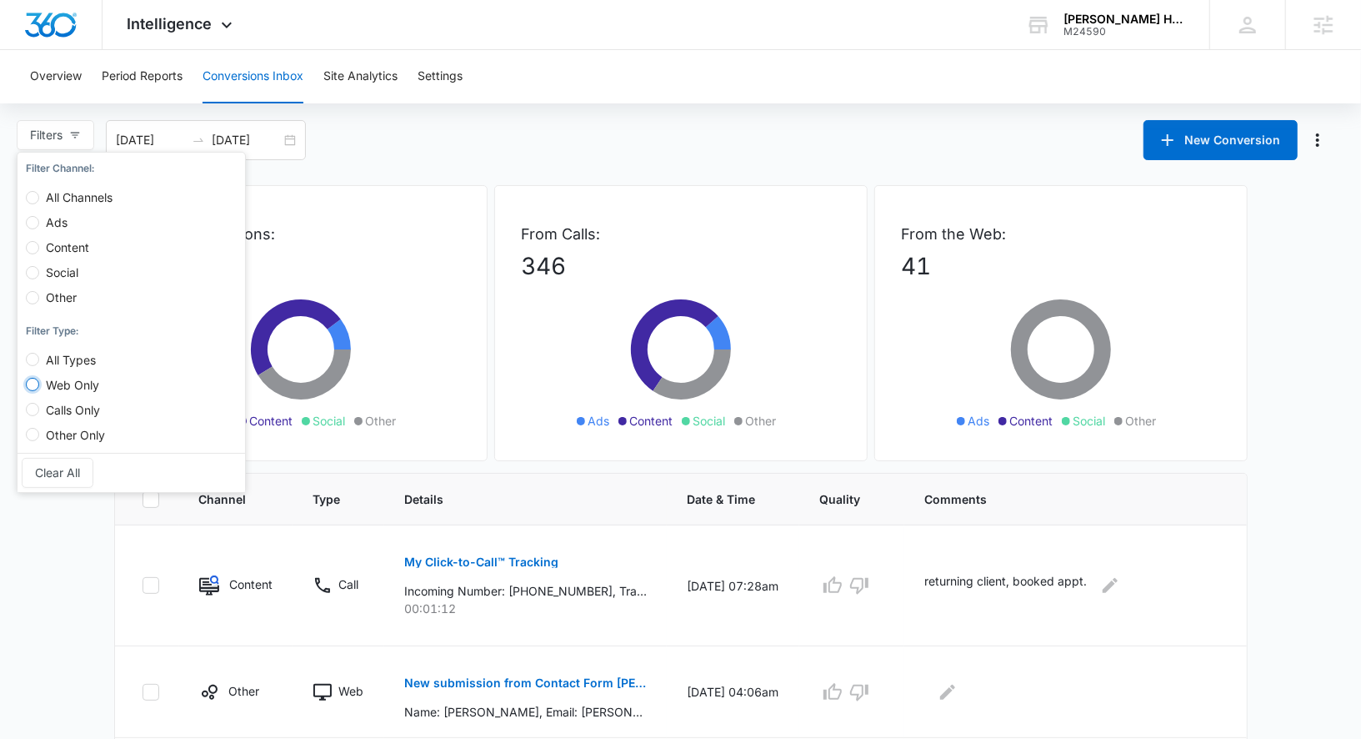
click at [35, 382] on input "Web Only" at bounding box center [32, 384] width 13 height 13
radio input "true"
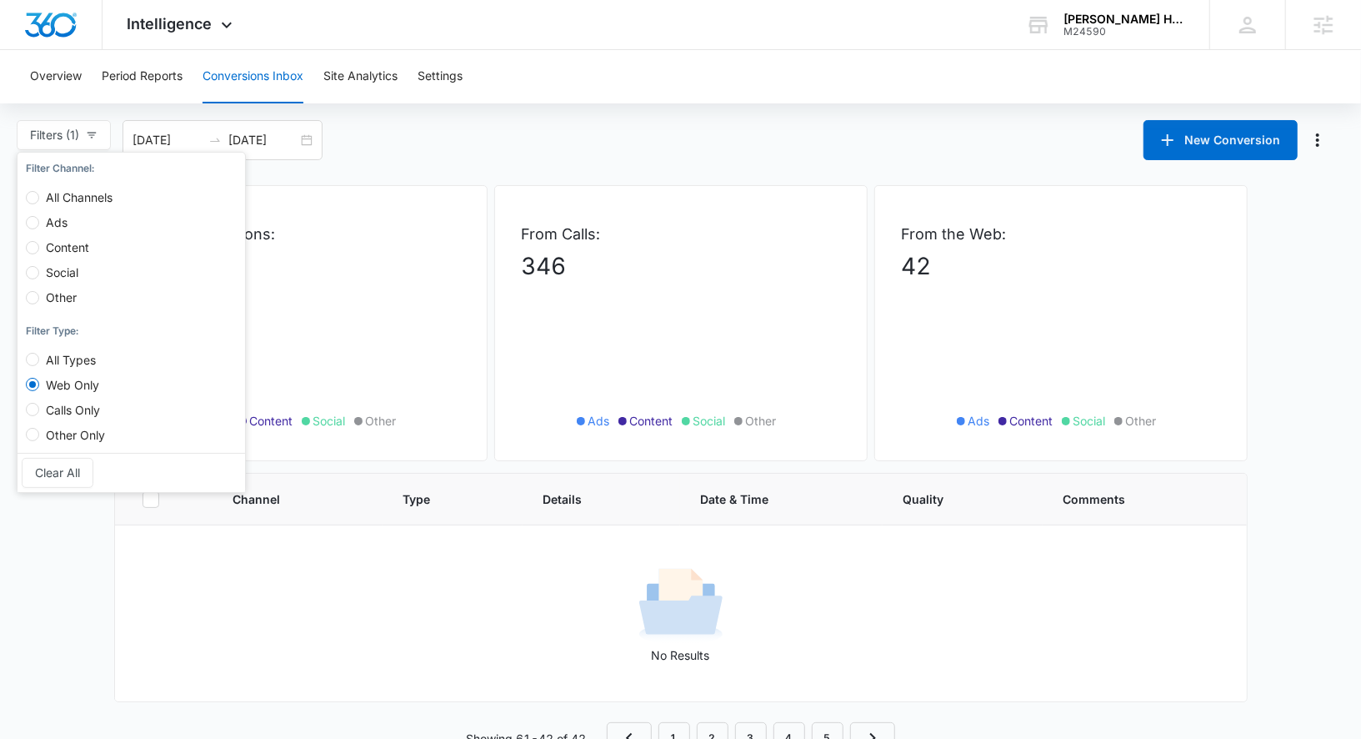
click at [428, 156] on div "Filters (1) Filter Channel : All Channels Ads Content Social Other Filter Type …" at bounding box center [680, 140] width 1361 height 40
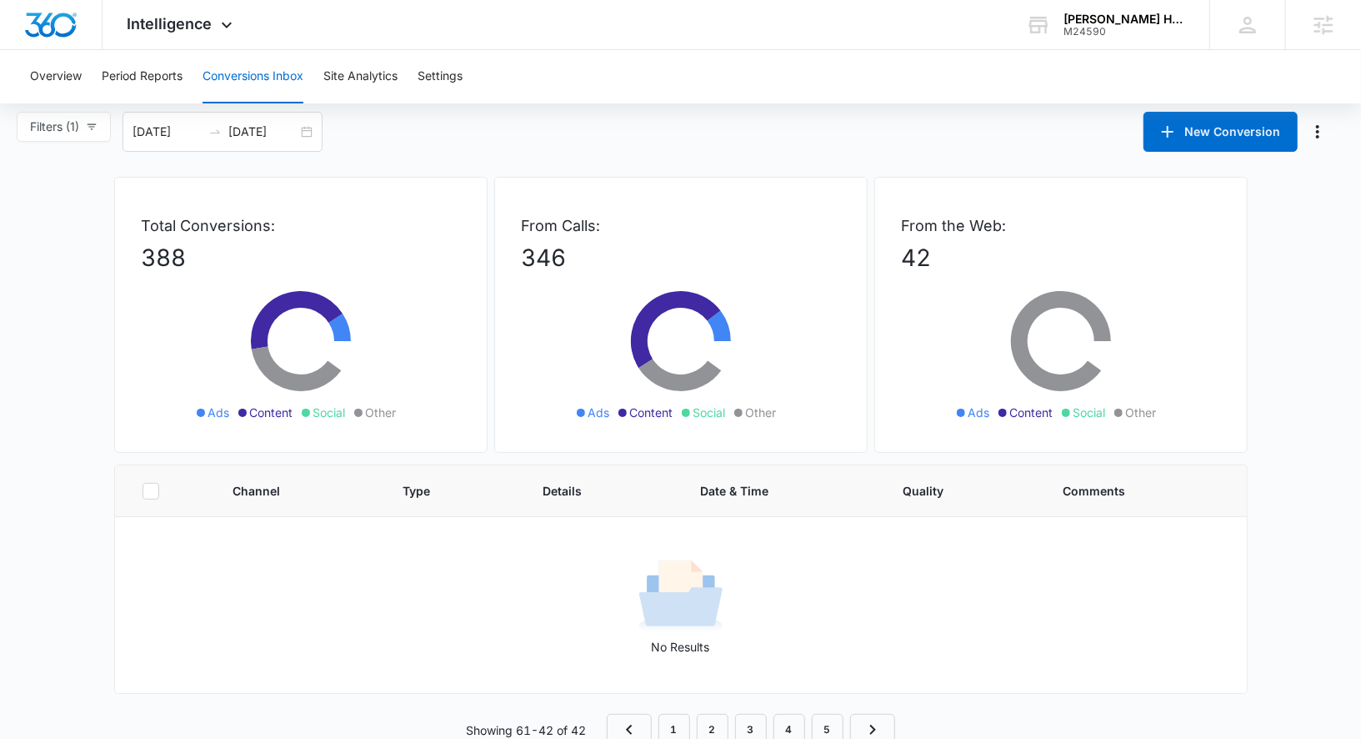
scroll to position [14, 0]
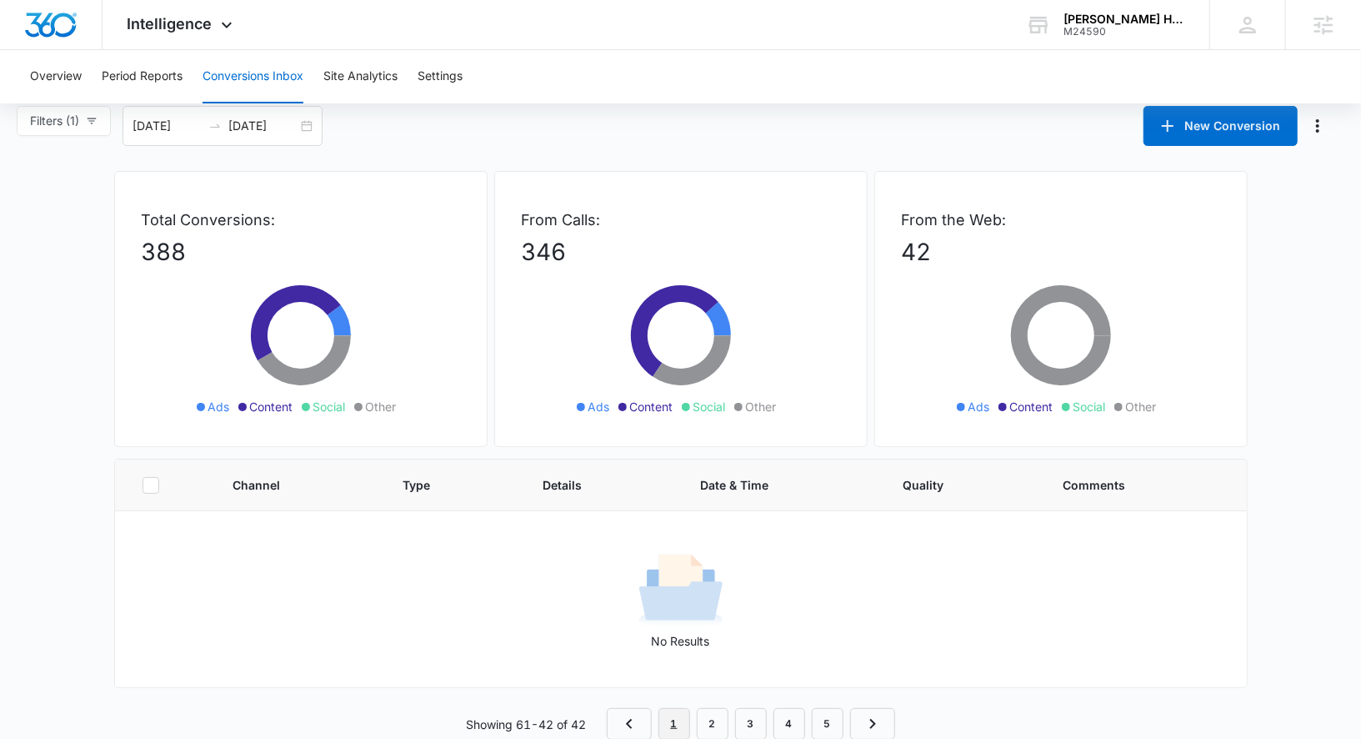
click at [666, 717] on link "1" at bounding box center [675, 724] width 32 height 32
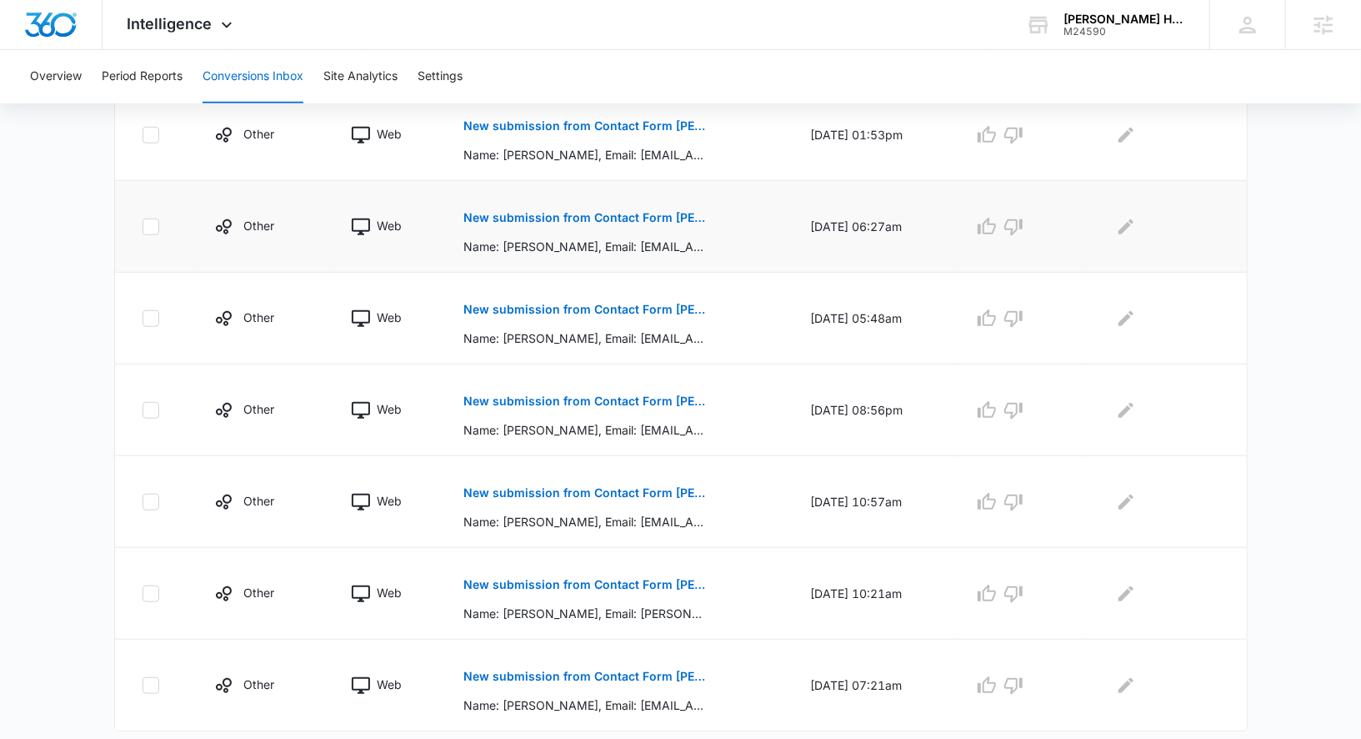
scroll to position [755, 0]
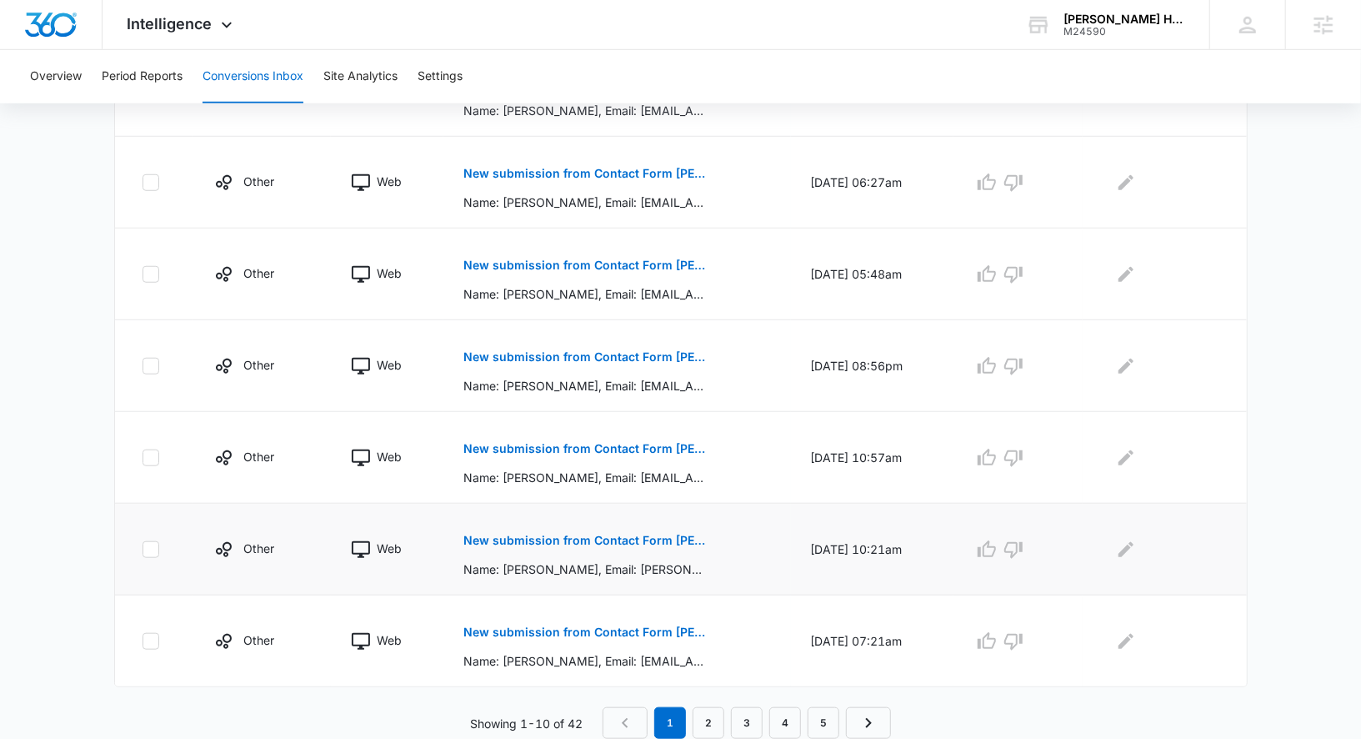
click at [563, 542] on p "New submission from Contact Form [PERSON_NAME]" at bounding box center [584, 540] width 243 height 12
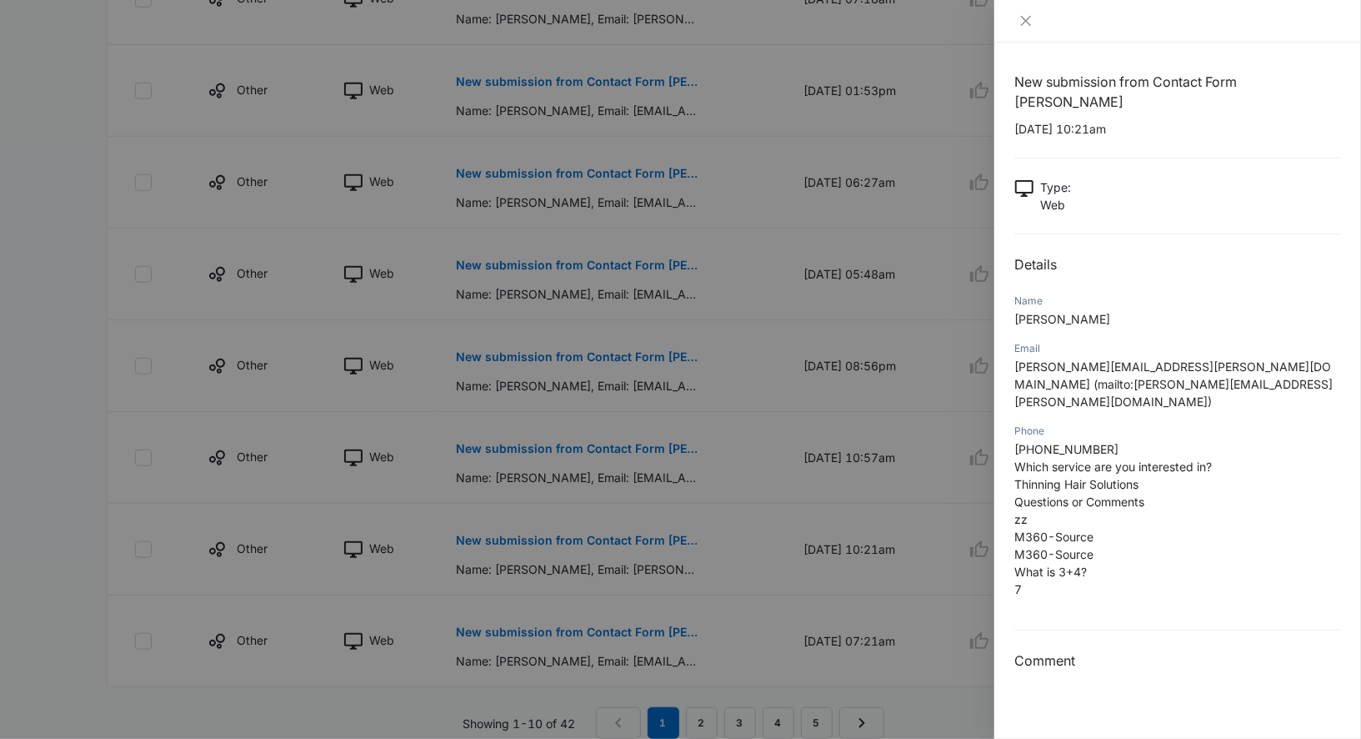
click at [778, 453] on div at bounding box center [680, 369] width 1361 height 739
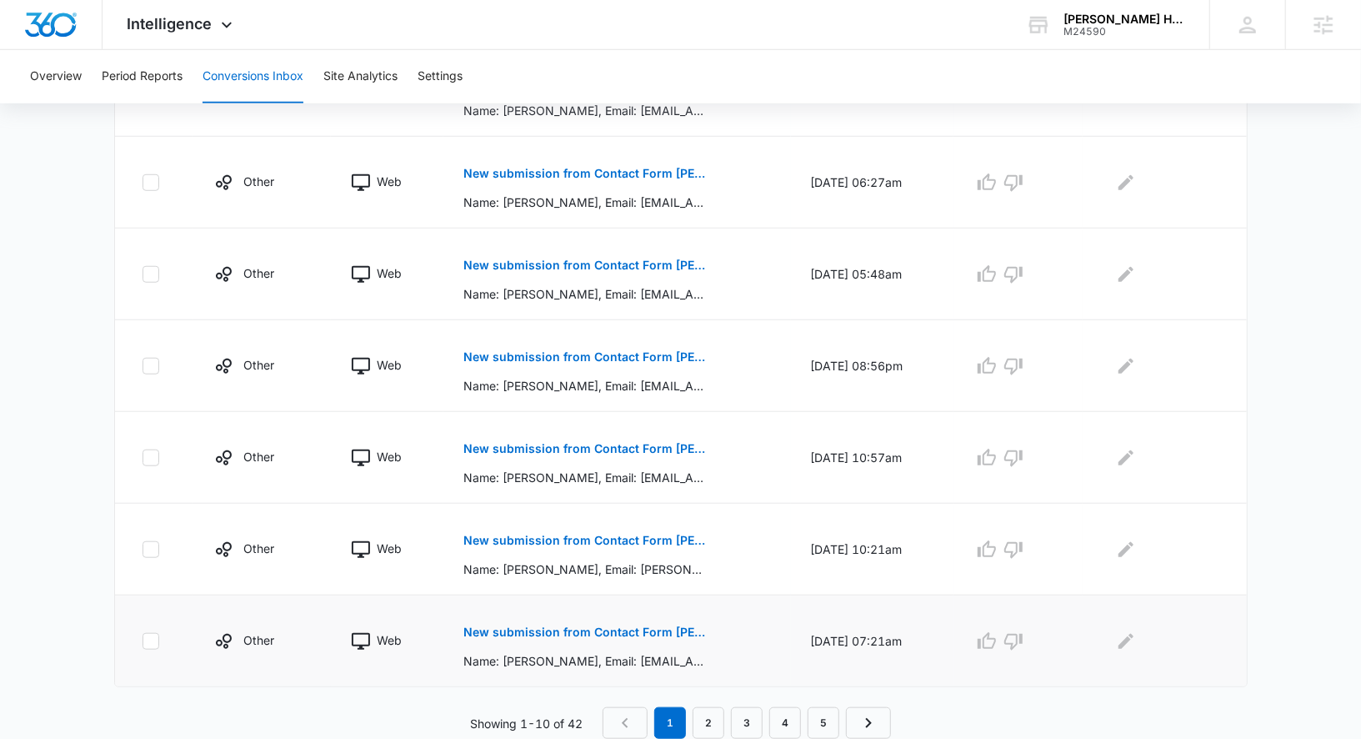
click at [582, 637] on p "New submission from Contact Form [PERSON_NAME]" at bounding box center [584, 632] width 243 height 12
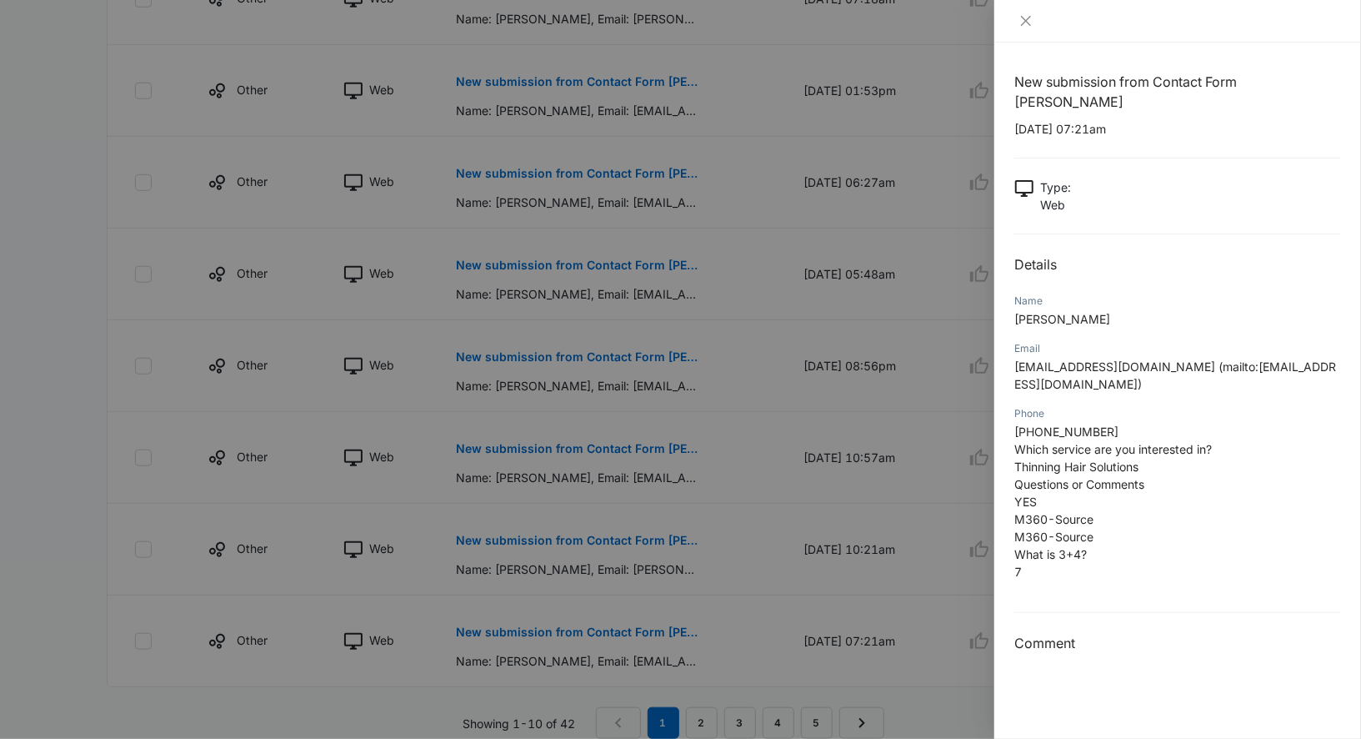
click at [680, 180] on div at bounding box center [680, 369] width 1361 height 739
